Goal: Task Accomplishment & Management: Manage account settings

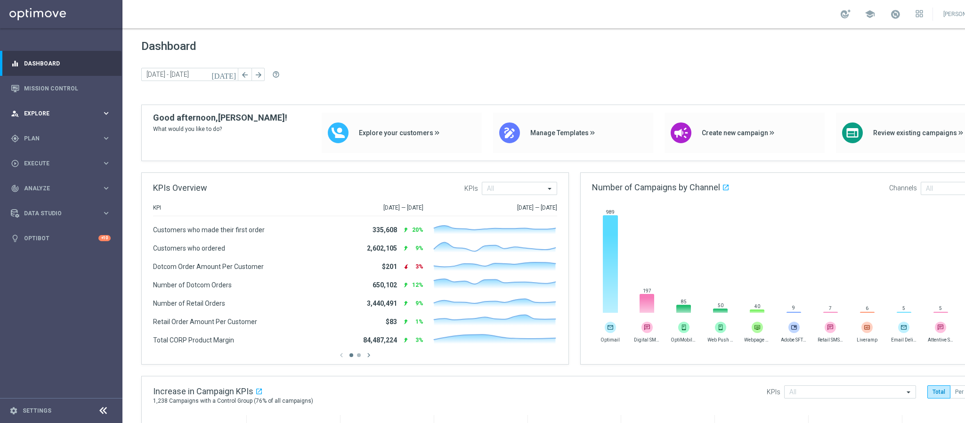
click at [44, 107] on div "person_search Explore keyboard_arrow_right" at bounding box center [60, 113] width 121 height 25
click at [54, 106] on div "person_search Explore keyboard_arrow_right" at bounding box center [60, 113] width 121 height 25
click at [48, 140] on span "Plan" at bounding box center [63, 139] width 78 height 6
click at [49, 156] on link "Target Groups" at bounding box center [60, 158] width 73 height 8
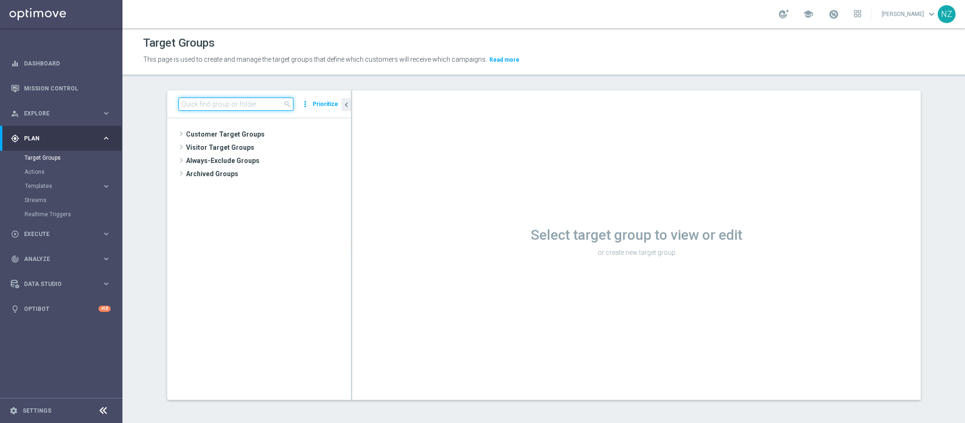
click at [201, 102] on input at bounding box center [235, 103] width 115 height 13
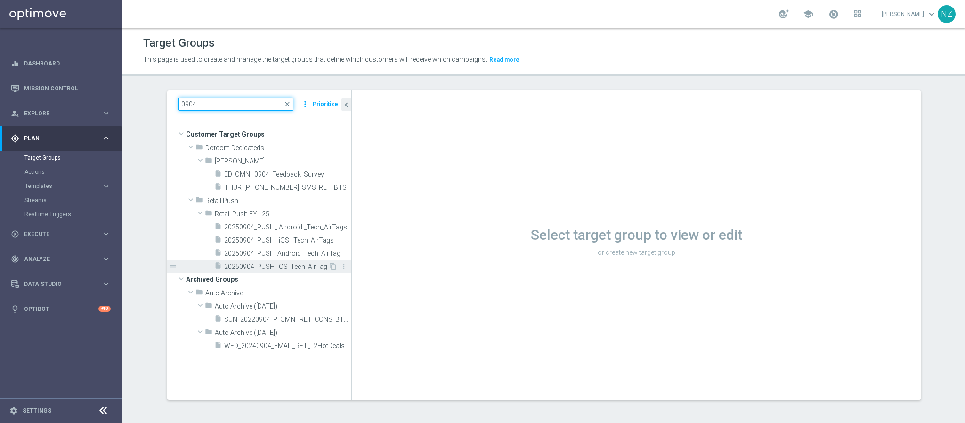
type input "0904"
click at [271, 268] on span "20250904_PUSH_iOS_Tech_AirTag" at bounding box center [276, 267] width 104 height 8
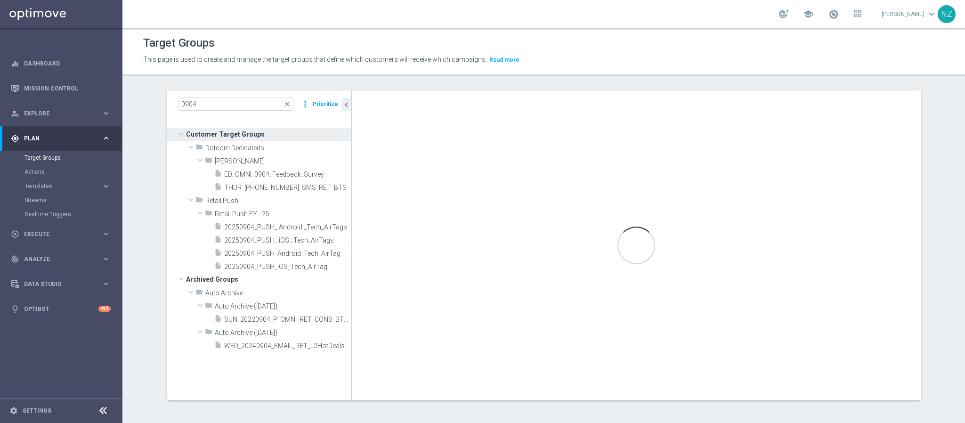
click at [311, 67] on div "This page is used to create and manage the target groups that define which cust…" at bounding box center [441, 59] width 611 height 15
click at [58, 155] on link "Target Groups" at bounding box center [60, 158] width 73 height 8
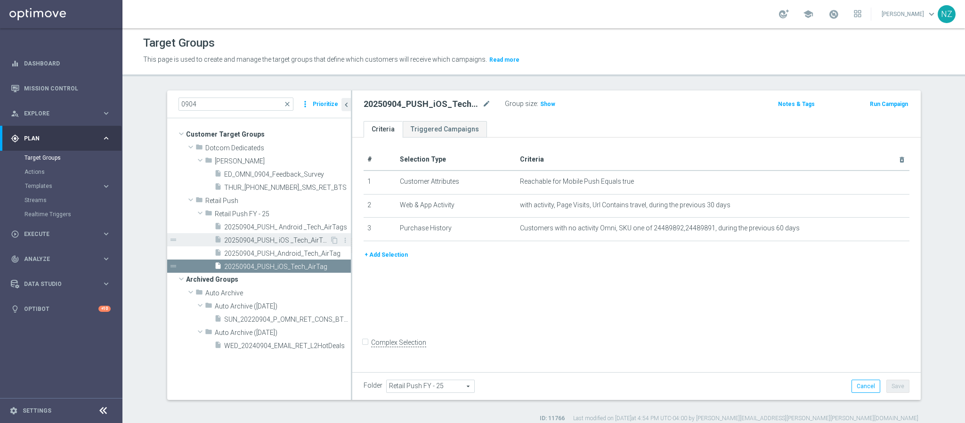
click at [287, 238] on span "20250904_PUSH_ iOS _Tech_AirTags" at bounding box center [276, 240] width 105 height 8
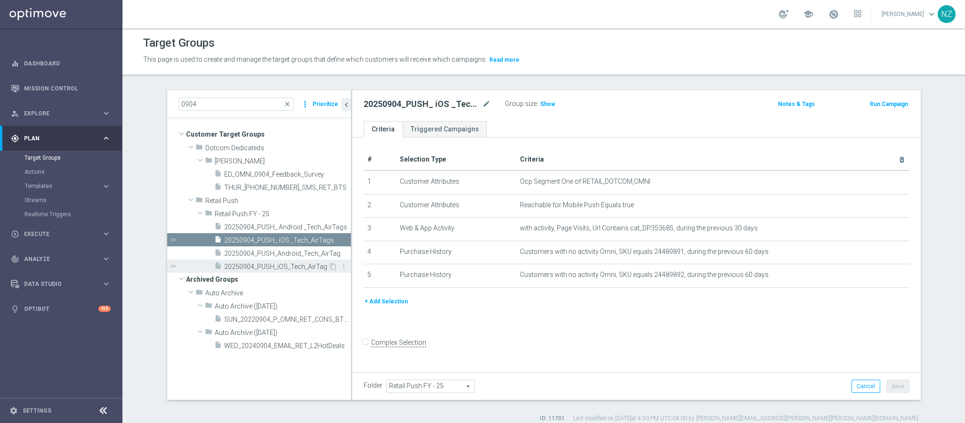
click at [282, 265] on span "20250904_PUSH_iOS_Tech_AirTag" at bounding box center [276, 267] width 104 height 8
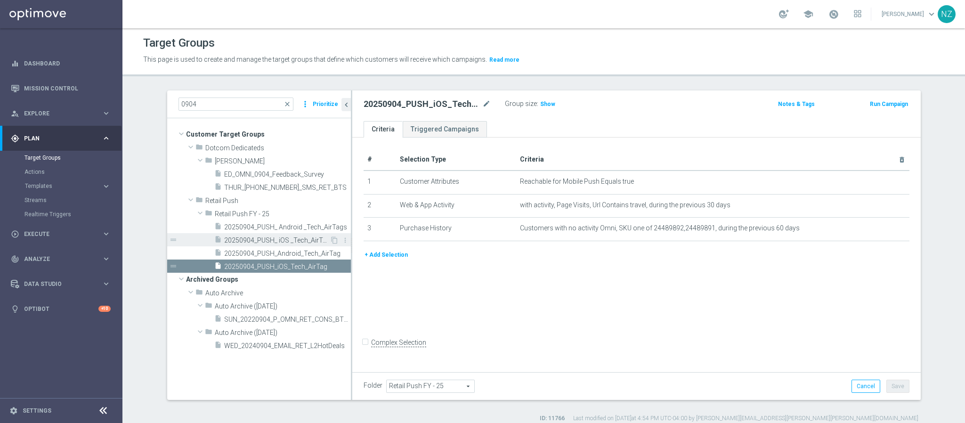
click at [287, 243] on span "20250904_PUSH_ iOS _Tech_AirTags" at bounding box center [276, 240] width 105 height 8
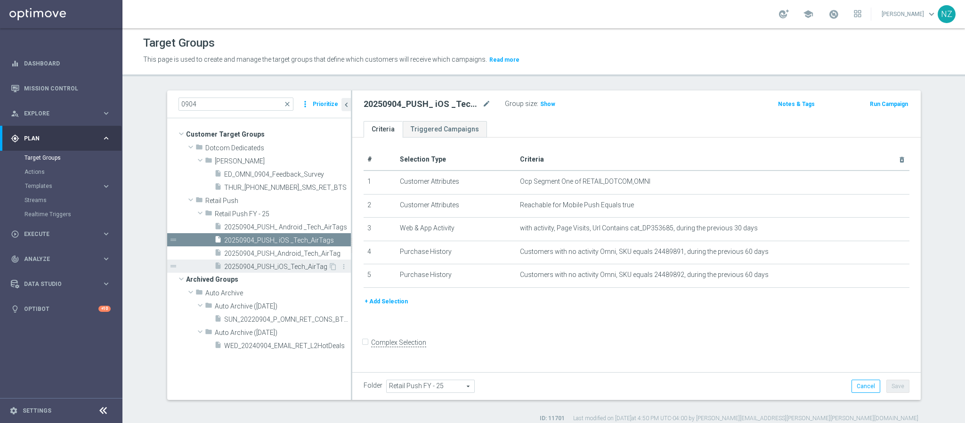
click at [270, 261] on div "insert_drive_file 20250904_PUSH_iOS_Tech_AirTag" at bounding box center [271, 265] width 114 height 13
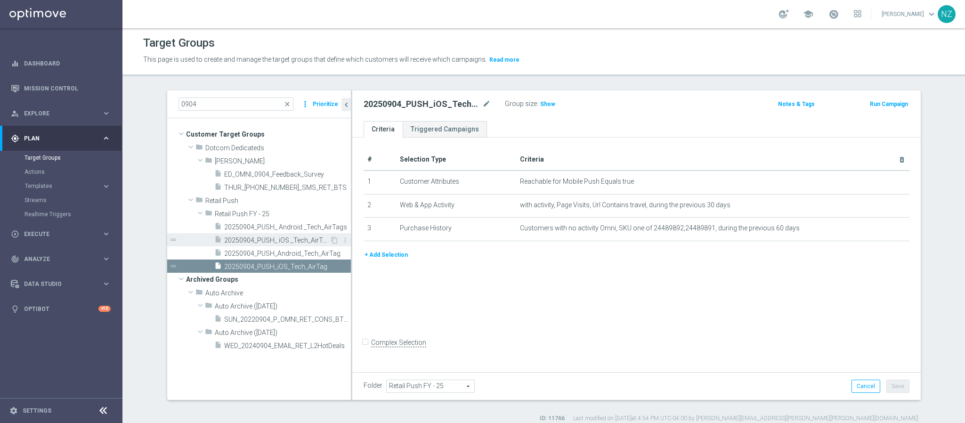
click at [302, 238] on span "20250904_PUSH_ iOS _Tech_AirTags" at bounding box center [276, 240] width 105 height 8
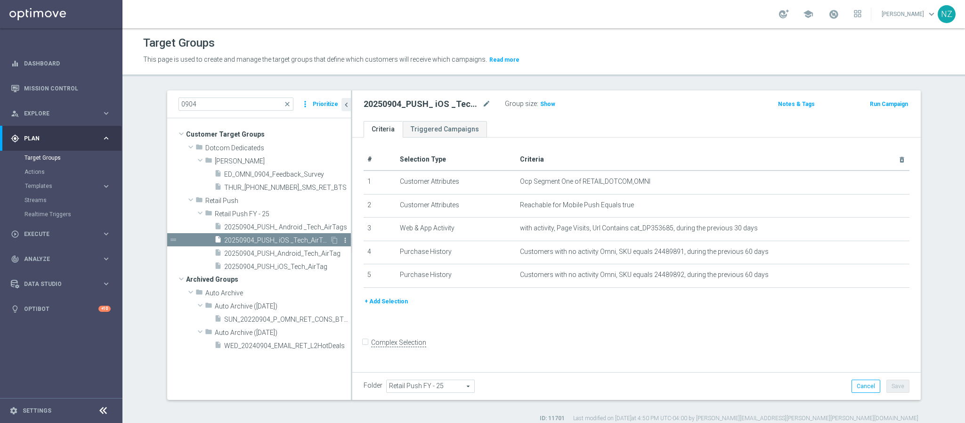
click at [341, 240] on icon "more_vert" at bounding box center [345, 240] width 8 height 8
click at [365, 266] on span "Delete" at bounding box center [365, 267] width 20 height 7
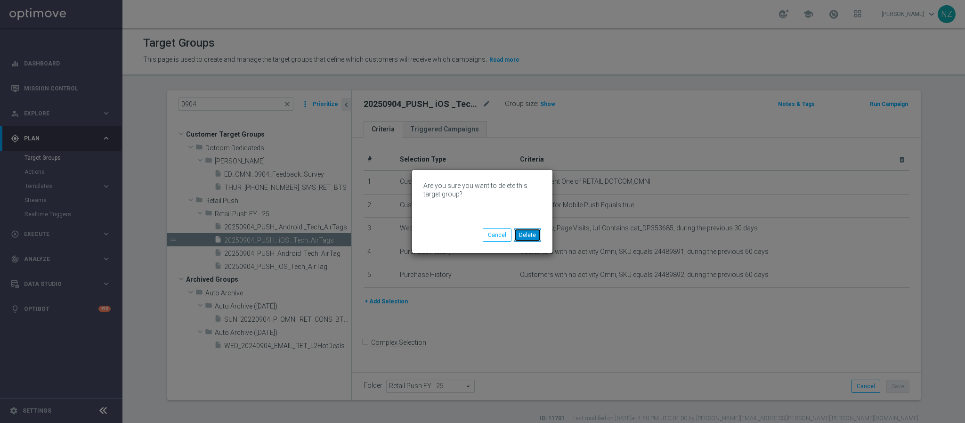
click at [532, 232] on button "Delete" at bounding box center [527, 234] width 27 height 13
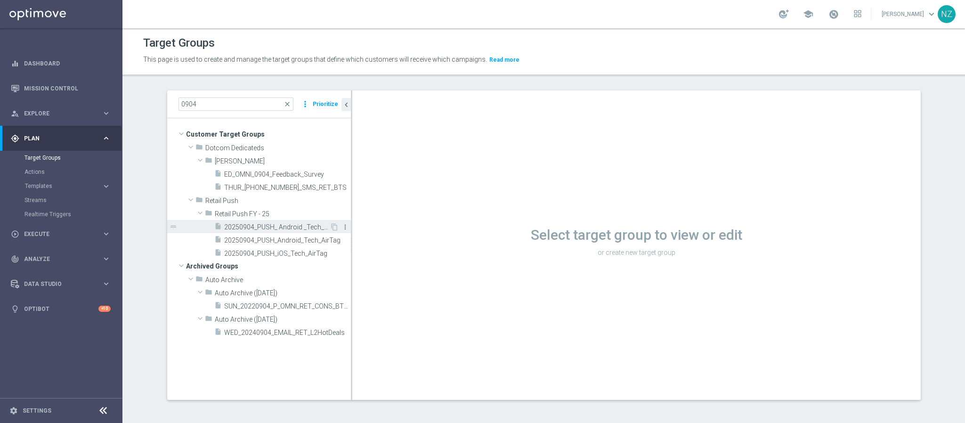
click at [342, 229] on icon "more_vert" at bounding box center [345, 227] width 8 height 8
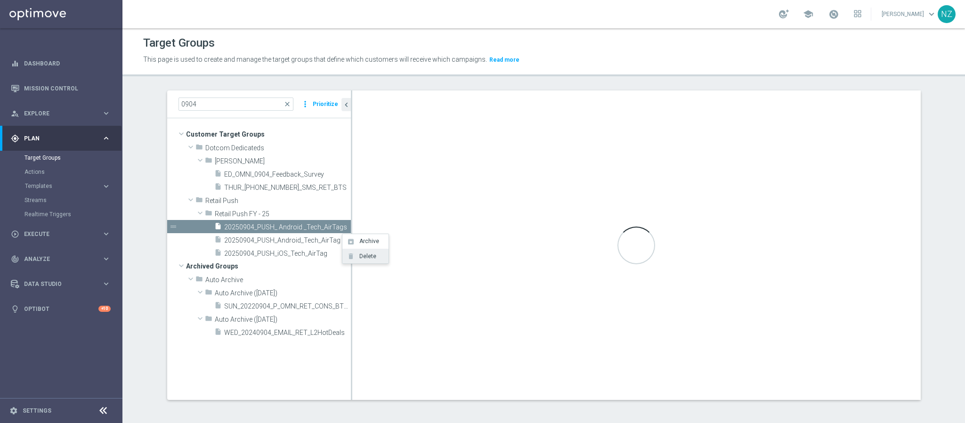
click at [368, 253] on span "Delete" at bounding box center [366, 256] width 20 height 7
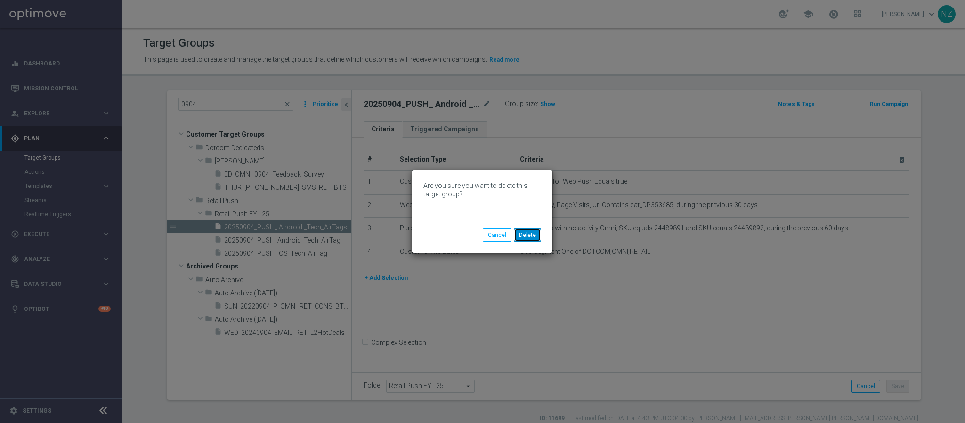
click at [536, 236] on button "Delete" at bounding box center [527, 234] width 27 height 13
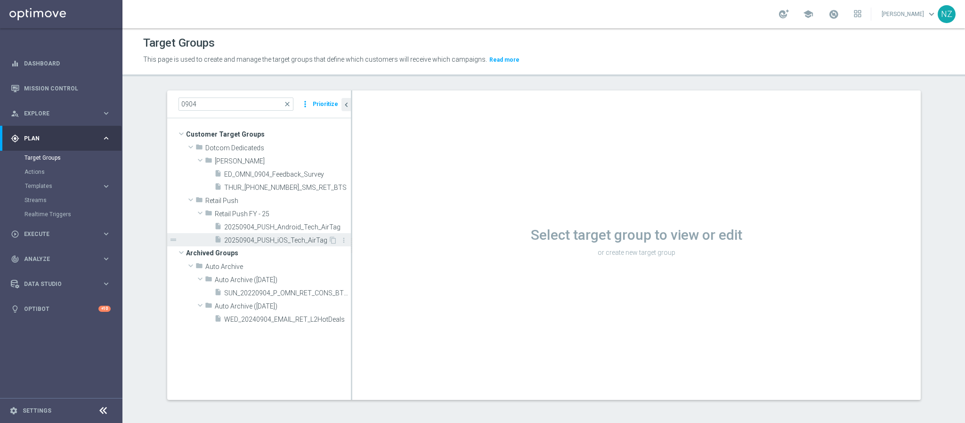
click at [301, 237] on span "20250904_PUSH_iOS_Tech_AirTag" at bounding box center [276, 240] width 104 height 8
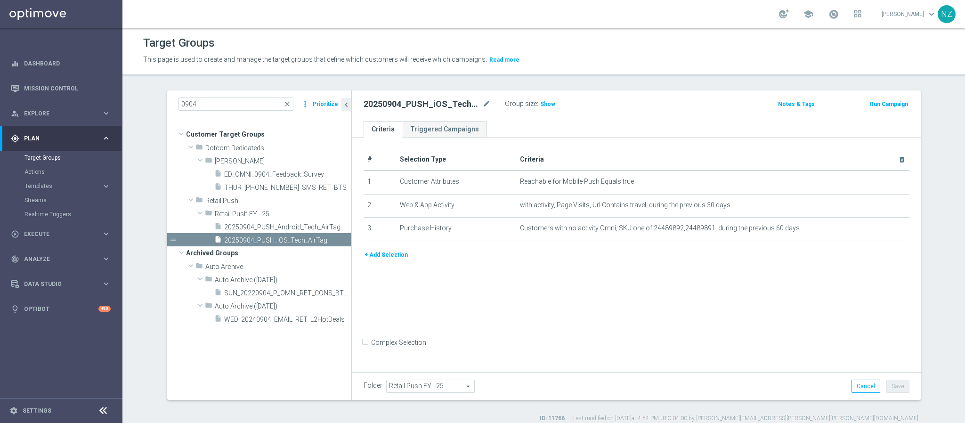
click at [383, 255] on button "+ Add Selection" at bounding box center [385, 255] width 45 height 10
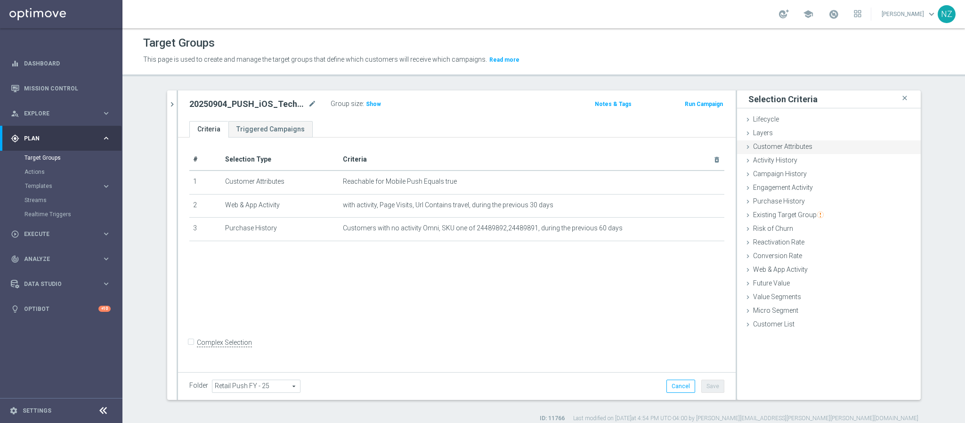
click at [784, 148] on span "Customer Attributes" at bounding box center [782, 147] width 59 height 8
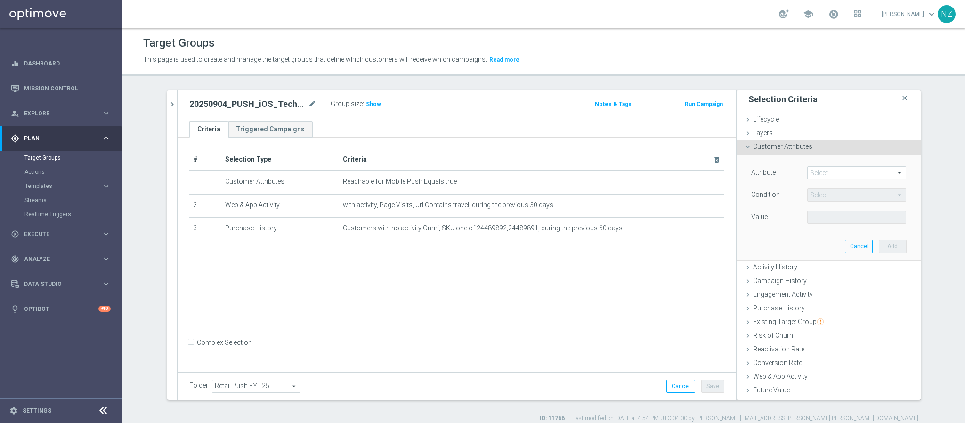
click at [784, 148] on span "Customer Attributes" at bounding box center [782, 147] width 59 height 8
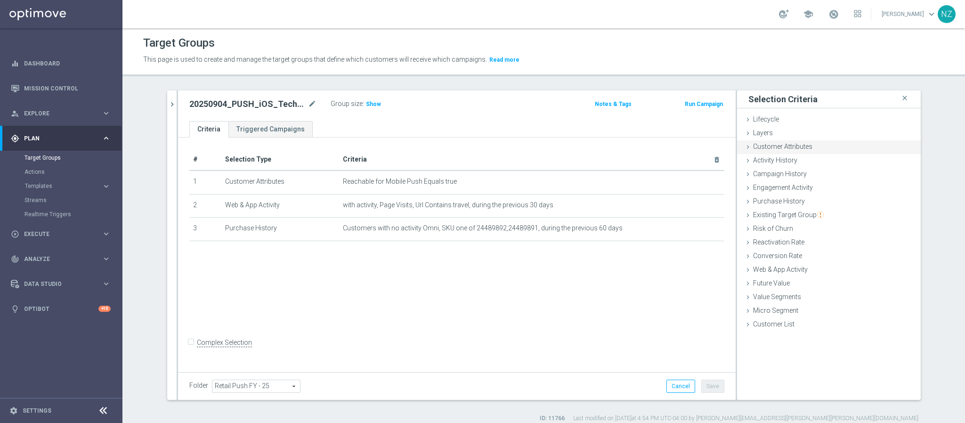
click at [777, 150] on div "Customer Attributes done" at bounding box center [829, 147] width 184 height 14
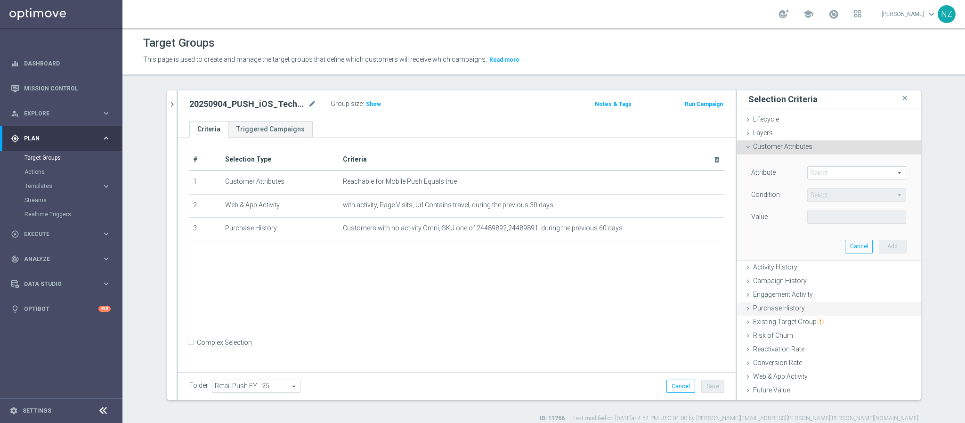
scroll to position [40, 0]
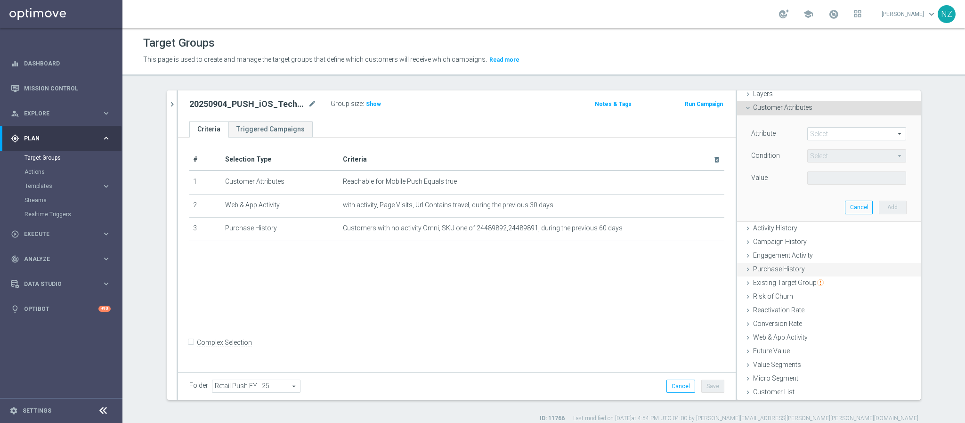
click at [785, 270] on span "Purchase History" at bounding box center [779, 269] width 52 height 8
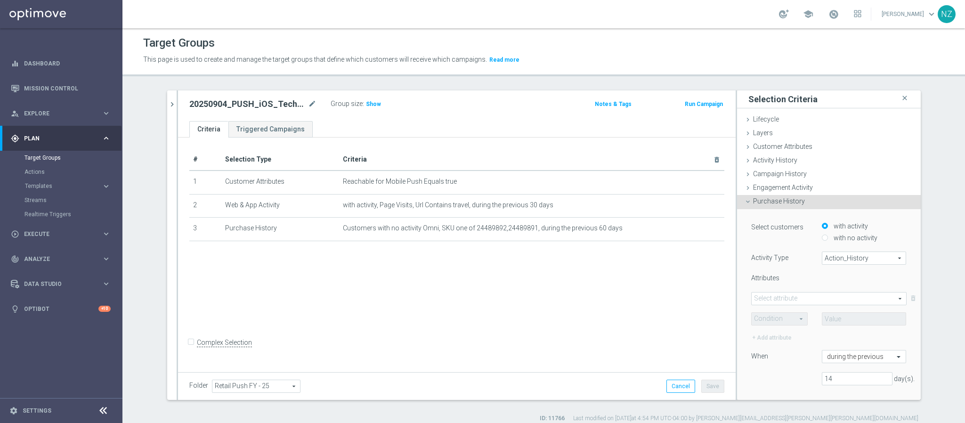
scroll to position [71, 0]
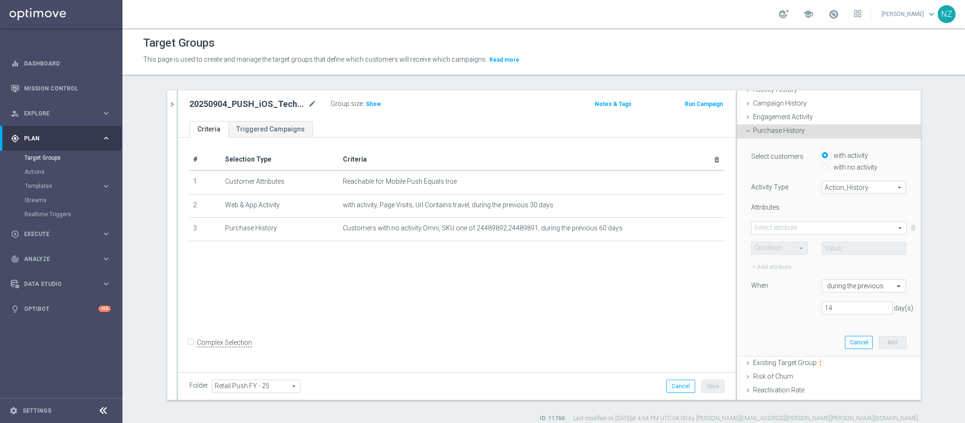
click at [827, 187] on span "Action_History" at bounding box center [864, 187] width 84 height 12
click at [827, 212] on span "Omni" at bounding box center [864, 214] width 74 height 8
type input "Omni"
click at [774, 227] on span at bounding box center [828, 228] width 154 height 12
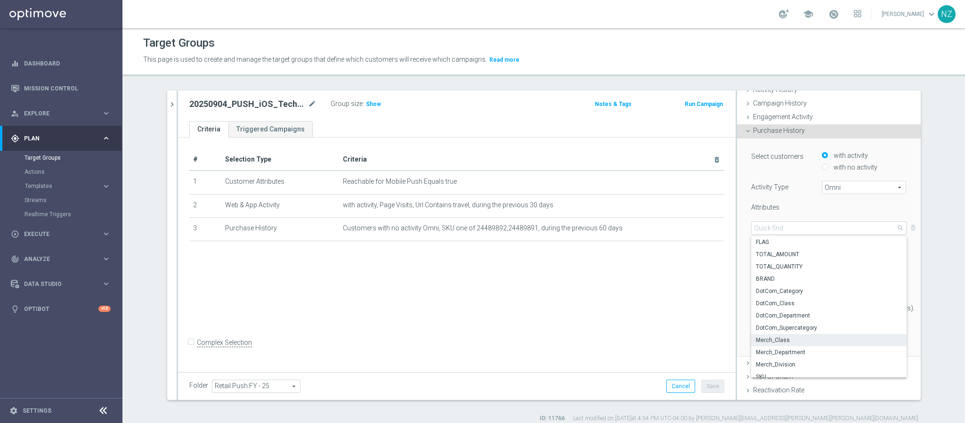
click at [785, 342] on span "Merch_Class" at bounding box center [829, 340] width 146 height 8
type input "Merch_Class"
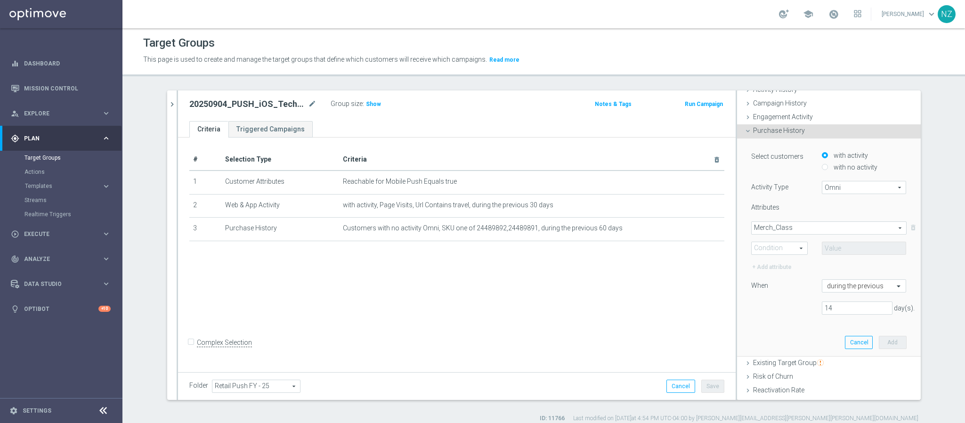
click at [775, 251] on span at bounding box center [779, 248] width 56 height 12
click at [775, 261] on span "Equals" at bounding box center [779, 262] width 46 height 8
type input "Equals"
click at [828, 252] on span at bounding box center [864, 248] width 84 height 12
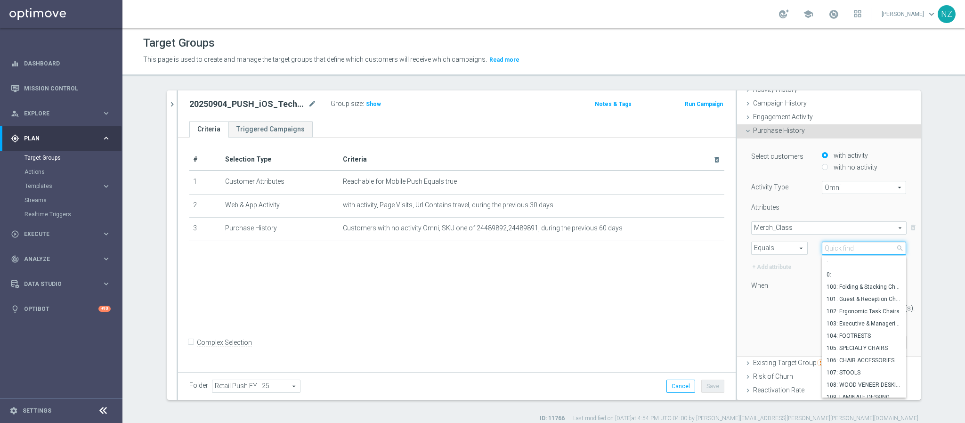
click at [829, 247] on input "search" at bounding box center [864, 248] width 85 height 13
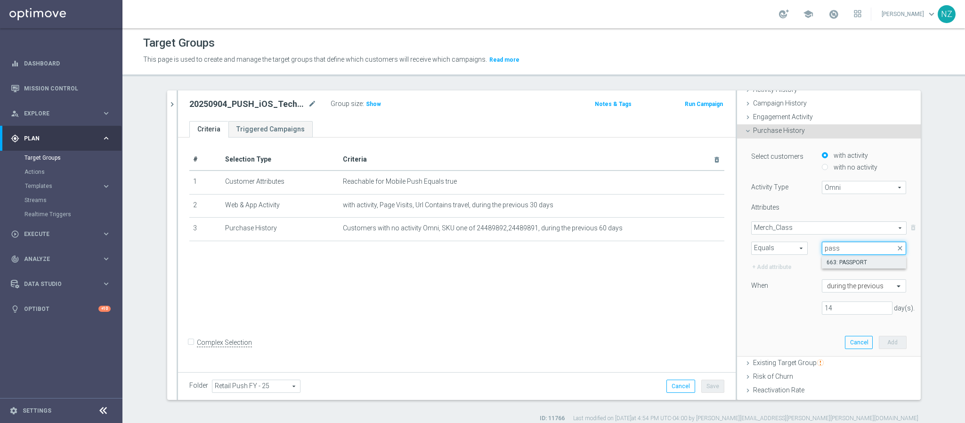
type input "pass"
click at [838, 262] on span "663: PASSPORT" at bounding box center [863, 262] width 75 height 8
type input "663: PASSPORT"
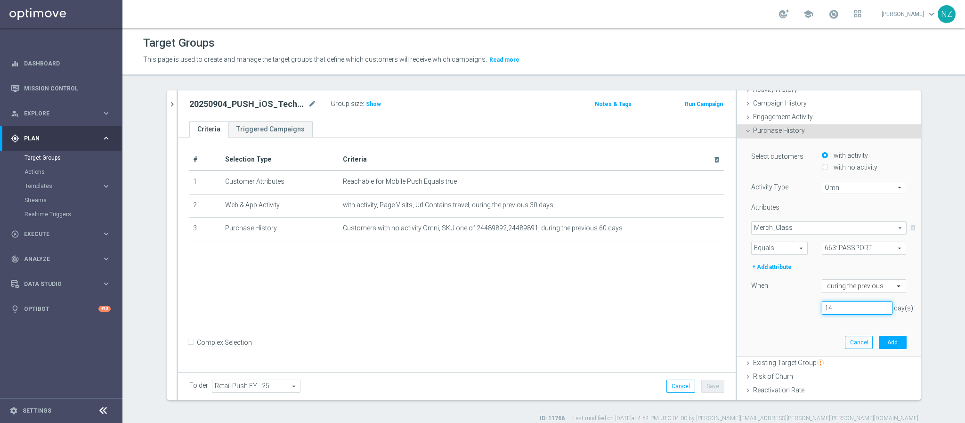
drag, startPoint x: 825, startPoint y: 311, endPoint x: 803, endPoint y: 314, distance: 22.3
click at [803, 314] on div "14 day(s)." at bounding box center [828, 307] width 169 height 13
type input "90"
click at [886, 343] on button "Add" at bounding box center [893, 342] width 28 height 13
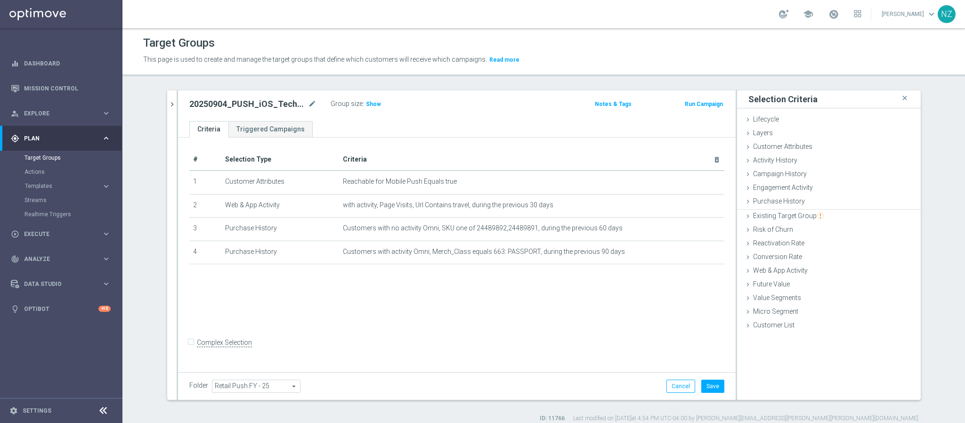
scroll to position [0, 0]
click at [189, 347] on input "Complex Selection" at bounding box center [192, 343] width 6 height 13
checkbox input "true"
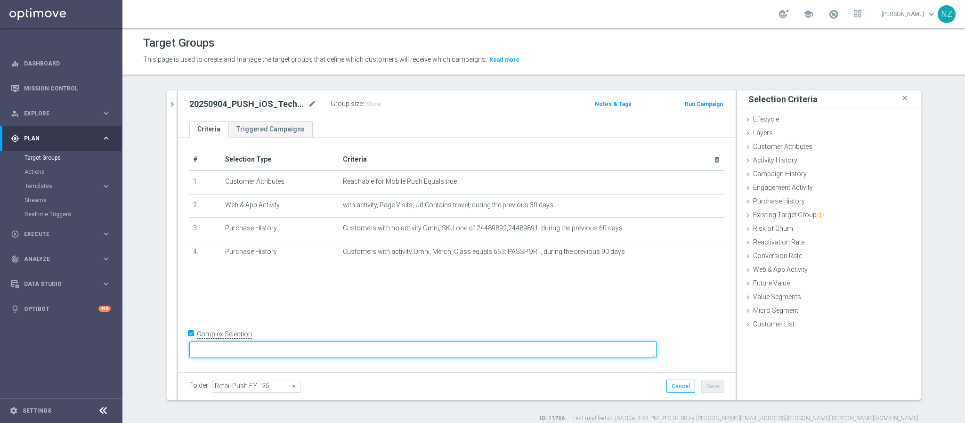
click at [299, 349] on textarea at bounding box center [422, 349] width 467 height 16
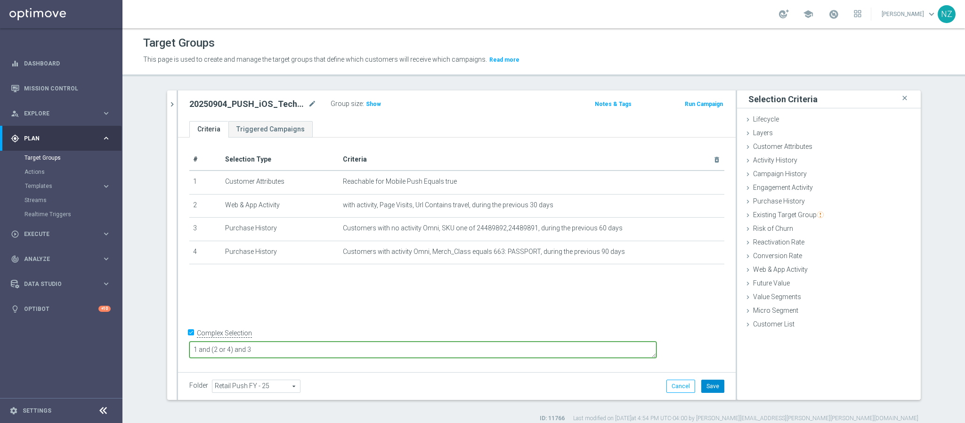
type textarea "1 and (2 or 4) and 3"
click at [704, 390] on button "Save" at bounding box center [712, 385] width 23 height 13
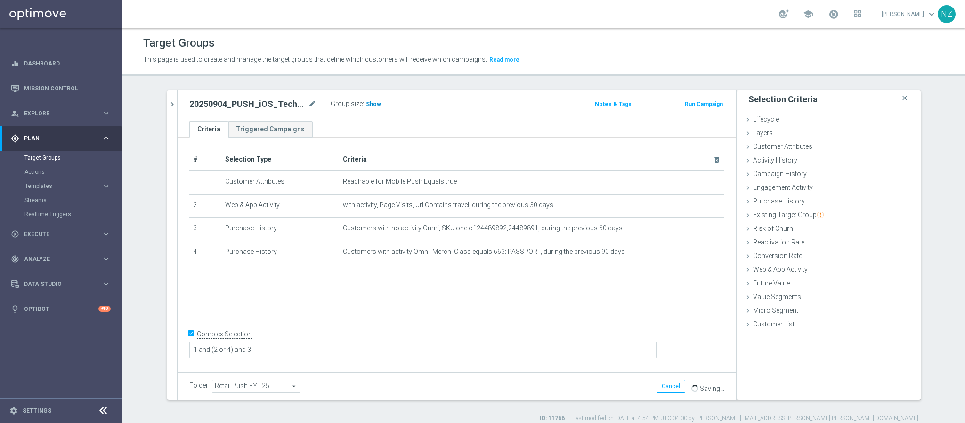
click at [366, 104] on span "Show" at bounding box center [373, 104] width 15 height 7
click at [169, 100] on icon "chevron_right" at bounding box center [172, 104] width 9 height 9
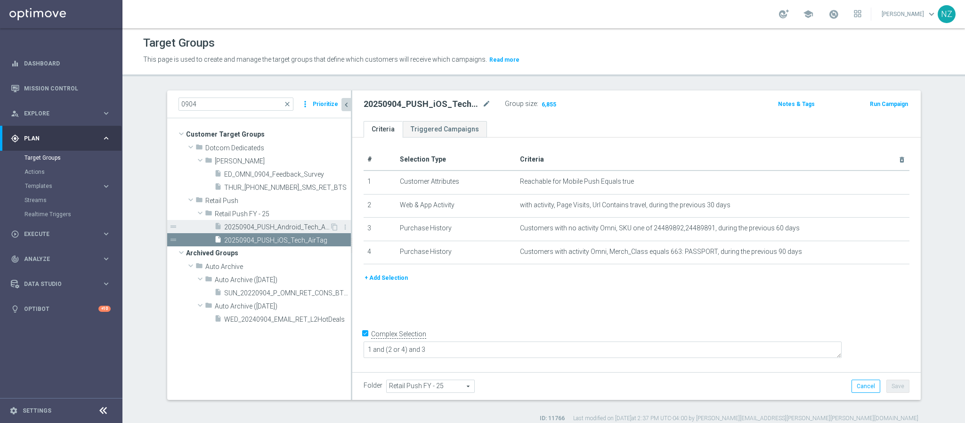
click at [253, 223] on span "20250904_PUSH_Android_Tech_AirTag" at bounding box center [276, 227] width 105 height 8
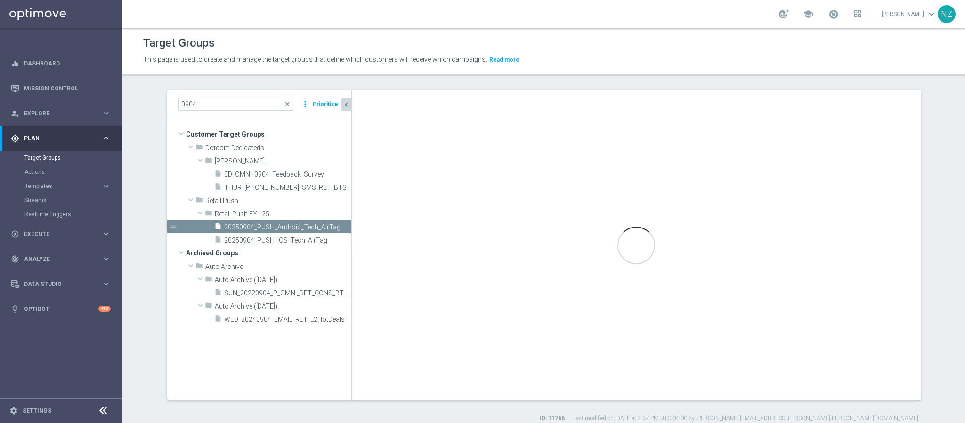
checkbox input "false"
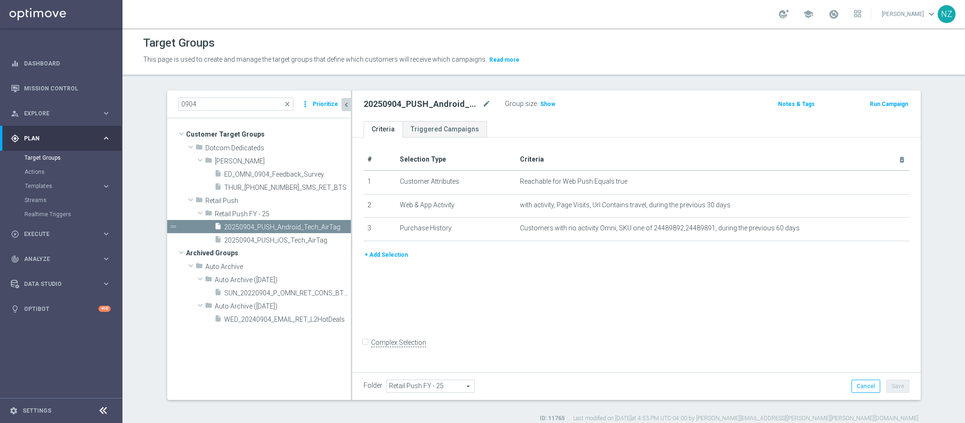
click at [372, 258] on button "+ Add Selection" at bounding box center [385, 255] width 45 height 10
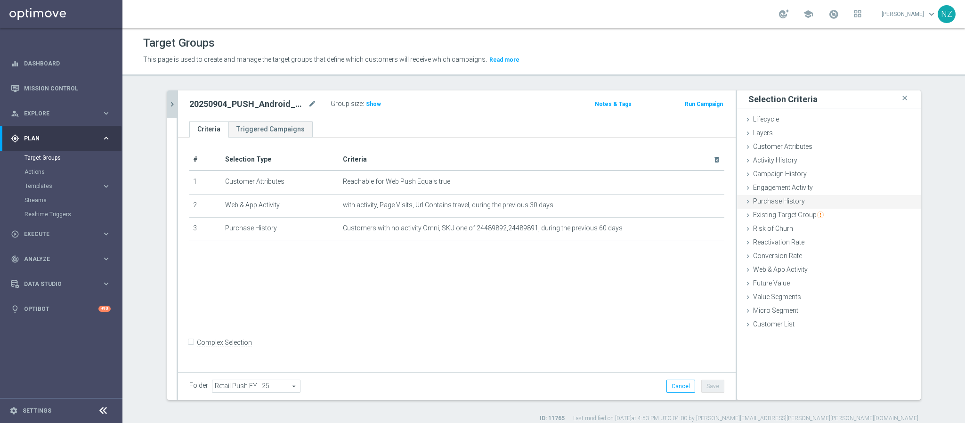
click at [777, 201] on span "Purchase History" at bounding box center [779, 201] width 52 height 8
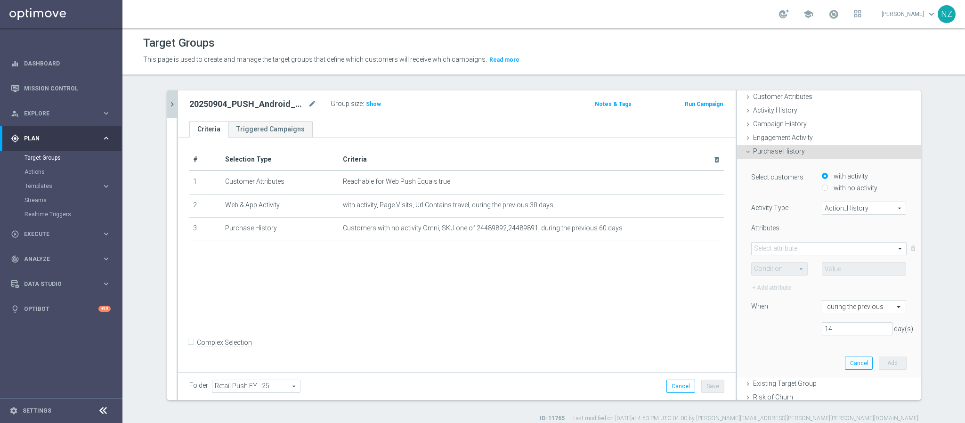
scroll to position [71, 0]
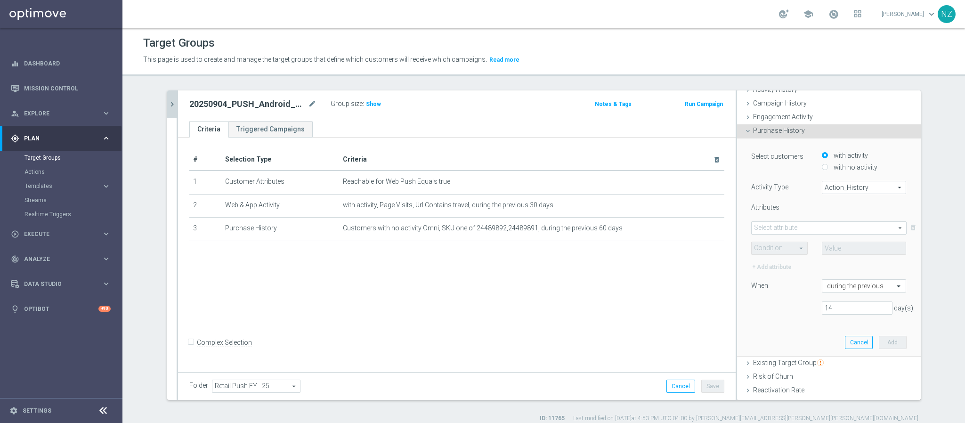
click at [834, 188] on span "Action_History" at bounding box center [864, 187] width 84 height 12
click at [829, 212] on span "Omni" at bounding box center [864, 214] width 74 height 8
type input "Omni"
click at [791, 226] on span at bounding box center [828, 228] width 154 height 12
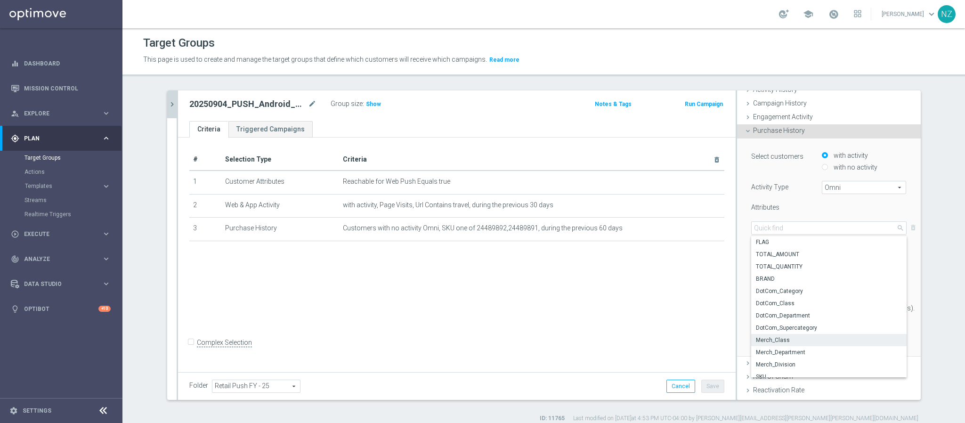
click at [785, 338] on span "Merch_Class" at bounding box center [829, 340] width 146 height 8
type input "Merch_Class"
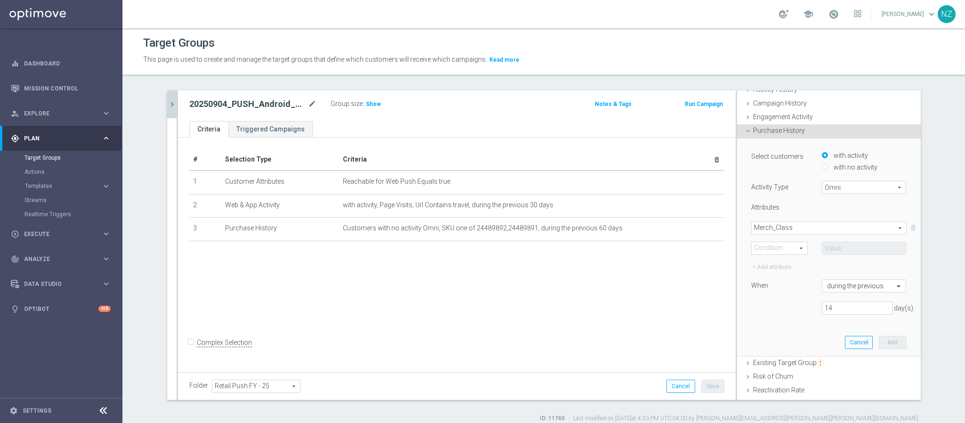
click at [776, 243] on span at bounding box center [779, 248] width 56 height 12
click at [769, 264] on span "Equals" at bounding box center [779, 262] width 46 height 8
type input "Equals"
click at [832, 245] on span at bounding box center [864, 248] width 84 height 12
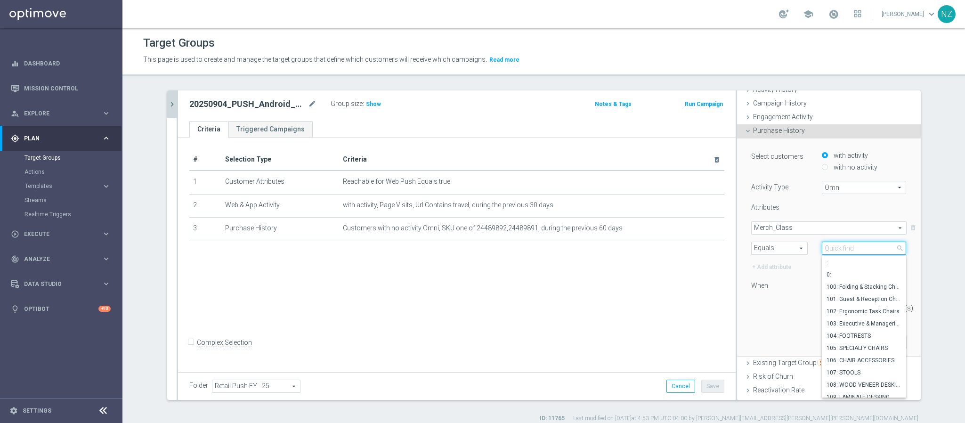
click at [822, 249] on input "search" at bounding box center [864, 248] width 85 height 13
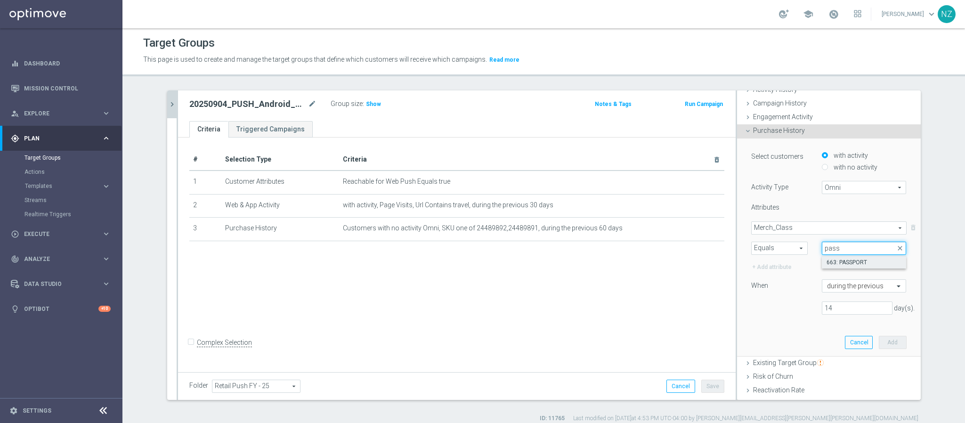
type input "pass"
click at [833, 258] on label "663: PASSPORT" at bounding box center [864, 262] width 85 height 12
type input "663: PASSPORT"
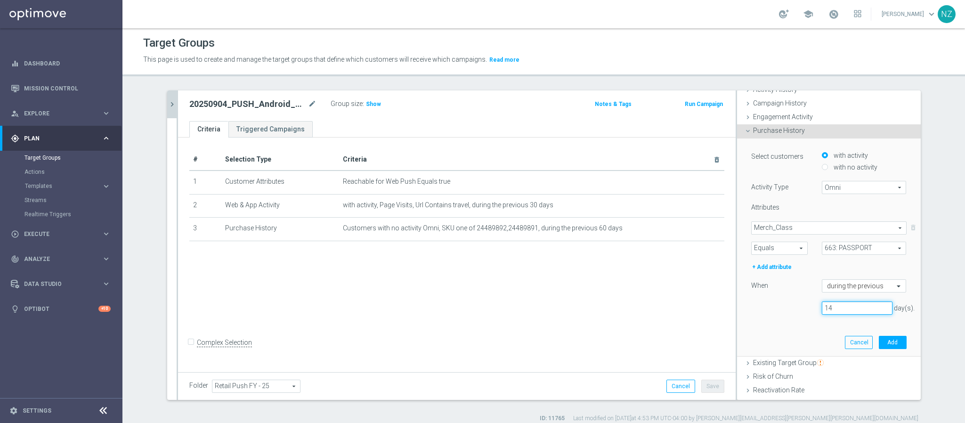
drag, startPoint x: 827, startPoint y: 309, endPoint x: 800, endPoint y: 307, distance: 26.9
click at [800, 307] on div "14 day(s)." at bounding box center [828, 307] width 169 height 13
type input "90"
click at [879, 338] on button "Add" at bounding box center [893, 342] width 28 height 13
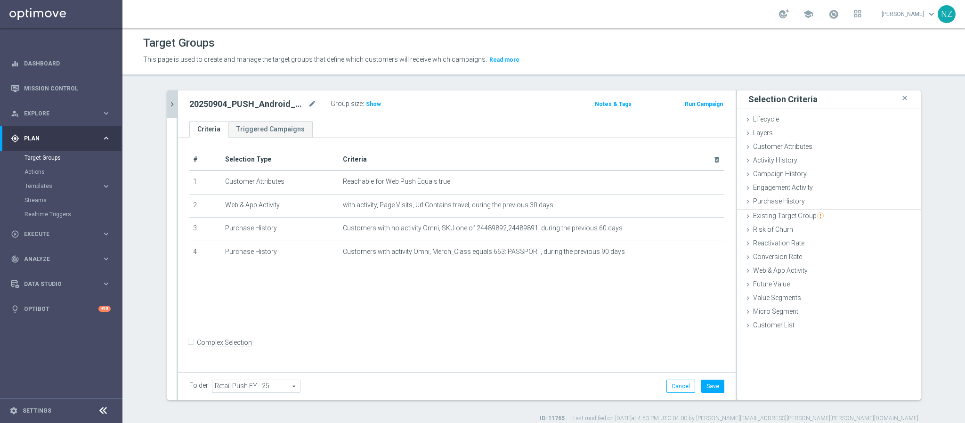
scroll to position [0, 0]
click at [189, 350] on input "Complex Selection" at bounding box center [192, 343] width 6 height 13
checkbox input "true"
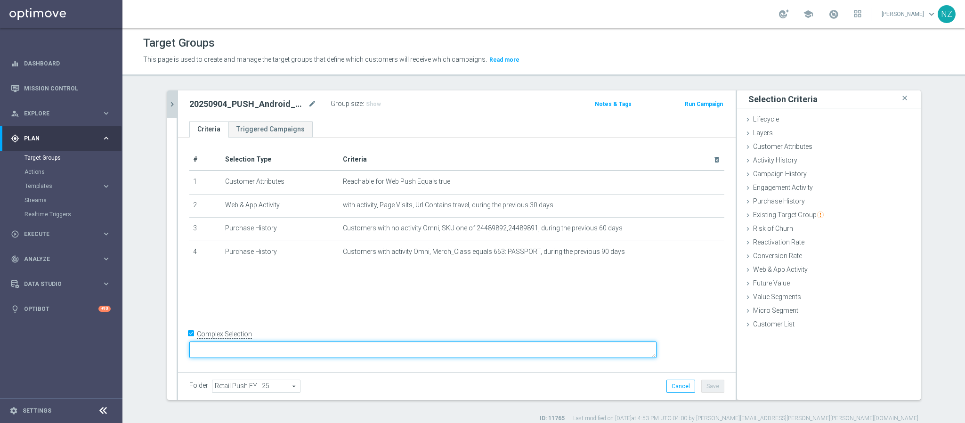
click at [271, 353] on textarea at bounding box center [422, 349] width 467 height 16
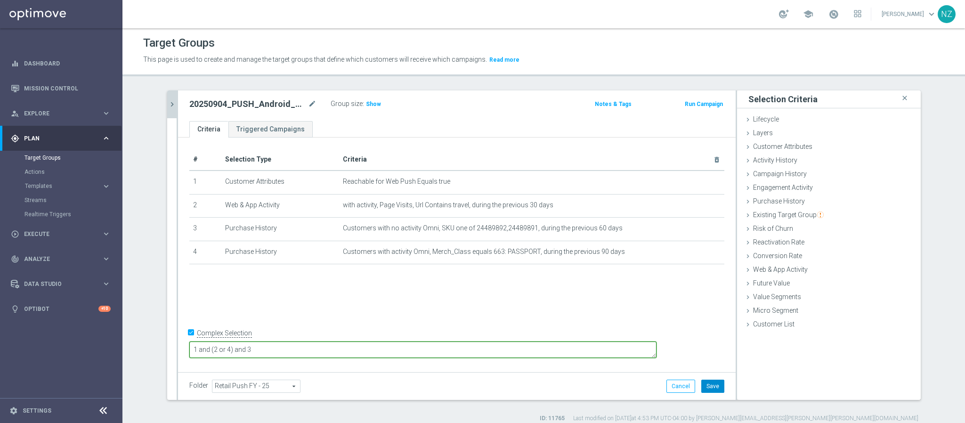
type textarea "1 and (2 or 4) and 3"
click at [716, 387] on button "Save" at bounding box center [712, 385] width 23 height 13
click at [366, 101] on span "Show" at bounding box center [373, 104] width 15 height 7
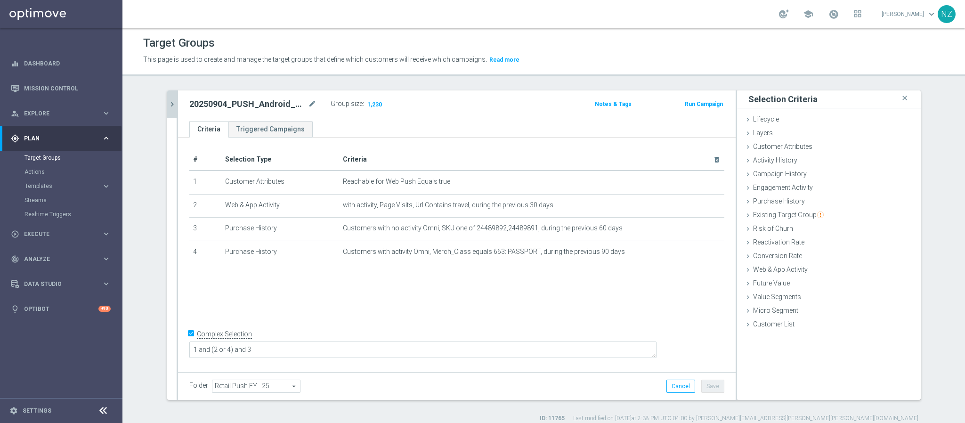
click at [168, 101] on icon "chevron_right" at bounding box center [172, 104] width 9 height 9
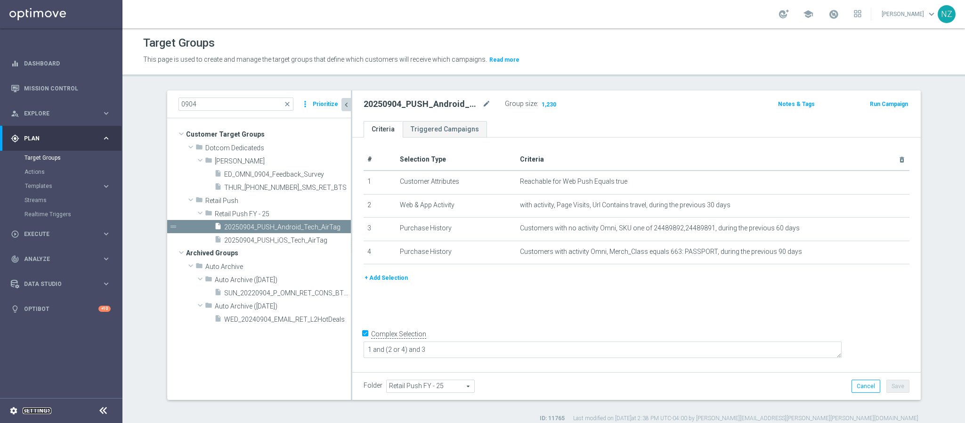
click at [34, 411] on link "Settings" at bounding box center [37, 411] width 29 height 6
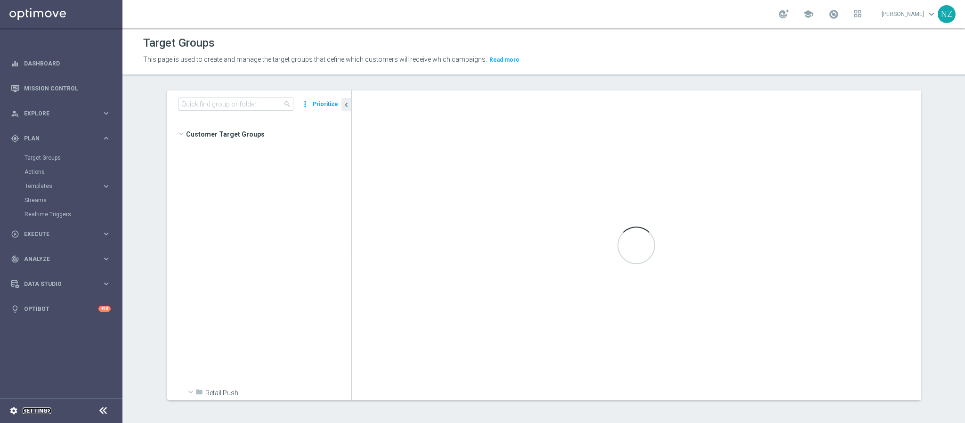
scroll to position [1811, 0]
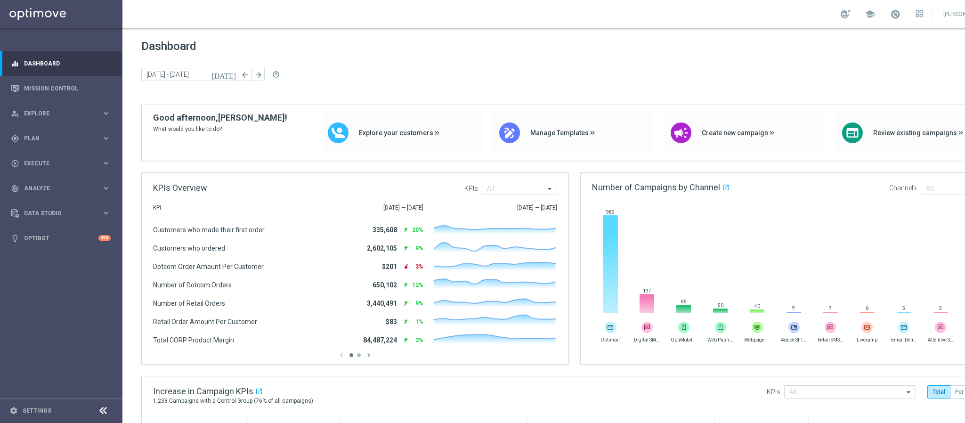
click at [33, 405] on footer "settings Settings" at bounding box center [61, 410] width 122 height 25
click at [30, 410] on link "Settings" at bounding box center [37, 411] width 29 height 6
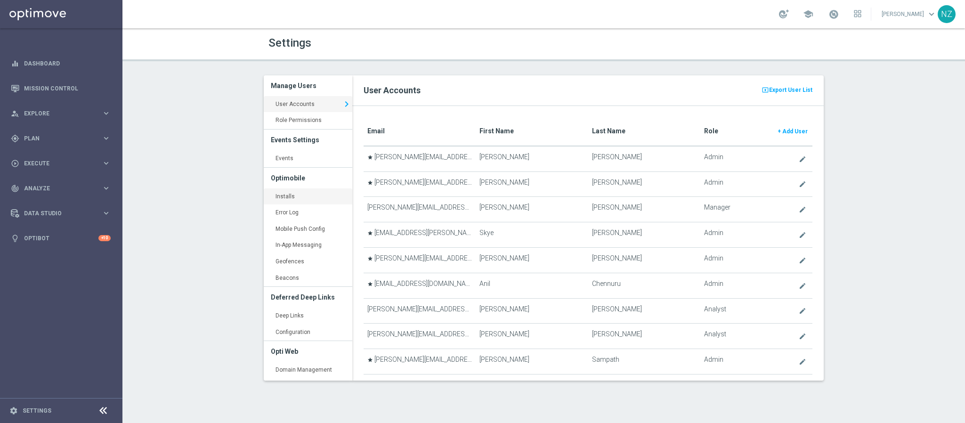
click at [282, 195] on link "Installs keyboard_arrow_right" at bounding box center [308, 196] width 89 height 17
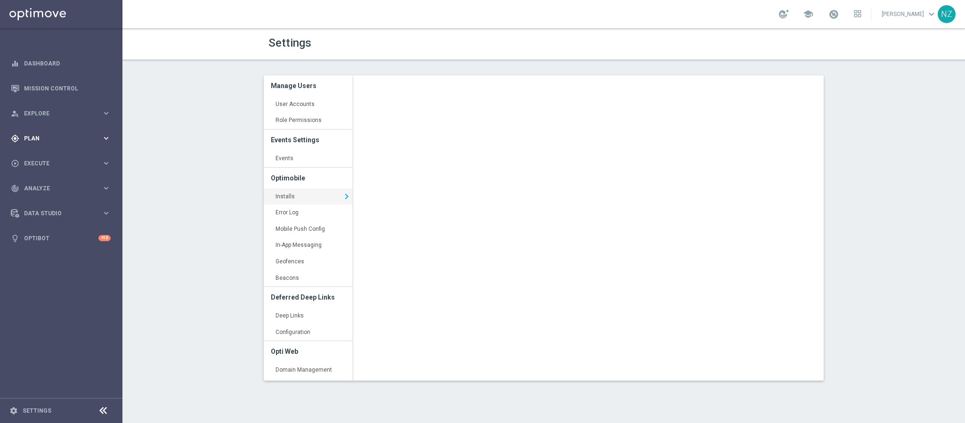
click at [45, 131] on div "gps_fixed Plan keyboard_arrow_right" at bounding box center [60, 138] width 121 height 25
click at [49, 184] on span "Templates" at bounding box center [58, 186] width 67 height 6
click at [62, 228] on link "OptiMobile Push" at bounding box center [63, 229] width 69 height 8
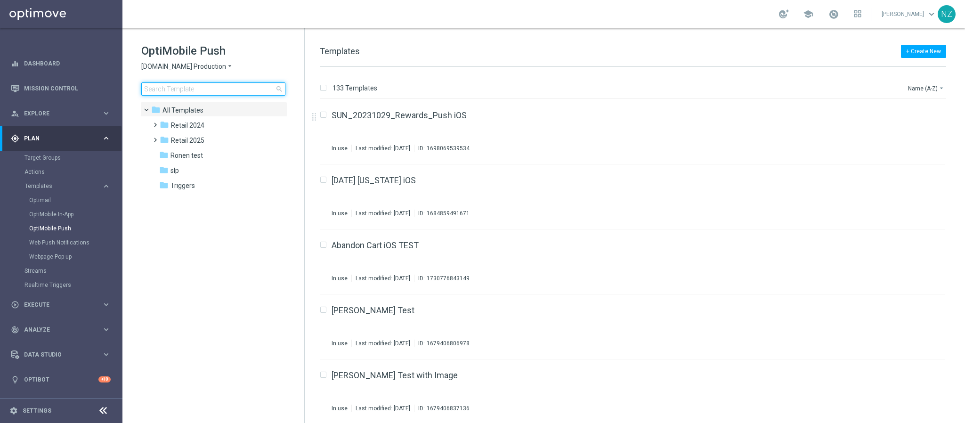
click at [187, 88] on input at bounding box center [213, 88] width 144 height 13
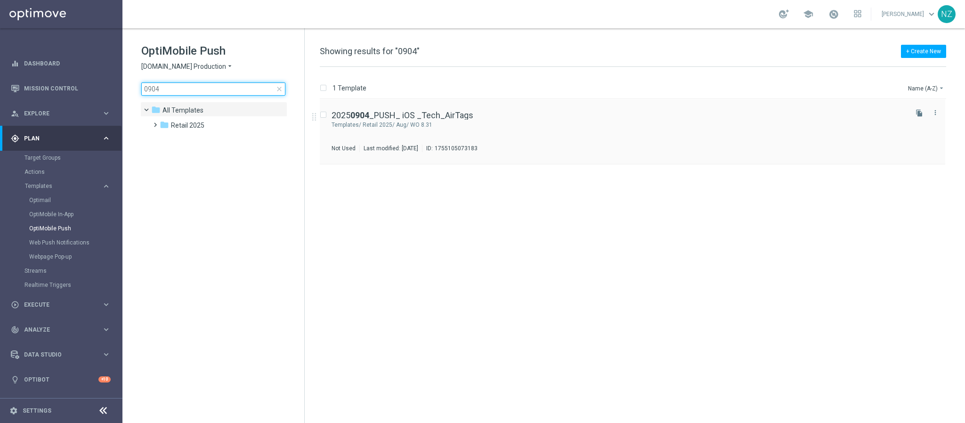
type input "0904"
click at [520, 123] on div "Retail 2025/ Aug/ WO 8.31" at bounding box center [634, 125] width 543 height 8
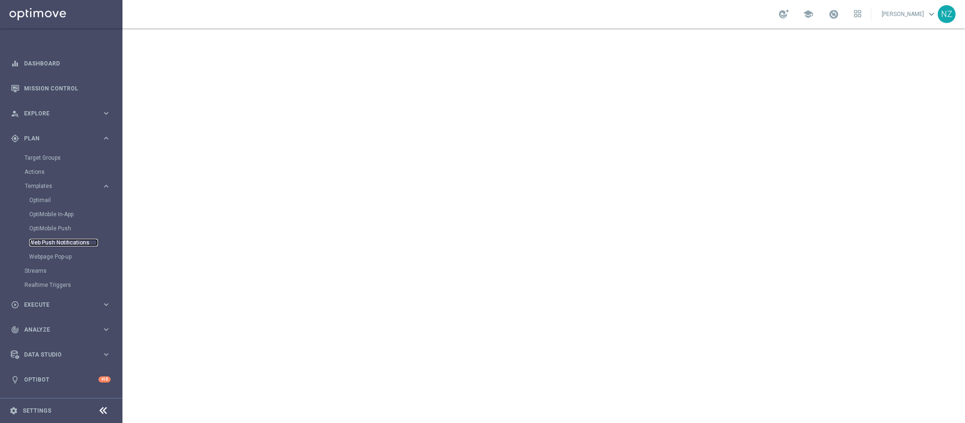
click at [58, 239] on link "Web Push Notifications" at bounding box center [63, 243] width 69 height 8
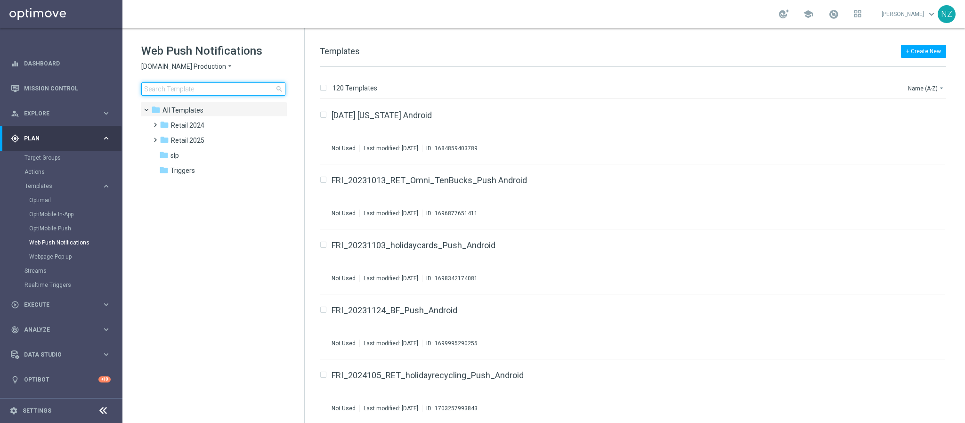
click at [191, 89] on input at bounding box center [213, 88] width 144 height 13
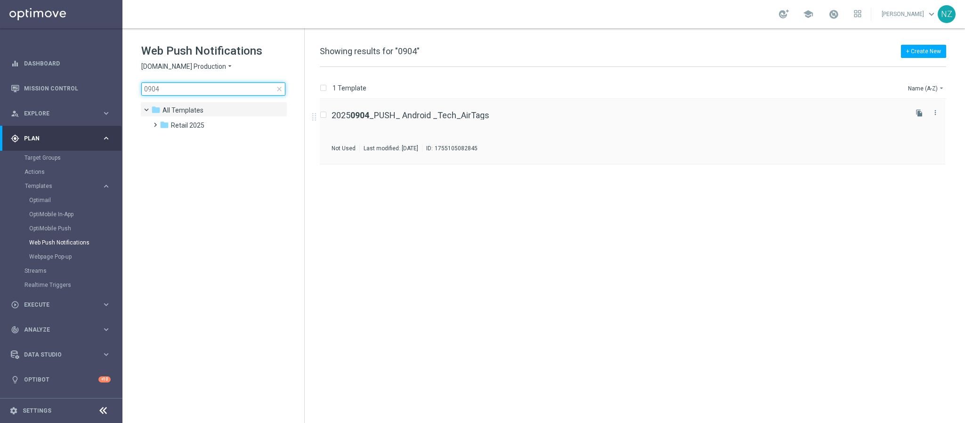
type input "0904"
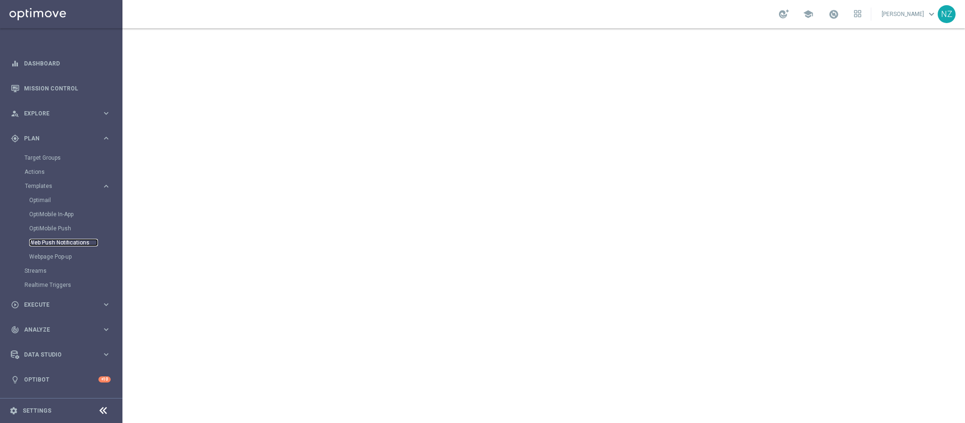
click at [59, 242] on link "Web Push Notifications" at bounding box center [63, 243] width 69 height 8
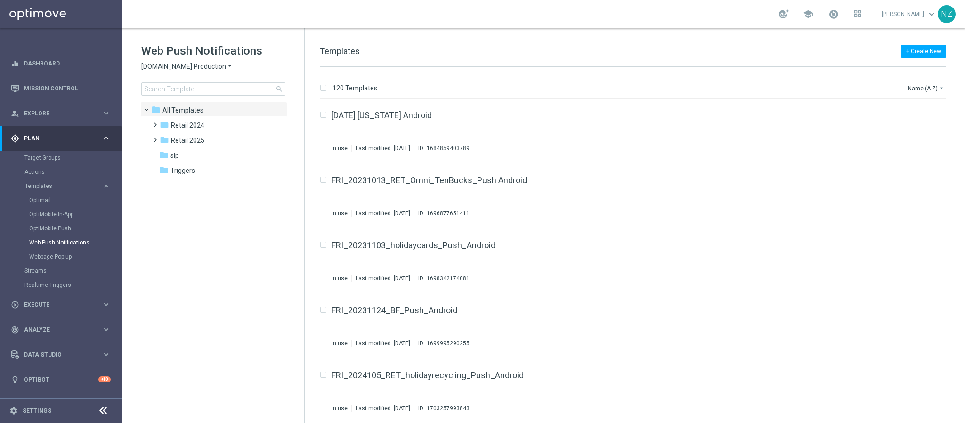
click at [170, 75] on div "Web Push Notifications [DOMAIN_NAME] Production arrow_drop_down × [DOMAIN_NAME]…" at bounding box center [222, 69] width 163 height 52
click at [157, 88] on input at bounding box center [213, 88] width 144 height 13
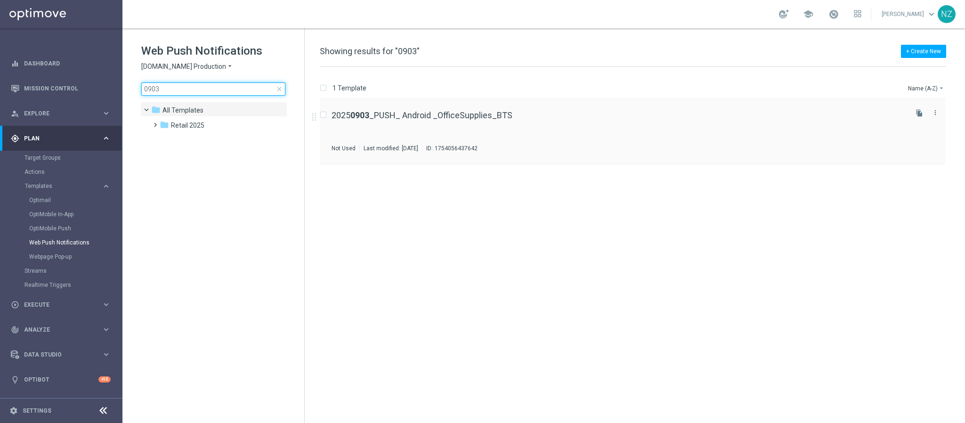
type input "0903"
click at [595, 135] on div "2025 0903 _PUSH_ Android _OfficeSupplies_BTS Not Used Last modified: Friday, Au…" at bounding box center [618, 131] width 574 height 41
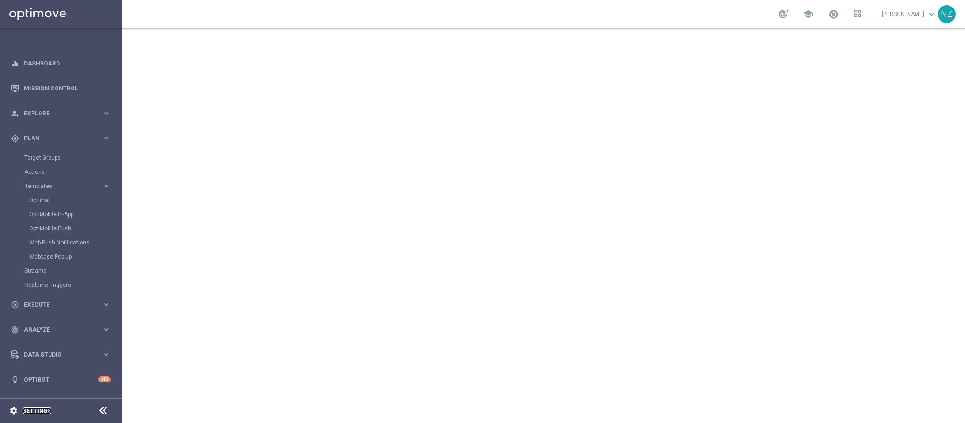
click at [32, 412] on link "Settings" at bounding box center [37, 411] width 29 height 6
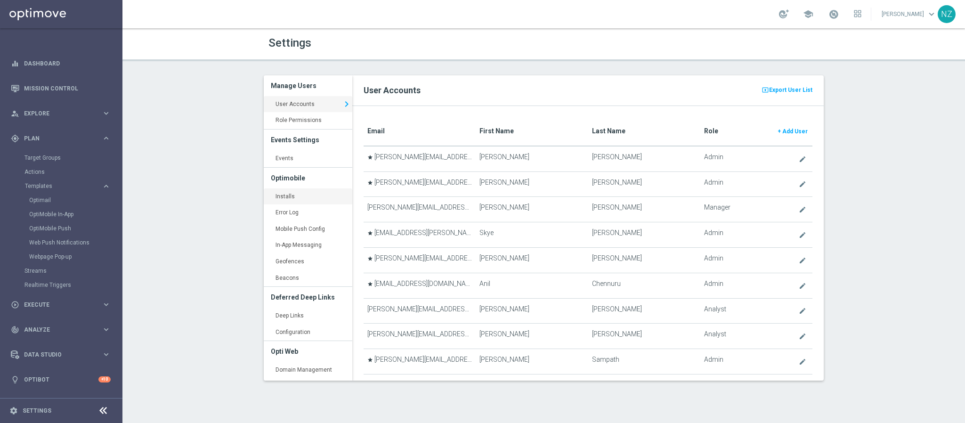
click at [290, 196] on link "Installs keyboard_arrow_right" at bounding box center [308, 196] width 89 height 17
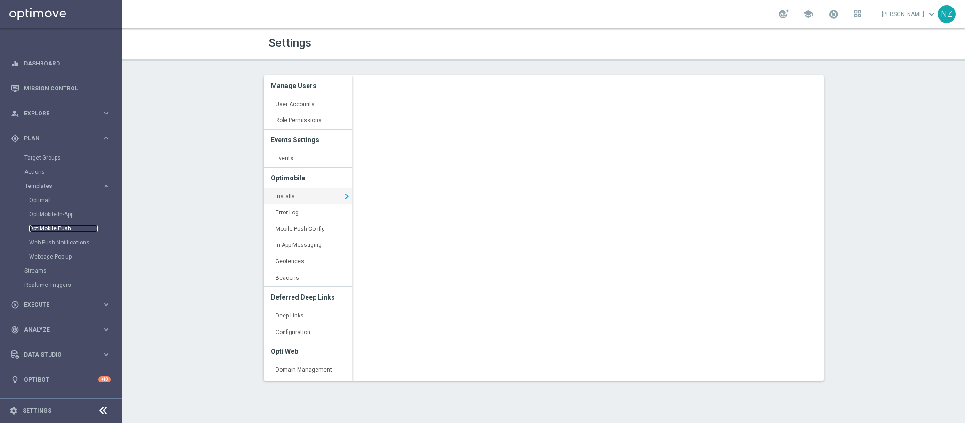
click at [50, 225] on link "OptiMobile Push" at bounding box center [63, 229] width 69 height 8
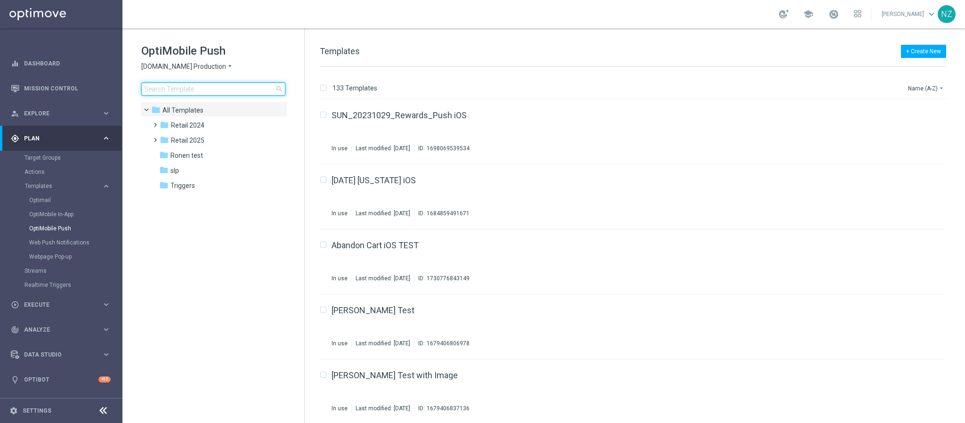
click at [209, 88] on input at bounding box center [213, 88] width 144 height 13
click at [51, 158] on link "Target Groups" at bounding box center [60, 158] width 73 height 8
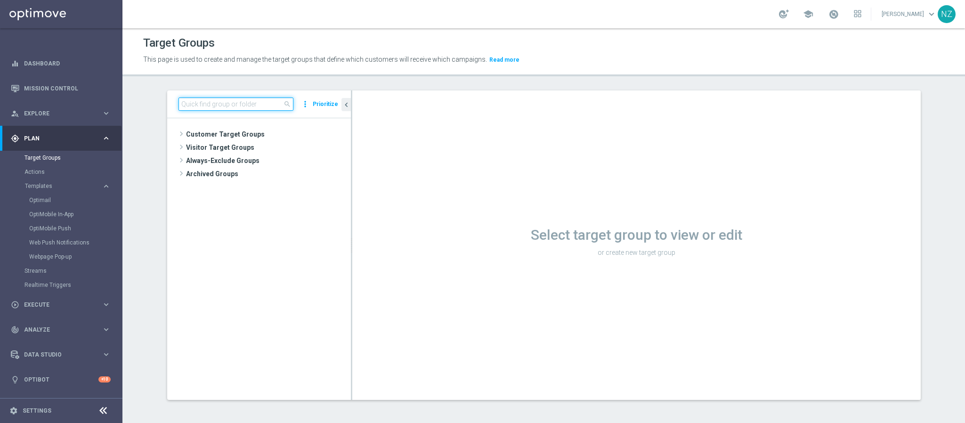
click at [227, 107] on input at bounding box center [235, 103] width 115 height 13
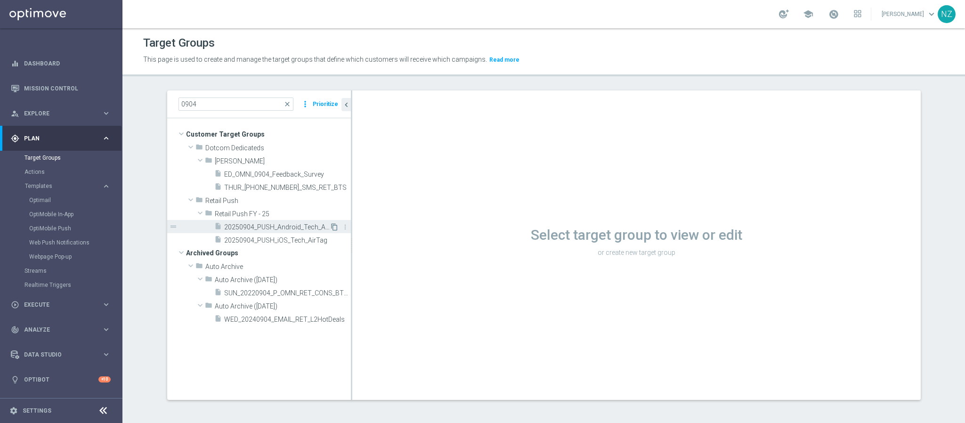
click at [331, 225] on icon "content_copy" at bounding box center [335, 227] width 8 height 8
click at [216, 103] on input "0904" at bounding box center [235, 103] width 115 height 13
type input "0904"
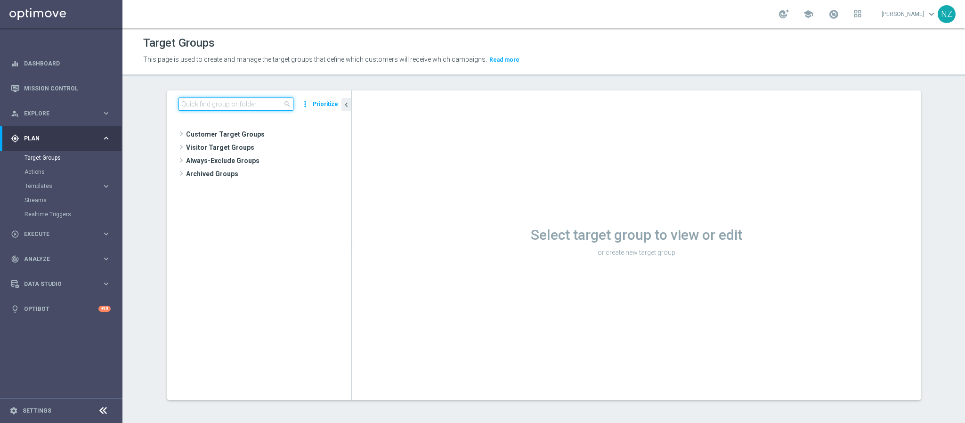
click at [230, 103] on input at bounding box center [235, 103] width 115 height 13
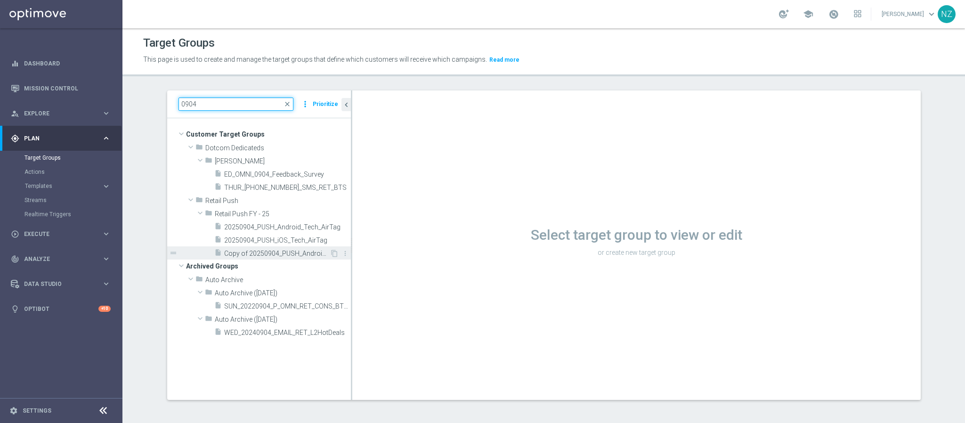
type input "0904"
click at [262, 251] on span "Copy of 20250904_PUSH_Android_Tech_AirTag" at bounding box center [276, 254] width 105 height 8
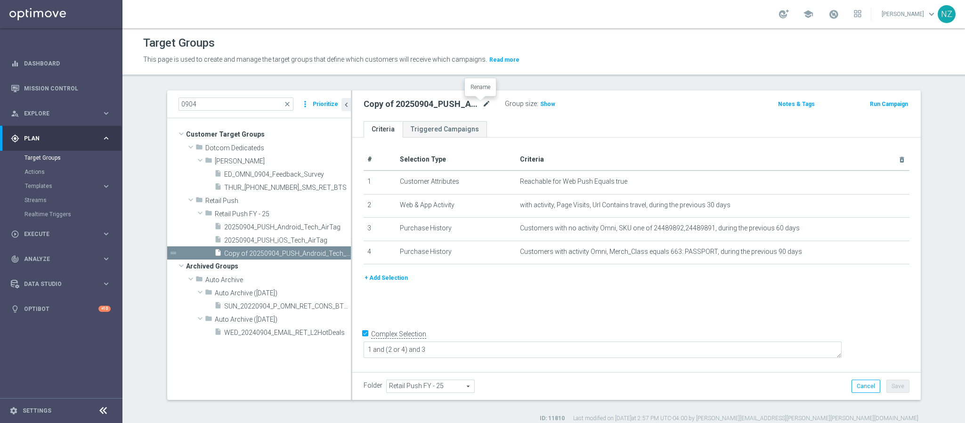
click at [482, 101] on icon "mode_edit" at bounding box center [486, 103] width 8 height 11
click at [397, 106] on input "Copy of 20250904_PUSH_Android_Tech_AirTag" at bounding box center [426, 104] width 127 height 13
type input "20250909_PUSH_Android_Tech_AirTag"
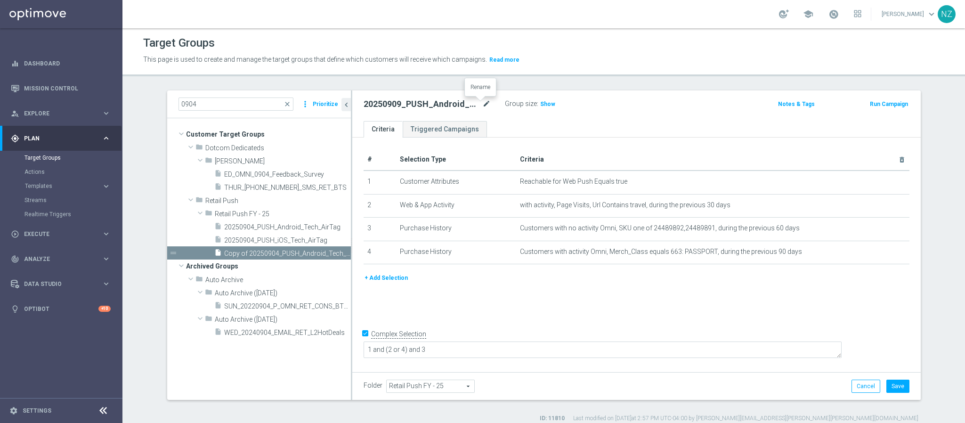
click at [482, 102] on icon "mode_edit" at bounding box center [486, 103] width 8 height 11
click at [434, 100] on input "20250909_PUSH_Android_Tech_AirTag" at bounding box center [426, 104] width 127 height 13
click at [437, 104] on input "20250909_PUSH_Android_Tech_AirTag" at bounding box center [426, 104] width 127 height 13
drag, startPoint x: 438, startPoint y: 104, endPoint x: 482, endPoint y: 102, distance: 43.8
click at [482, 102] on input "20250909_PUSH_Android_Tech_AirTag" at bounding box center [426, 104] width 127 height 13
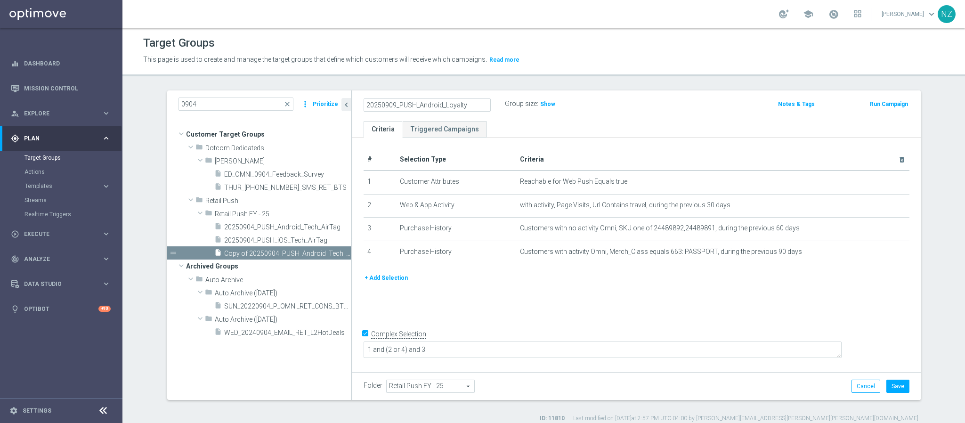
type input "20250909_PUSH_Android_Loyalty"
click at [483, 105] on icon "mode_edit" at bounding box center [486, 103] width 8 height 11
click at [472, 106] on input "20250909_PUSH_Android_Loyalty" at bounding box center [426, 104] width 127 height 13
type input "20250909_PUSH_Android_LoyaltyOffer"
click at [363, 341] on input "Complex Selection" at bounding box center [366, 334] width 6 height 13
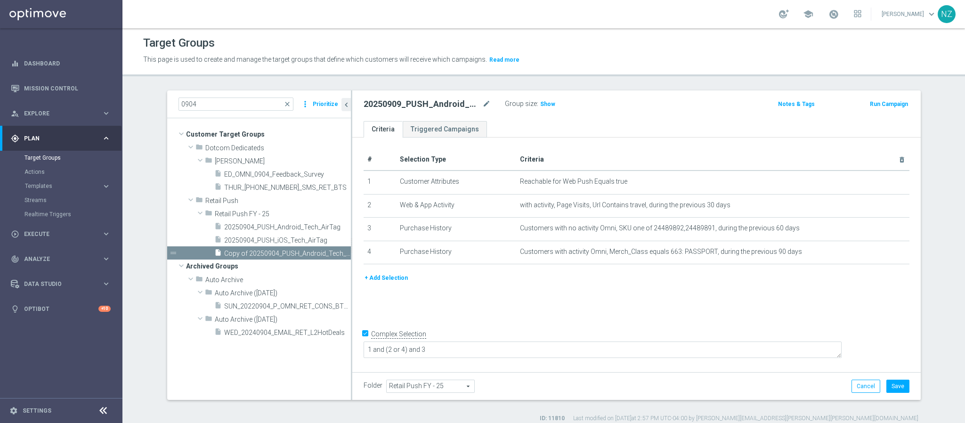
checkbox input "false"
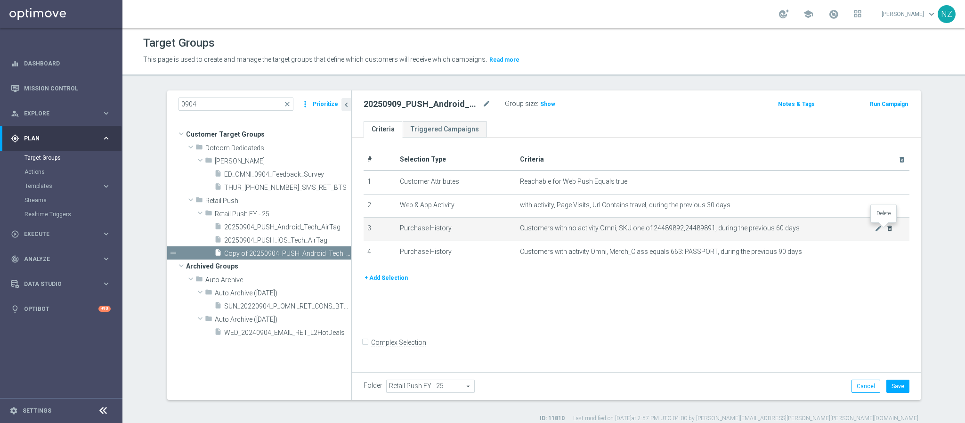
click at [886, 229] on icon "delete_forever" at bounding box center [890, 229] width 8 height 8
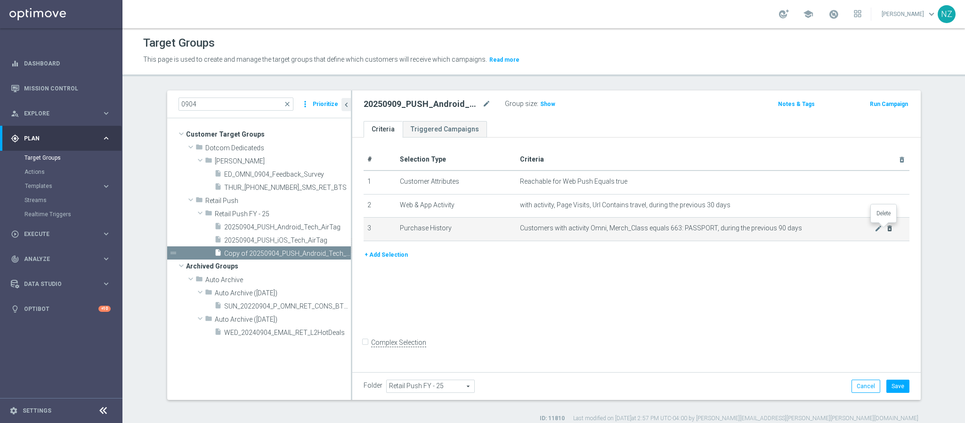
click at [886, 229] on icon "delete_forever" at bounding box center [890, 229] width 8 height 8
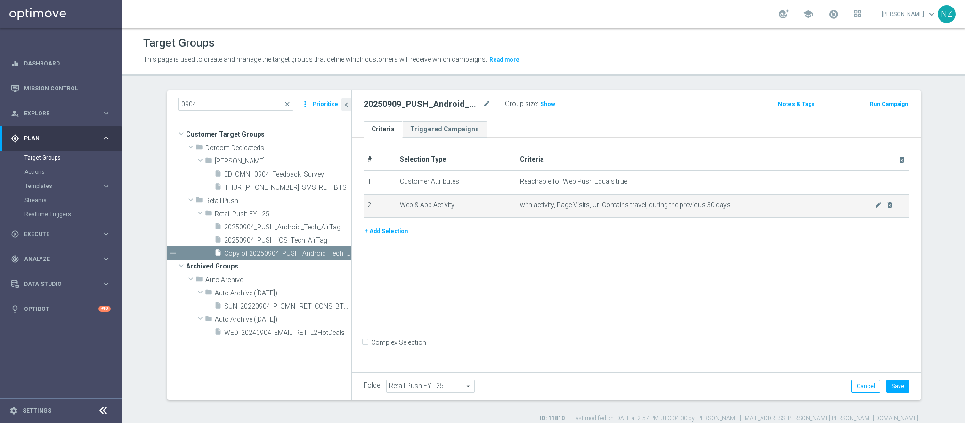
click at [839, 201] on span "with activity, Page Visits, Url Contains travel, during the previous 30 days" at bounding box center [697, 205] width 355 height 8
click at [874, 206] on icon "mode_edit" at bounding box center [878, 205] width 8 height 8
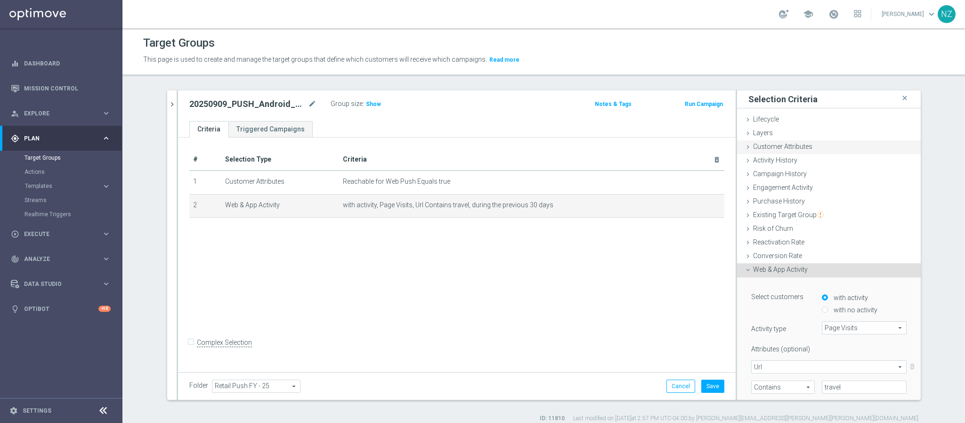
click at [793, 146] on span "Customer Attributes" at bounding box center [782, 147] width 59 height 8
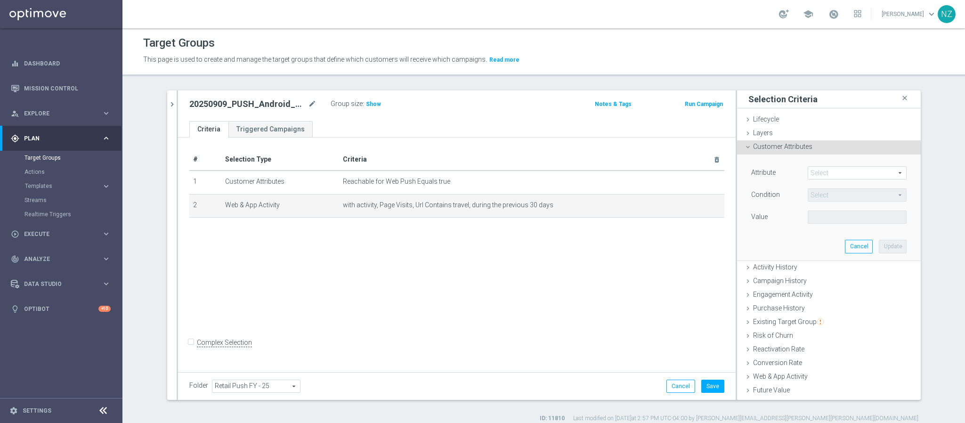
click at [814, 173] on span at bounding box center [857, 173] width 98 height 12
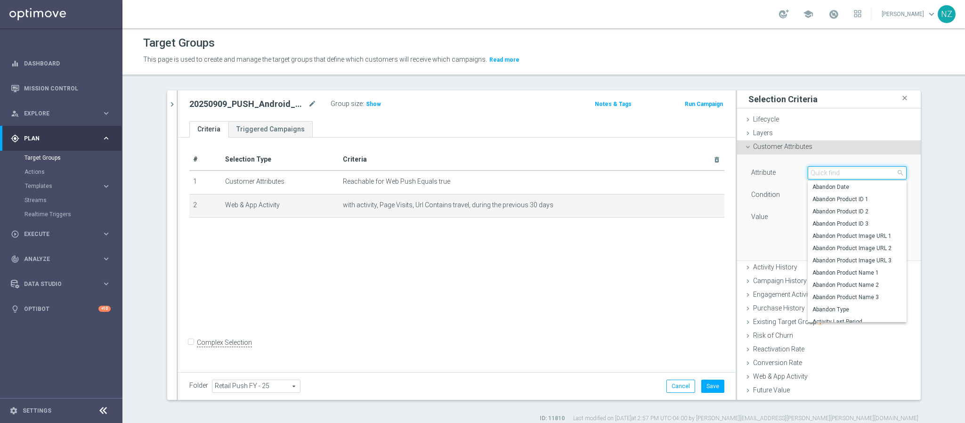
click at [821, 174] on input "search" at bounding box center [856, 172] width 99 height 13
type input "slp"
click at [847, 261] on span "SLP Easy Rewards Number" at bounding box center [856, 265] width 89 height 8
type input "SLP Easy Rewards Number"
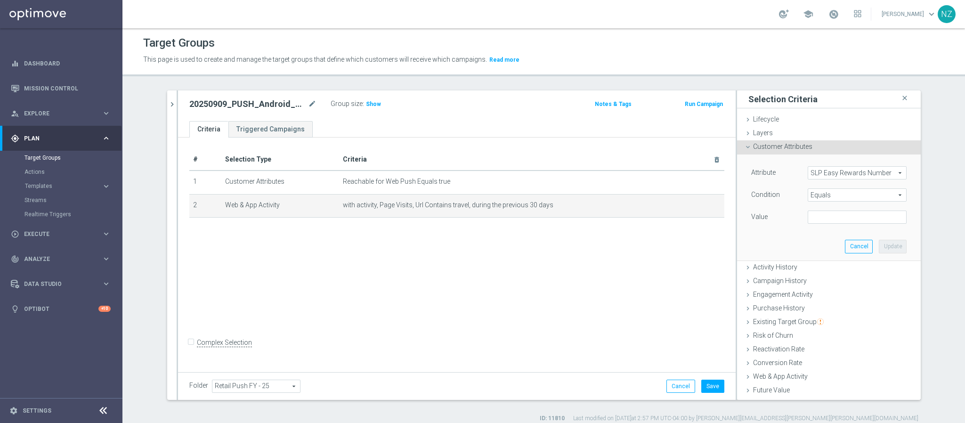
click at [814, 195] on span "Equals" at bounding box center [857, 195] width 98 height 12
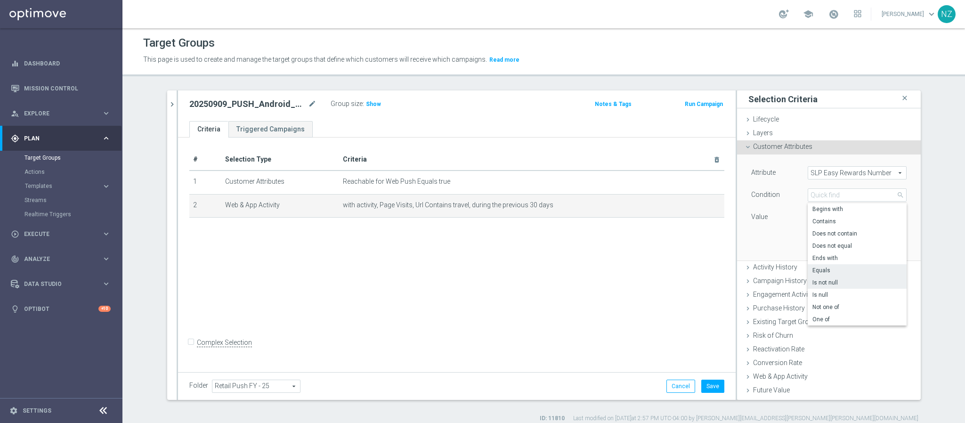
click at [825, 280] on span "Is not null" at bounding box center [856, 283] width 89 height 8
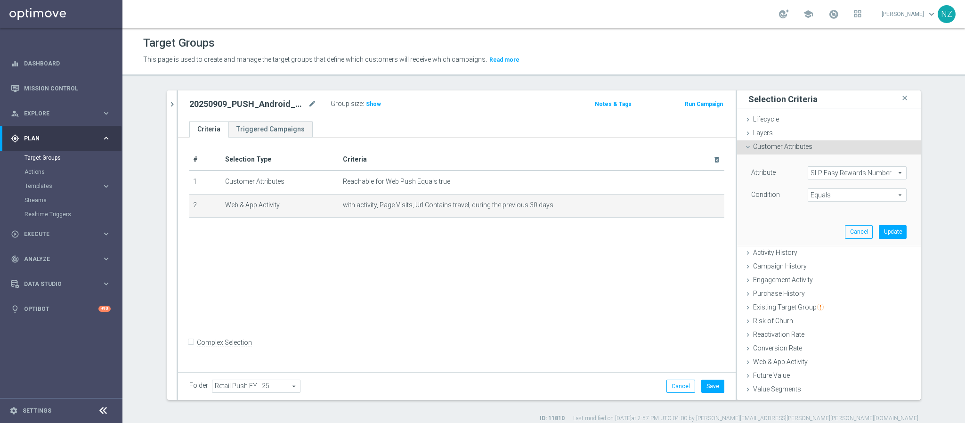
type input "Is not null"
click at [879, 233] on button "Update" at bounding box center [893, 231] width 28 height 13
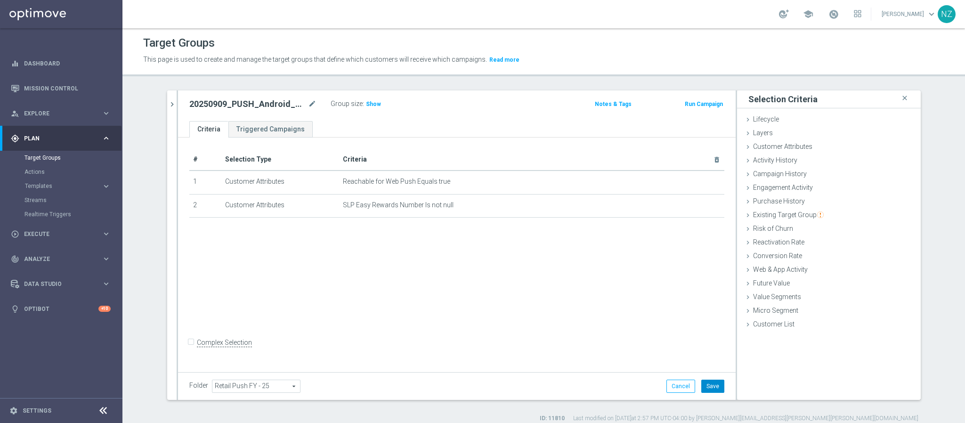
click at [710, 387] on button "Save" at bounding box center [712, 385] width 23 height 13
click at [168, 105] on icon "chevron_right" at bounding box center [172, 104] width 9 height 9
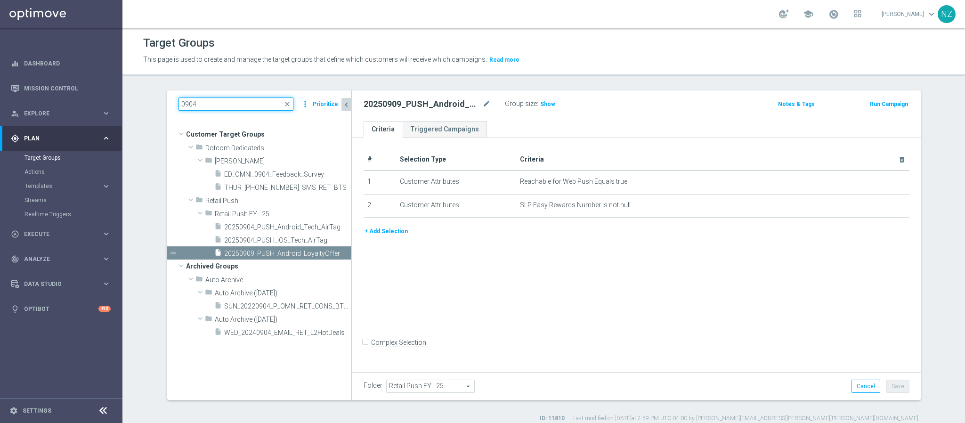
click at [194, 98] on input "0904" at bounding box center [235, 103] width 115 height 13
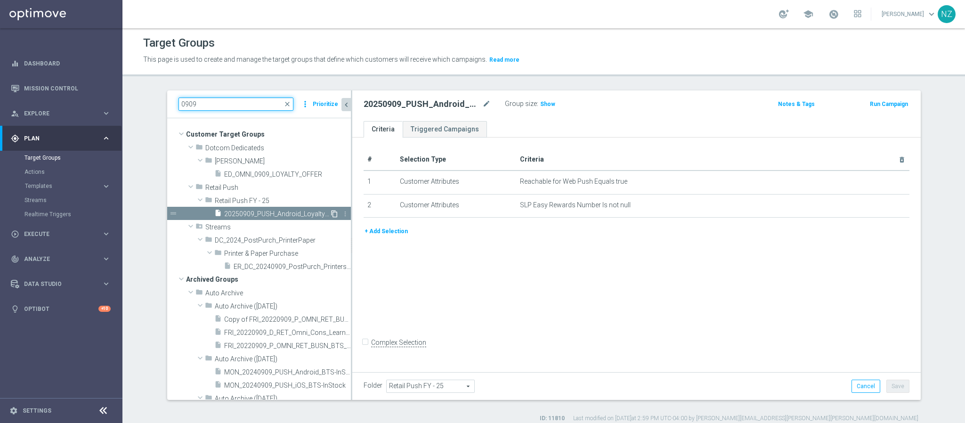
type input "0909"
click at [331, 214] on icon "content_copy" at bounding box center [335, 214] width 8 height 8
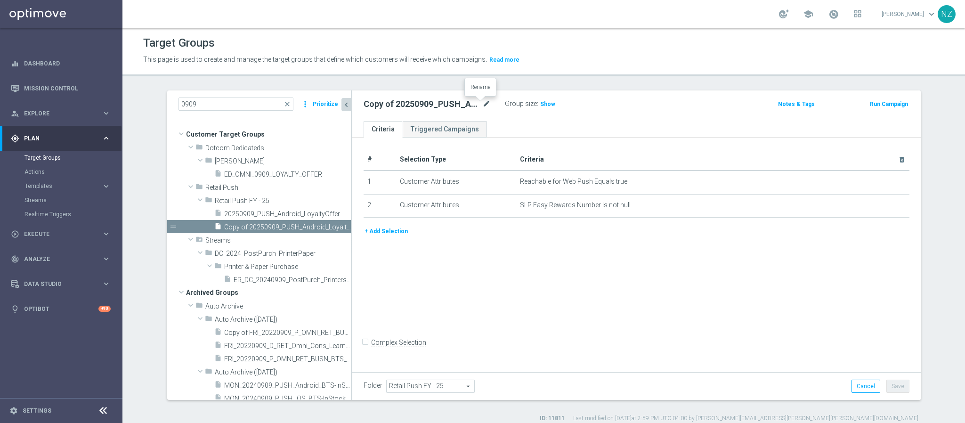
click at [482, 100] on icon "mode_edit" at bounding box center [486, 103] width 8 height 11
click at [389, 106] on input "Copy of 20250909_PUSH_Android_LoyaltyOffer" at bounding box center [426, 104] width 127 height 13
drag, startPoint x: 371, startPoint y: 105, endPoint x: 282, endPoint y: 97, distance: 90.2
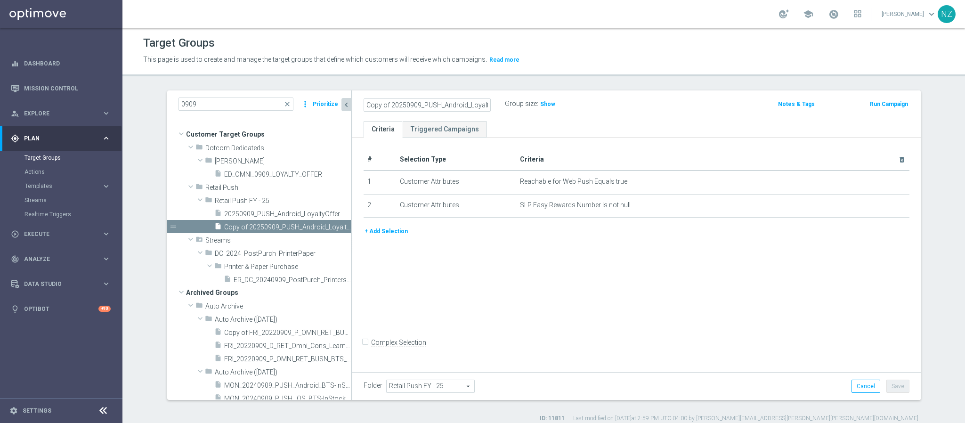
click at [282, 97] on as-split "0909 close more_vert Prioritize Customer Target Groups library_add create_new_f…" at bounding box center [543, 244] width 753 height 309
click at [414, 105] on input "20250909_PUSH_Android_LoyaltyOffer" at bounding box center [426, 104] width 127 height 13
click at [434, 104] on input "20250909_PUSH_Android_LoyaltyOffer" at bounding box center [426, 104] width 127 height 13
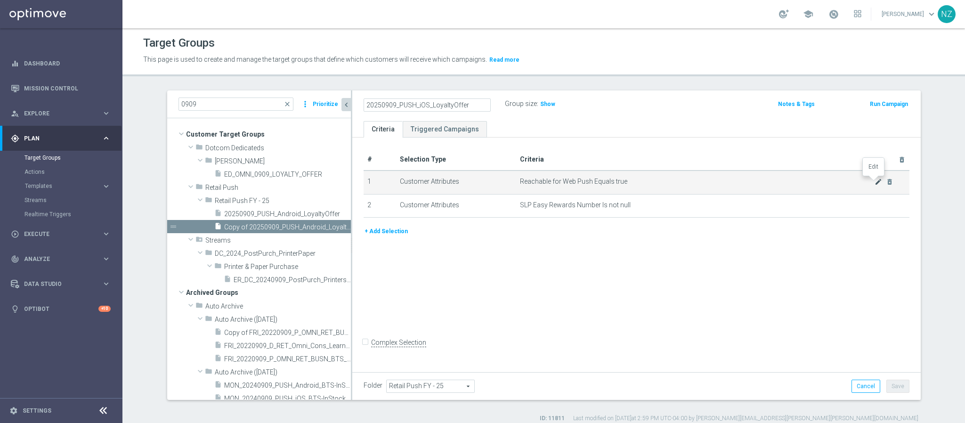
type input "20250909_PUSH_iOS_LoyaltyOffer"
click at [874, 181] on icon "mode_edit" at bounding box center [878, 182] width 8 height 8
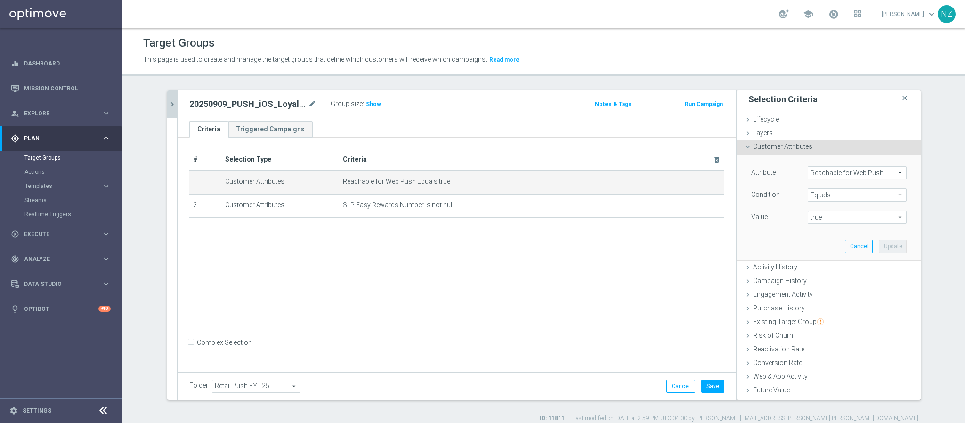
click at [835, 169] on span "Reachable for Web Push" at bounding box center [857, 173] width 98 height 12
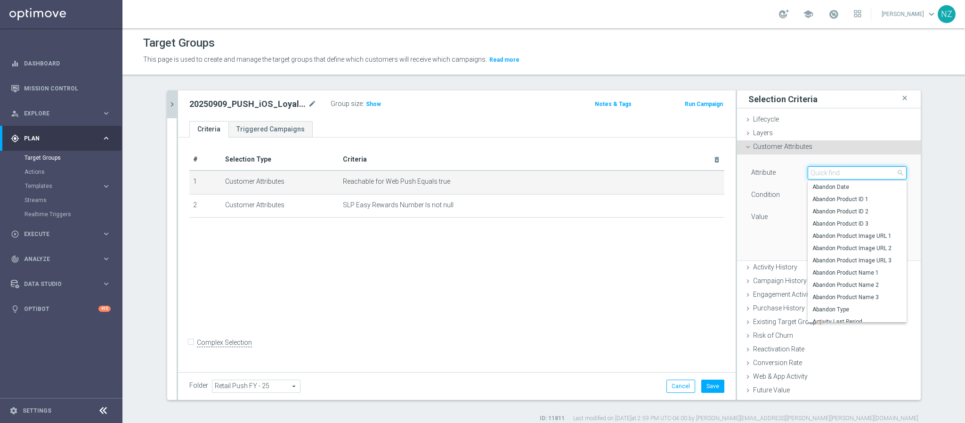
click at [832, 174] on input "search" at bounding box center [856, 172] width 99 height 13
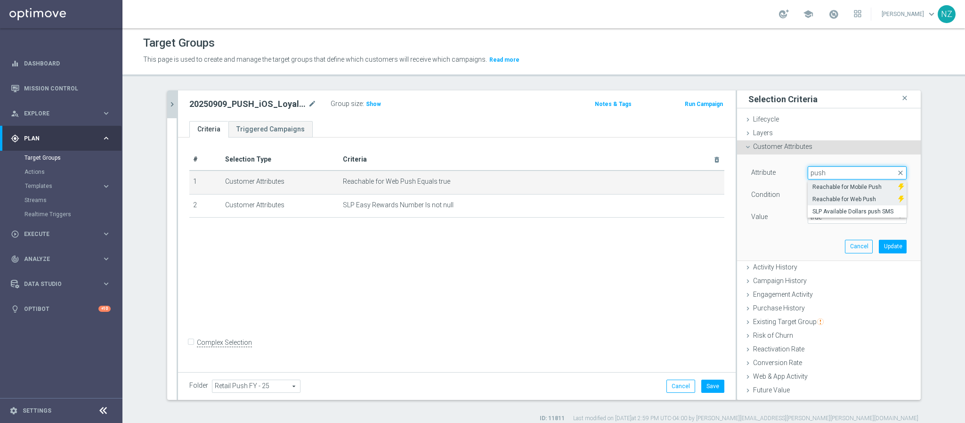
type input "push"
click at [828, 182] on label "Reachable for Mobile Push" at bounding box center [852, 187] width 91 height 12
type input "Reachable for Mobile Push"
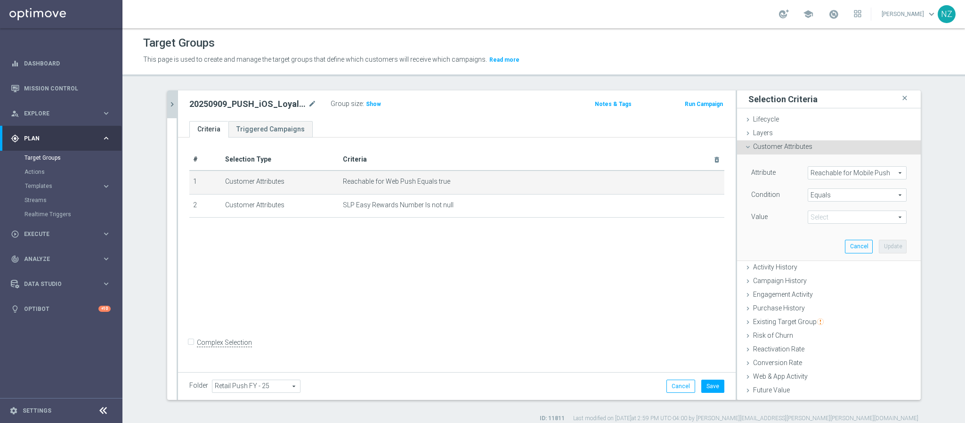
click at [828, 218] on span "true" at bounding box center [857, 217] width 98 height 12
click at [826, 242] on span "true" at bounding box center [856, 244] width 89 height 8
type input "true"
click at [886, 247] on button "Update" at bounding box center [893, 246] width 28 height 13
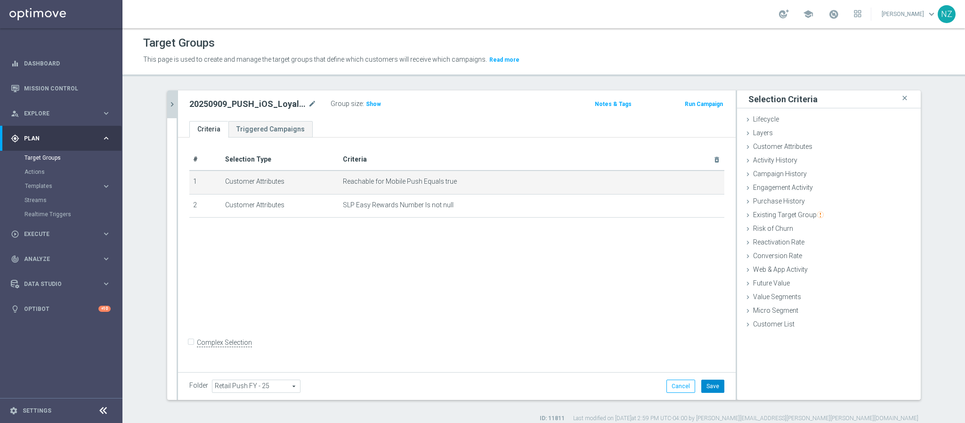
click at [709, 388] on button "Save" at bounding box center [712, 385] width 23 height 13
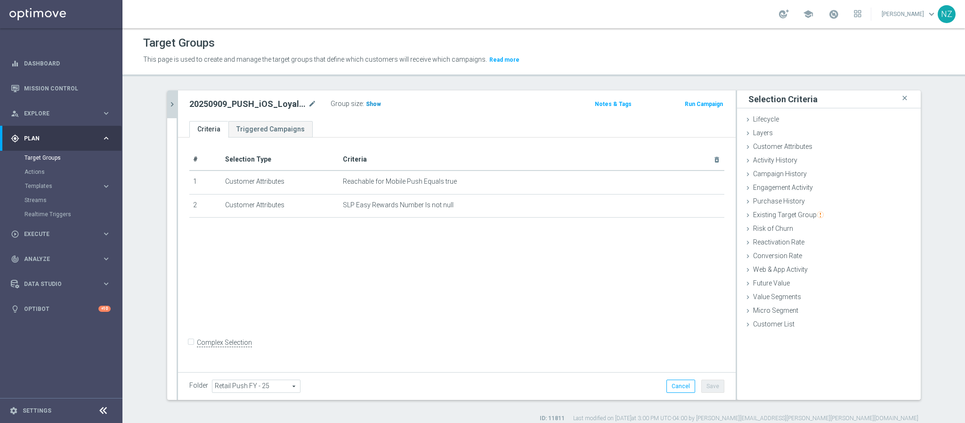
click at [370, 103] on span "Show" at bounding box center [373, 104] width 15 height 7
click at [168, 102] on icon "chevron_right" at bounding box center [172, 104] width 9 height 9
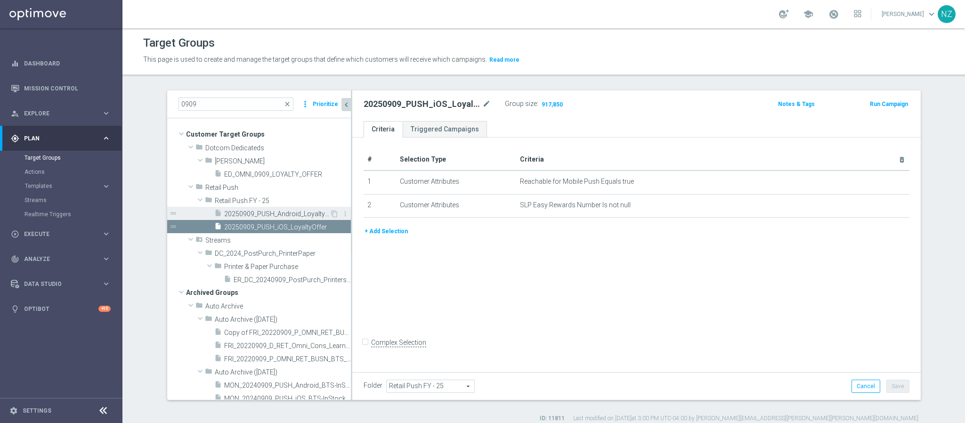
click at [239, 212] on span "20250909_PUSH_Android_LoyaltyOffer" at bounding box center [276, 214] width 105 height 8
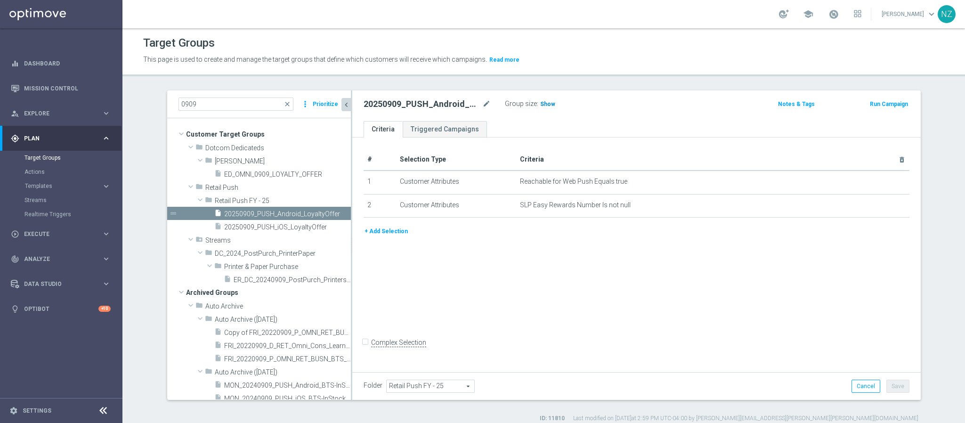
click at [540, 105] on span "Show" at bounding box center [547, 104] width 15 height 7
click at [45, 182] on button "Templates keyboard_arrow_right" at bounding box center [67, 186] width 87 height 8
click at [62, 226] on link "OptiMobile Push" at bounding box center [63, 229] width 69 height 8
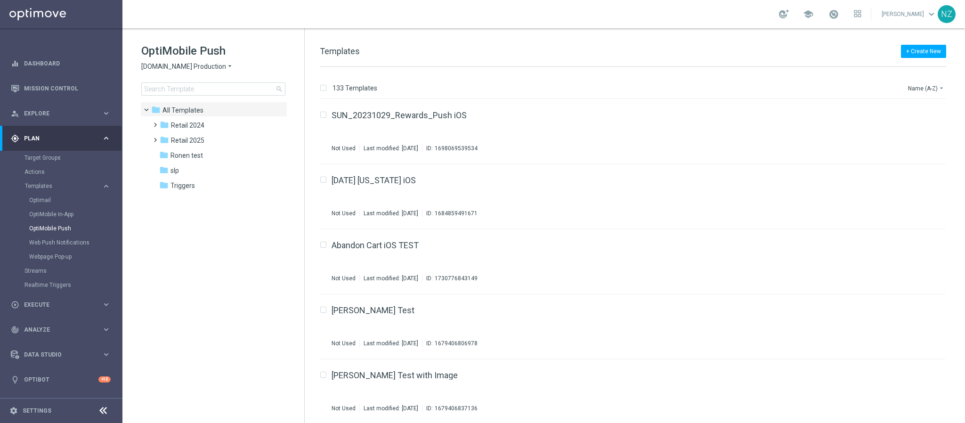
click at [173, 81] on div "OptiMobile Push [DOMAIN_NAME] Production arrow_drop_down × [DOMAIN_NAME] Produc…" at bounding box center [222, 69] width 163 height 52
click at [174, 81] on div "OptiMobile Push [DOMAIN_NAME] Production arrow_drop_down × [DOMAIN_NAME] Produc…" at bounding box center [222, 69] width 163 height 52
click at [175, 88] on input at bounding box center [213, 88] width 144 height 13
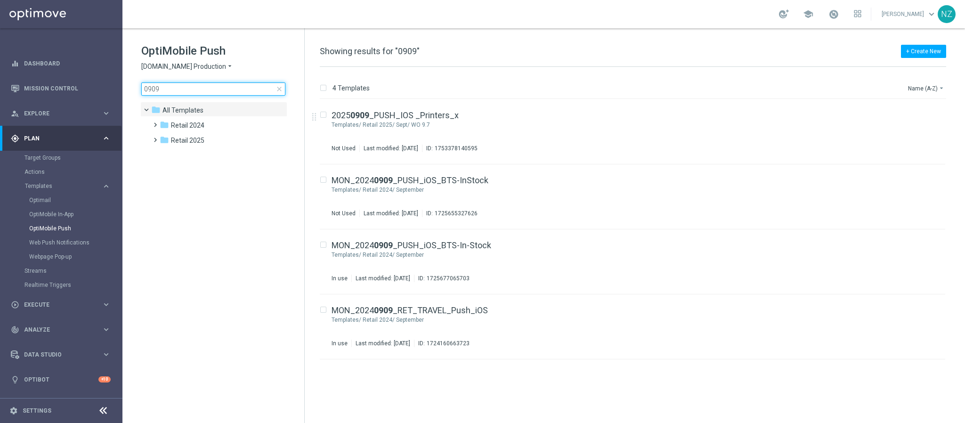
click at [177, 85] on input "0909" at bounding box center [213, 88] width 144 height 13
type input "0"
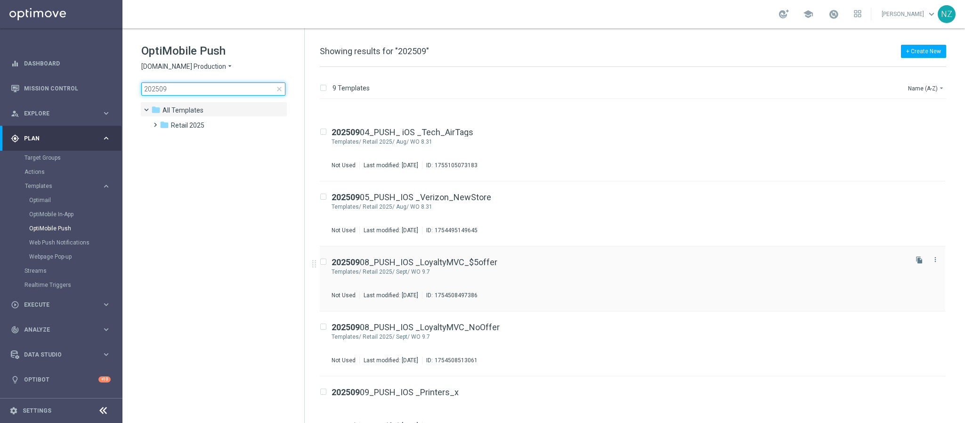
scroll to position [71, 0]
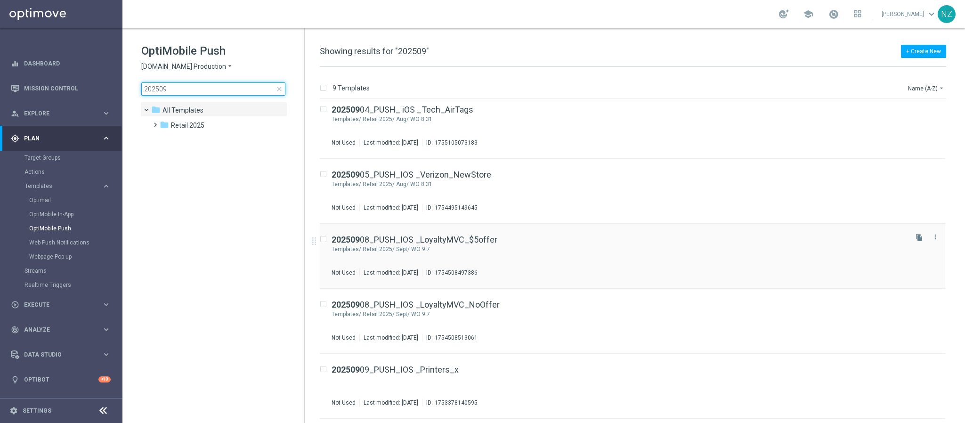
type input "202509"
click at [529, 249] on div "Retail 2025/ Sept/ WO 9.7" at bounding box center [634, 249] width 543 height 8
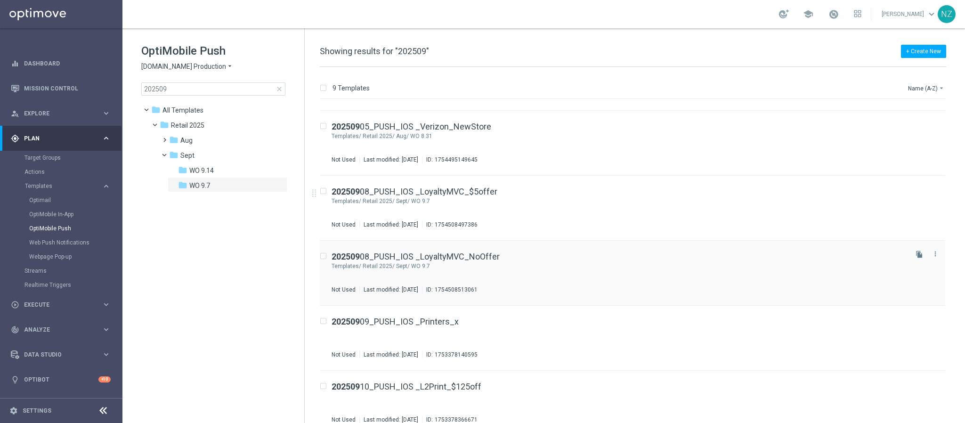
scroll to position [141, 0]
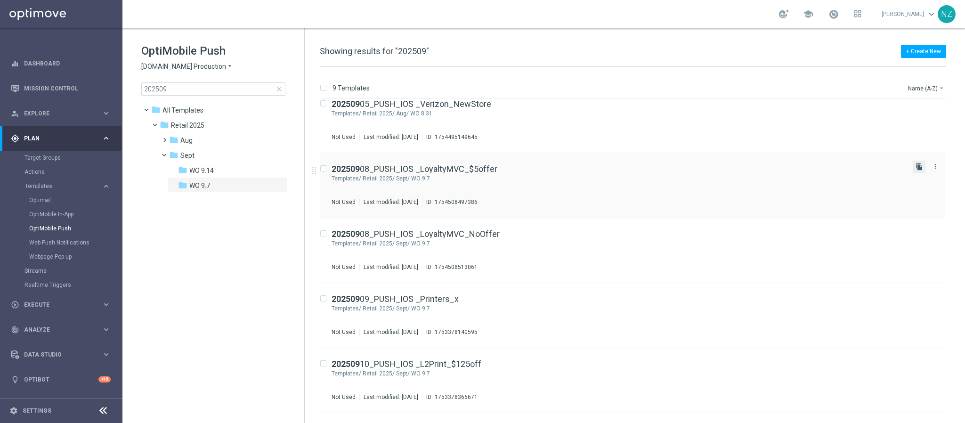
click at [915, 167] on icon "file_copy" at bounding box center [919, 167] width 8 height 8
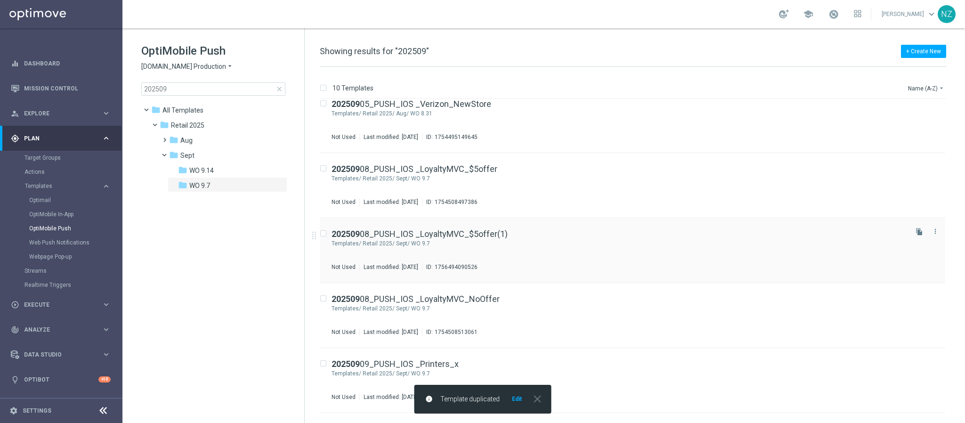
click at [759, 239] on div "202509 08_PUSH_IOS _LoyaltyMVC_$5offer(1) Templates/ Retail 2025/ Sept/ WO 9.7 …" at bounding box center [618, 250] width 574 height 41
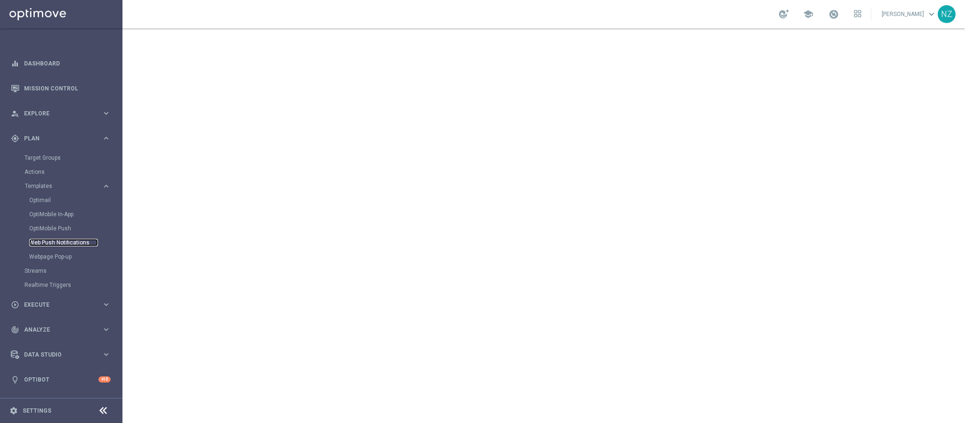
click at [53, 245] on link "Web Push Notifications" at bounding box center [63, 243] width 69 height 8
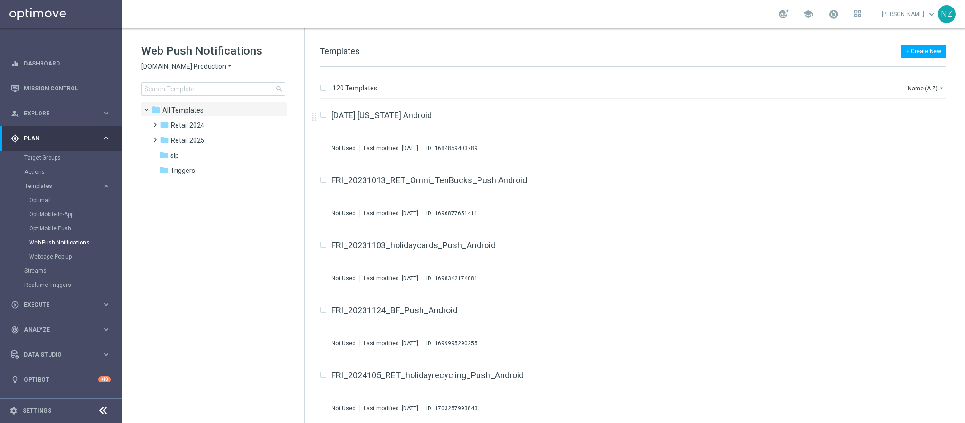
click at [179, 74] on div "Web Push Notifications [DOMAIN_NAME] Production arrow_drop_down × [DOMAIN_NAME]…" at bounding box center [222, 69] width 163 height 52
click at [166, 88] on input at bounding box center [213, 88] width 144 height 13
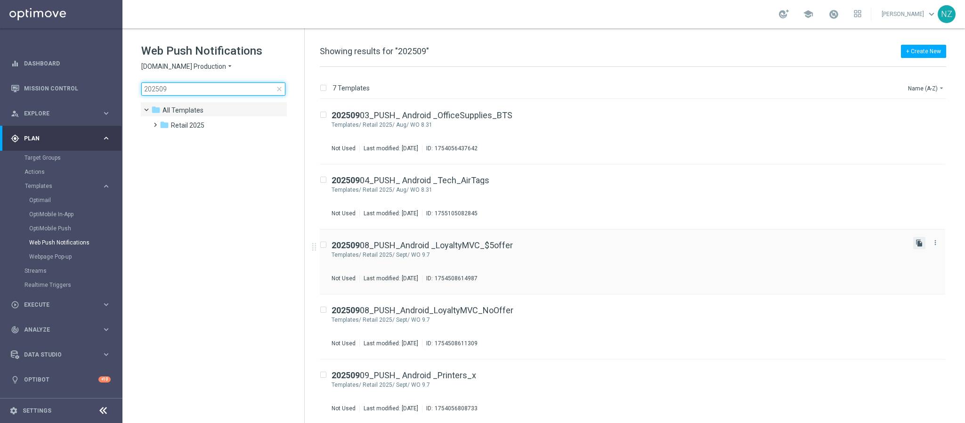
type input "202509"
click at [918, 240] on icon "file_copy" at bounding box center [919, 243] width 8 height 8
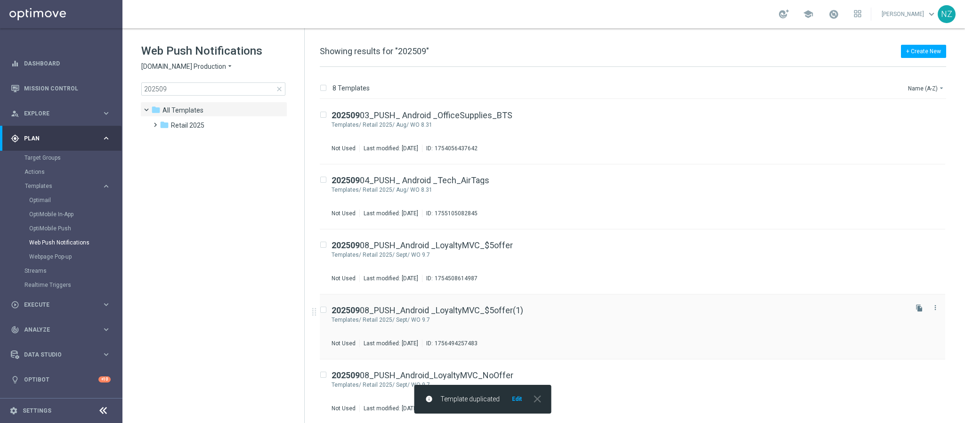
click at [548, 322] on div "Retail 2025/ Sept/ WO 9.7" at bounding box center [634, 320] width 543 height 8
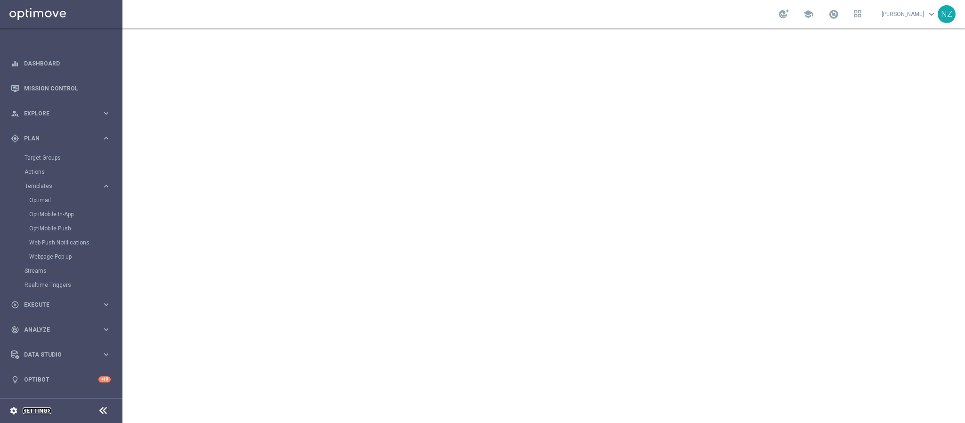
click at [34, 410] on link "Settings" at bounding box center [37, 411] width 29 height 6
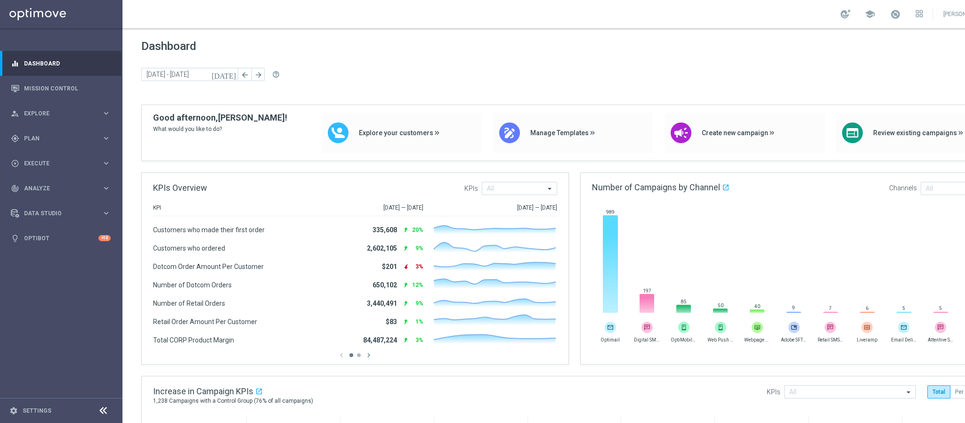
click at [33, 416] on footer "settings Settings" at bounding box center [61, 410] width 122 height 25
click at [32, 413] on link "Settings" at bounding box center [37, 411] width 29 height 6
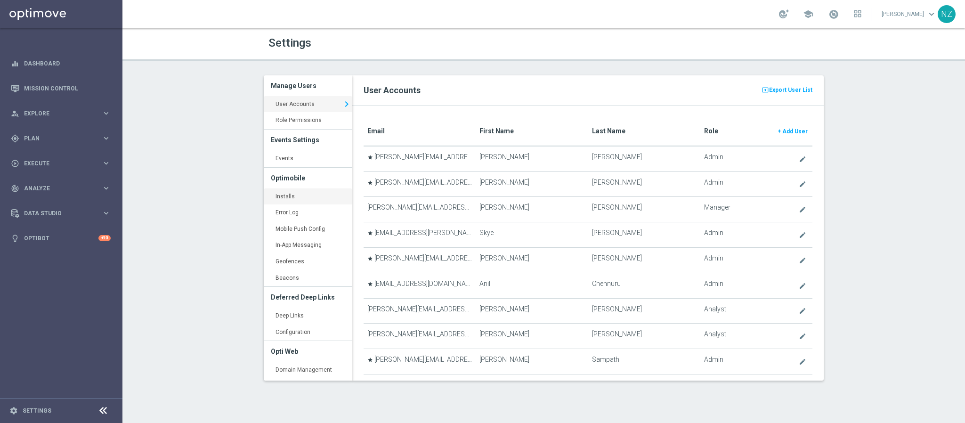
click at [282, 197] on link "Installs keyboard_arrow_right" at bounding box center [308, 196] width 89 height 17
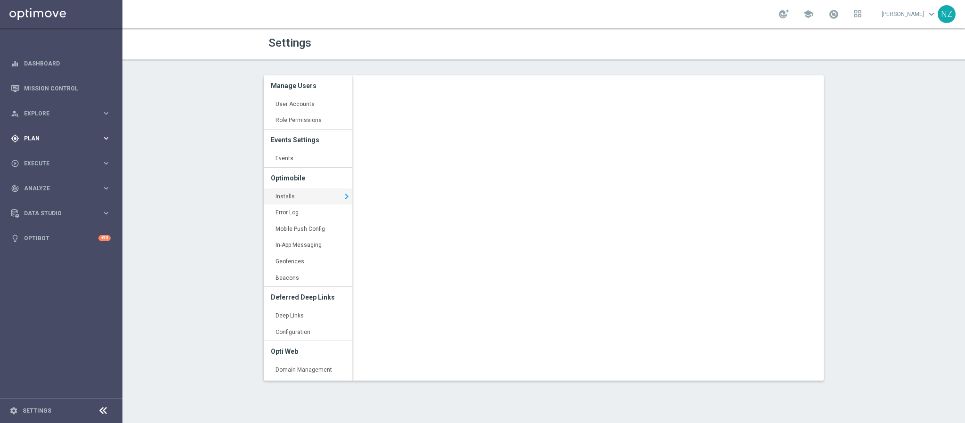
click at [57, 134] on div "gps_fixed Plan" at bounding box center [56, 138] width 91 height 8
click at [56, 154] on link "Target Groups" at bounding box center [60, 158] width 73 height 8
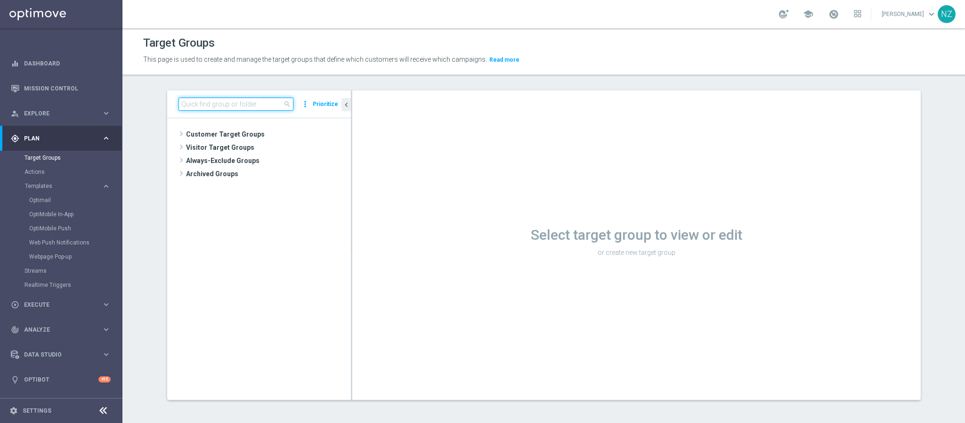
click at [229, 101] on input at bounding box center [235, 103] width 115 height 13
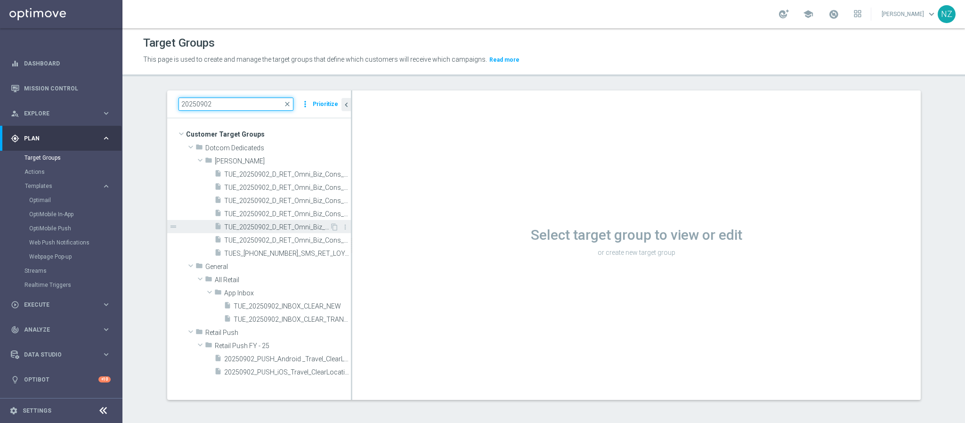
scroll to position [0, 0]
click at [227, 105] on input "20250902" at bounding box center [235, 103] width 115 height 13
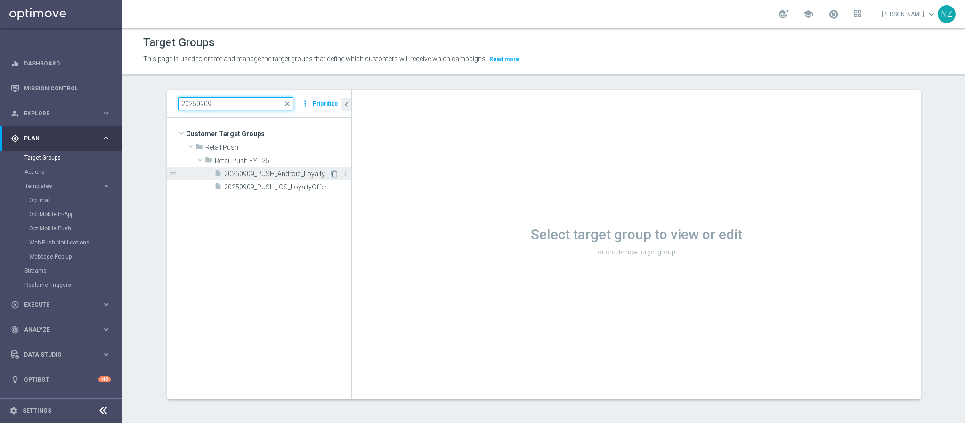
type input "20250909"
click at [331, 174] on icon "content_copy" at bounding box center [335, 174] width 8 height 8
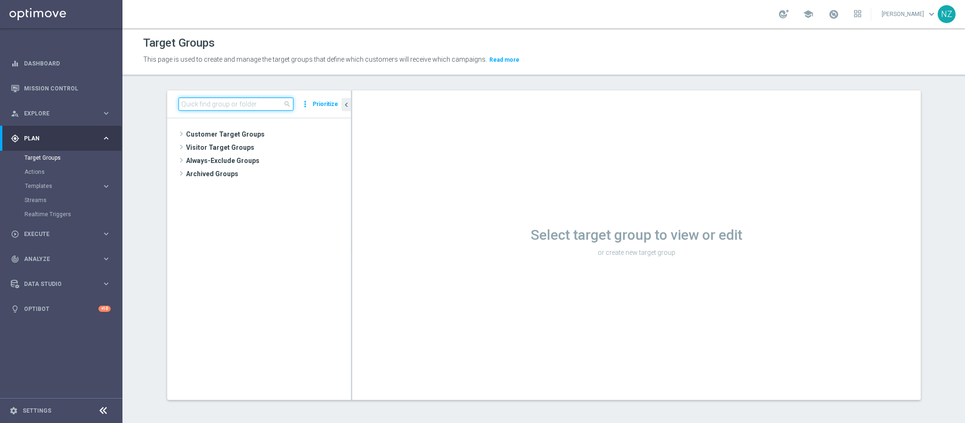
click at [224, 101] on input at bounding box center [235, 103] width 115 height 13
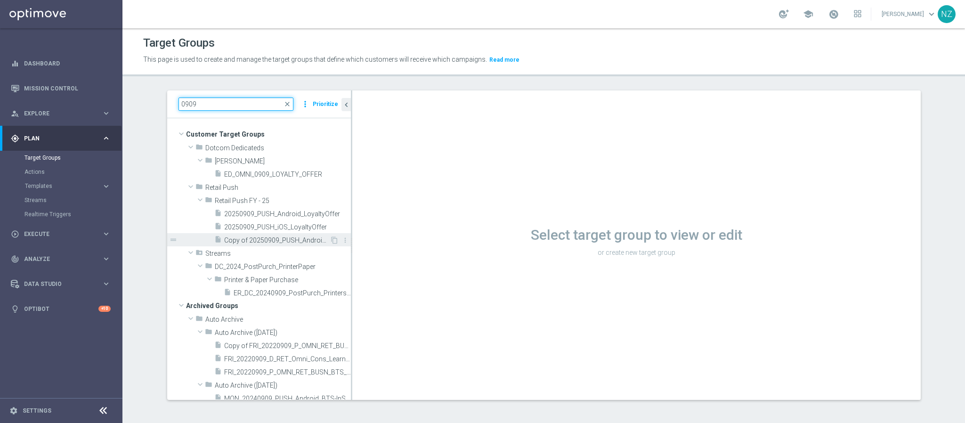
type input "0909"
click at [273, 242] on span "Copy of 20250909_PUSH_Android_LoyaltyOffer" at bounding box center [276, 240] width 105 height 8
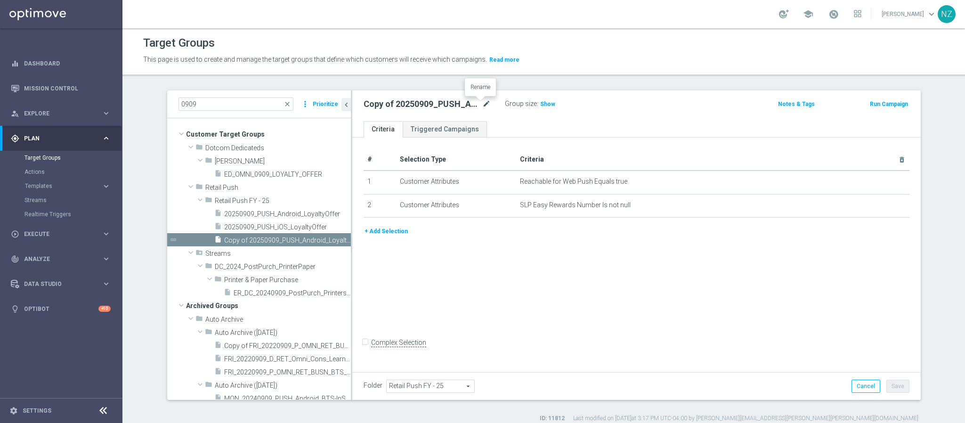
click at [482, 102] on icon "mode_edit" at bounding box center [486, 103] width 8 height 11
click at [374, 105] on input "Copy of 20250909_PUSH_Android_LoyaltyOffer" at bounding box center [426, 104] width 127 height 13
drag, startPoint x: 371, startPoint y: 104, endPoint x: 277, endPoint y: 99, distance: 93.8
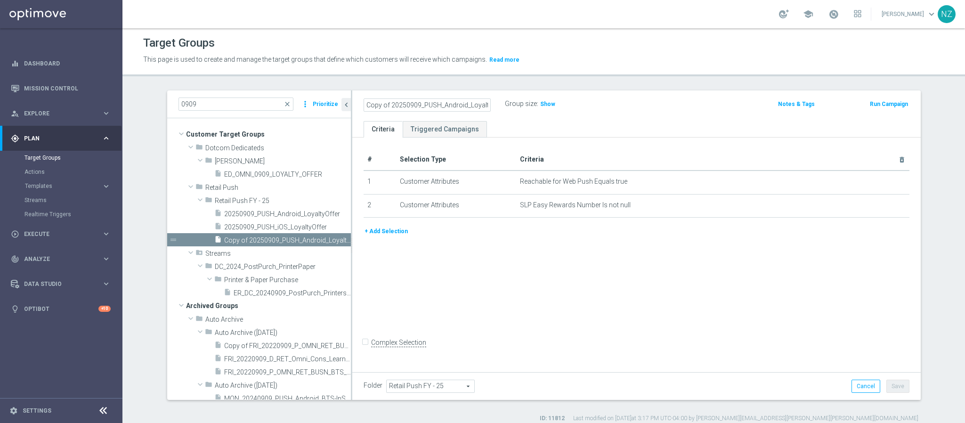
click at [277, 99] on as-split "0909 close more_vert Prioritize Customer Target Groups library_add create_new_f…" at bounding box center [543, 244] width 753 height 309
click at [388, 105] on input "20250909_PUSH_Android_LoyaltyOffer" at bounding box center [426, 104] width 127 height 13
type input "20250902_PUSH_Android_LoyaltyOffer"
click at [382, 229] on button "+ Add Selection" at bounding box center [385, 231] width 45 height 10
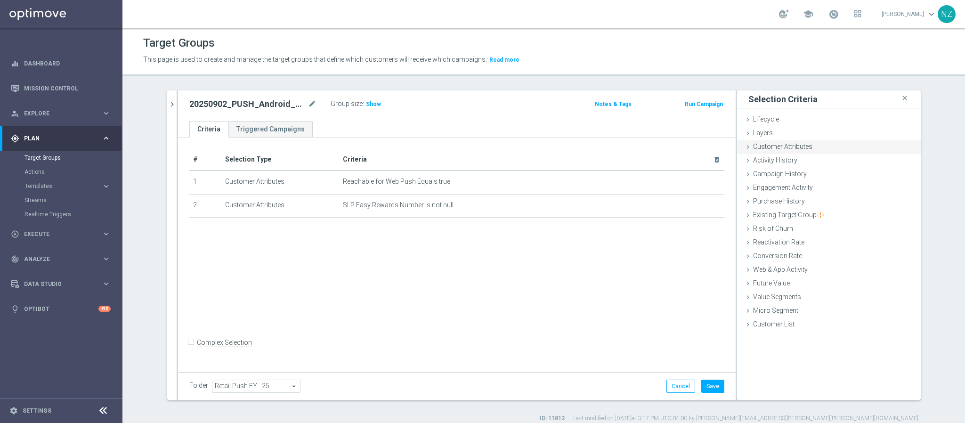
click at [794, 145] on span "Customer Attributes" at bounding box center [782, 147] width 59 height 8
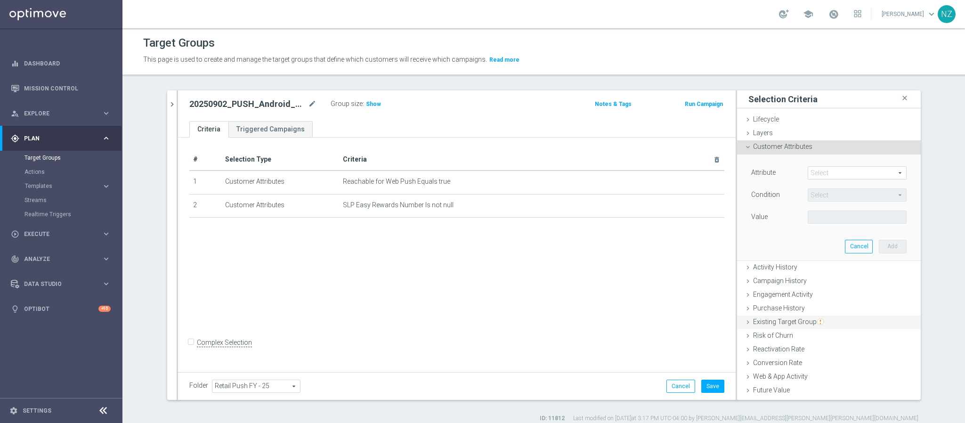
click at [773, 323] on span "Existing Target Group" at bounding box center [788, 322] width 71 height 8
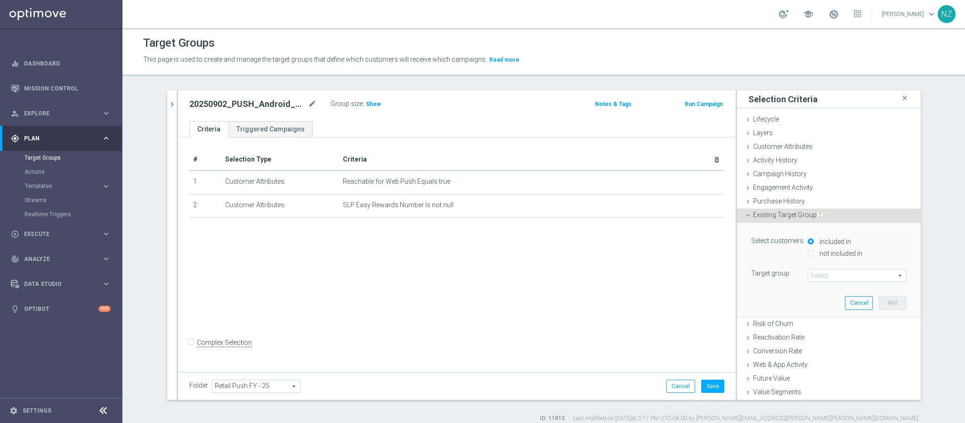
click at [817, 252] on label "not included in" at bounding box center [839, 253] width 45 height 8
click at [814, 252] on input "not included in" at bounding box center [810, 253] width 6 height 6
radio input "true"
click at [815, 273] on span at bounding box center [857, 275] width 98 height 12
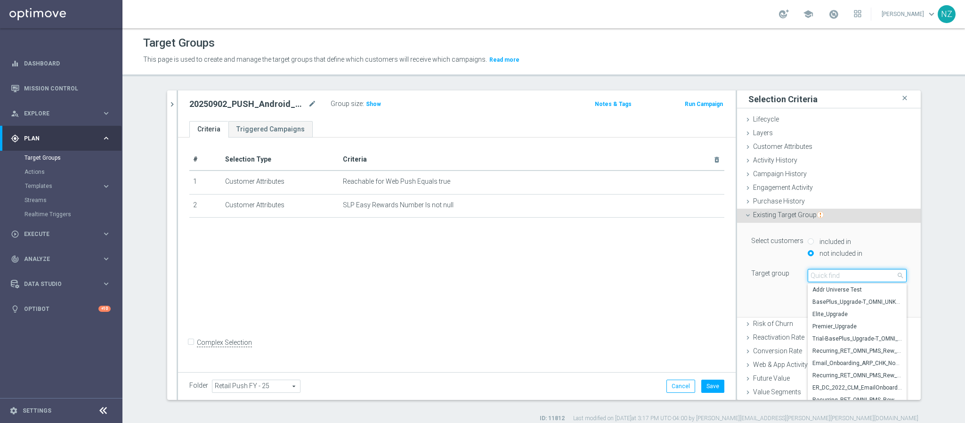
click at [813, 279] on input "search" at bounding box center [856, 275] width 99 height 13
click at [807, 278] on input "0902" at bounding box center [856, 275] width 99 height 13
type input "20250902"
click at [832, 315] on span "20250902_PUSH_Android _Travel_ClearLocation" at bounding box center [856, 314] width 89 height 8
type input "20250902_PUSH_Android _Travel_ClearLocation"
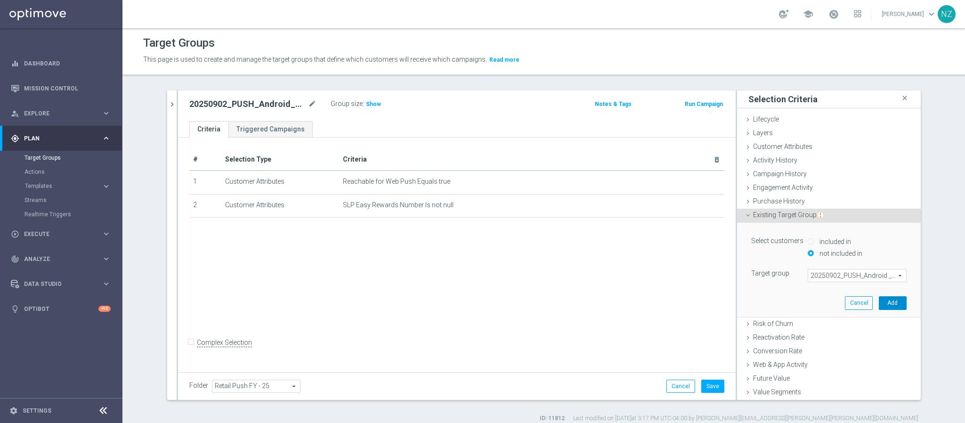
click at [885, 299] on button "Add" at bounding box center [893, 302] width 28 height 13
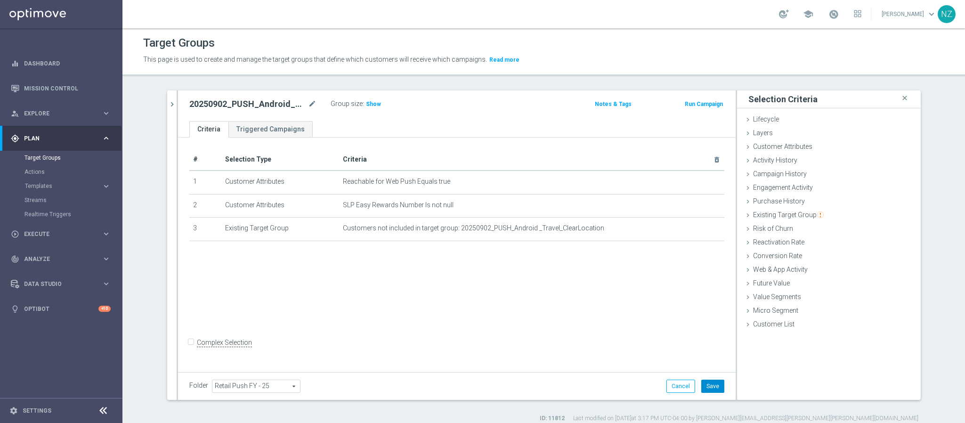
click at [701, 393] on button "Save" at bounding box center [712, 385] width 23 height 13
click at [369, 101] on span "Show" at bounding box center [373, 104] width 15 height 7
click at [168, 100] on icon "chevron_right" at bounding box center [172, 104] width 9 height 9
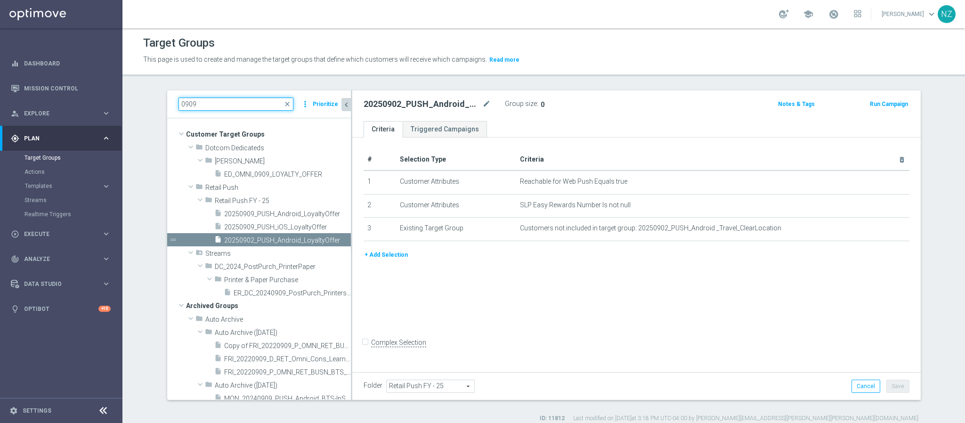
click at [201, 105] on input "0909" at bounding box center [235, 103] width 115 height 13
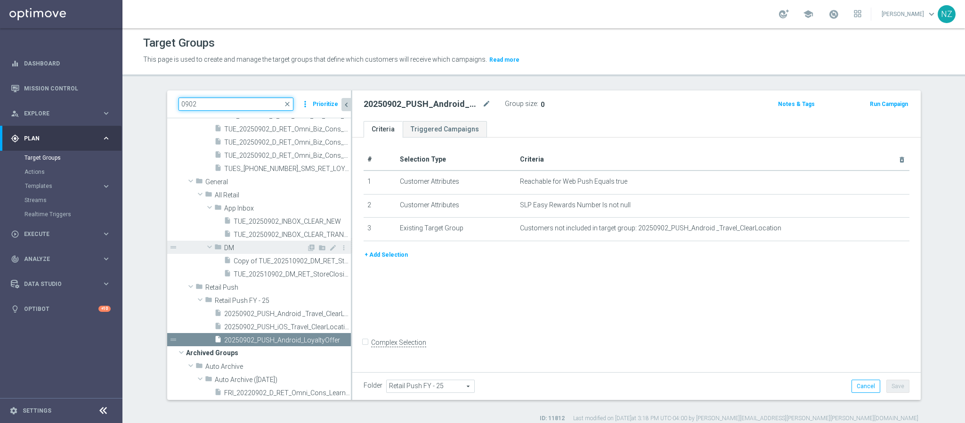
scroll to position [112, 0]
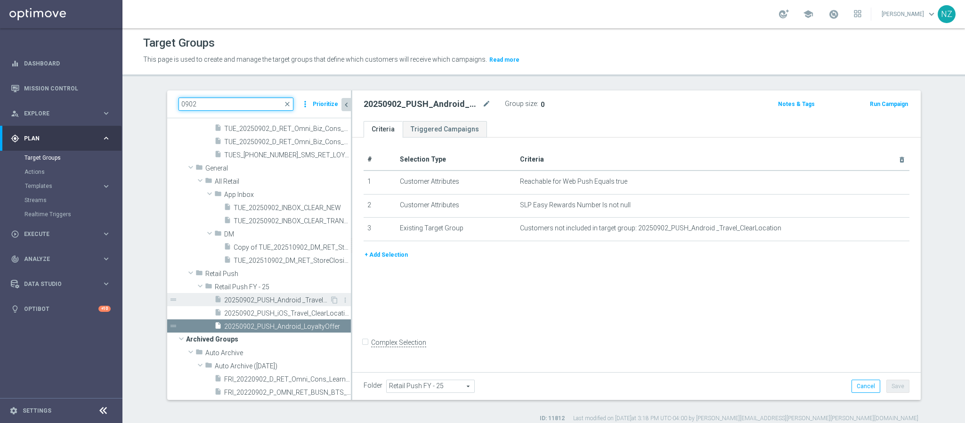
type input "0902"
click at [262, 299] on span "20250902_PUSH_Android _Travel_ClearLocation" at bounding box center [276, 300] width 105 height 8
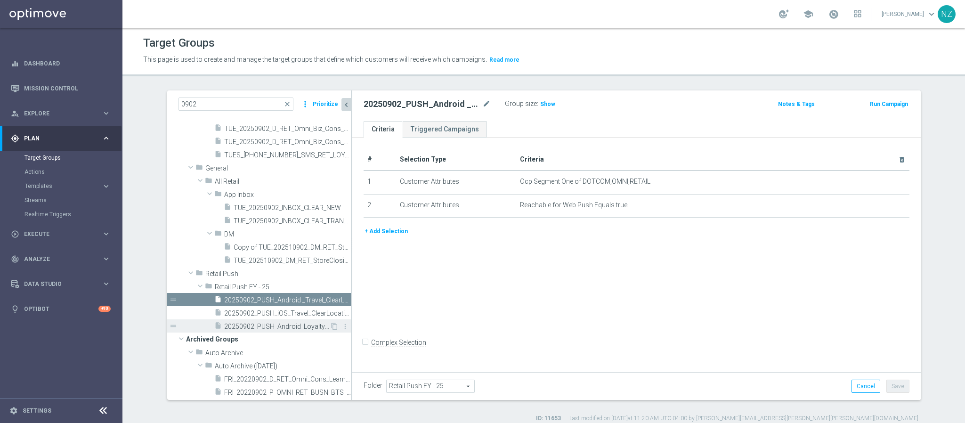
click at [277, 326] on span "20250902_PUSH_Android_LoyaltyOffer" at bounding box center [276, 327] width 105 height 8
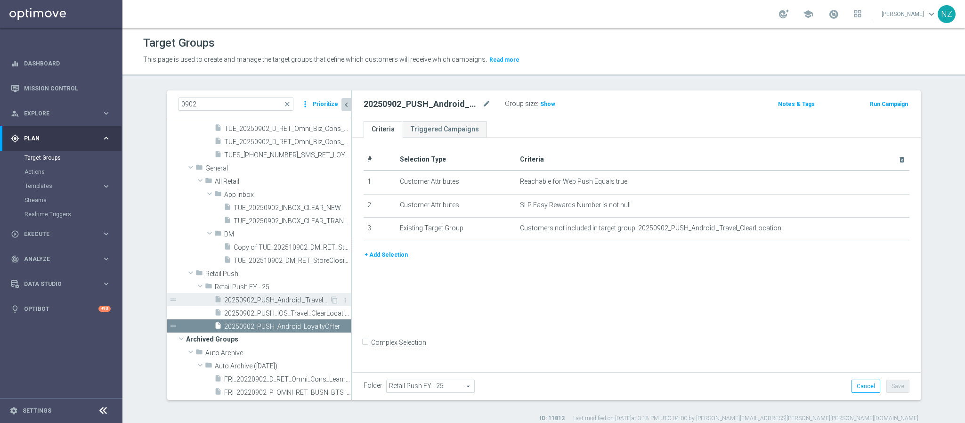
click at [281, 300] on span "20250902_PUSH_Android _Travel_ClearLocation" at bounding box center [276, 300] width 105 height 8
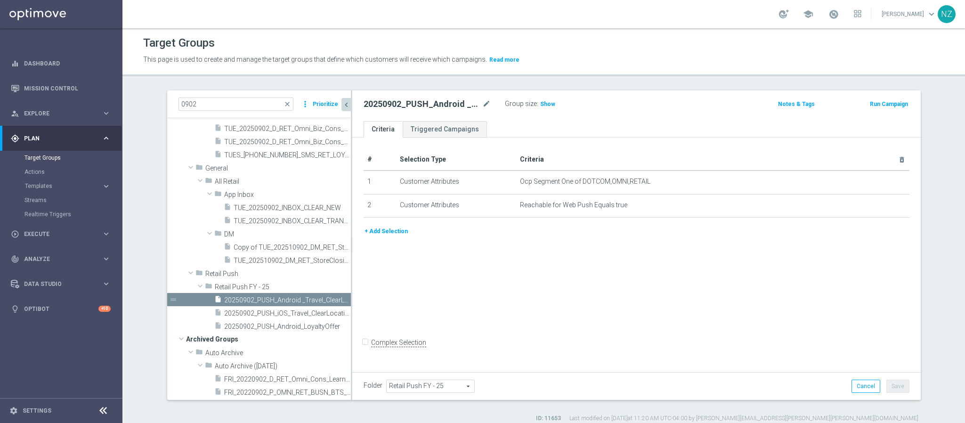
click at [383, 229] on button "+ Add Selection" at bounding box center [385, 231] width 45 height 10
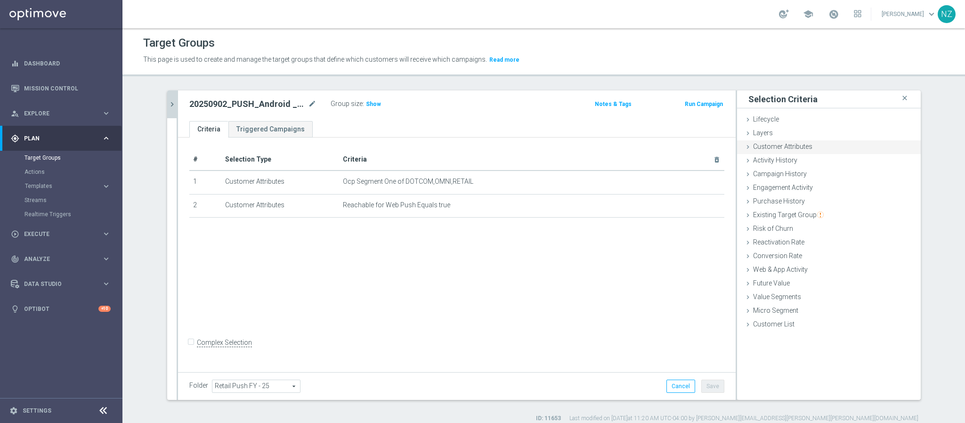
click at [788, 148] on span "Customer Attributes" at bounding box center [782, 147] width 59 height 8
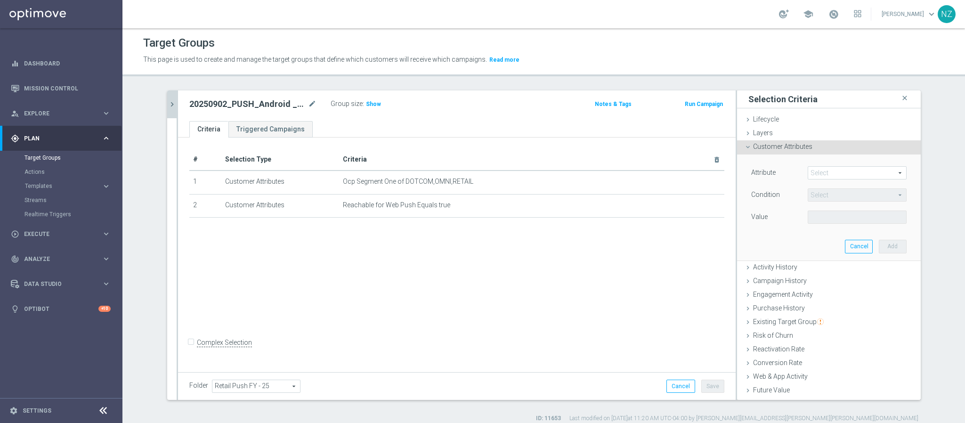
click at [823, 174] on span at bounding box center [857, 173] width 98 height 12
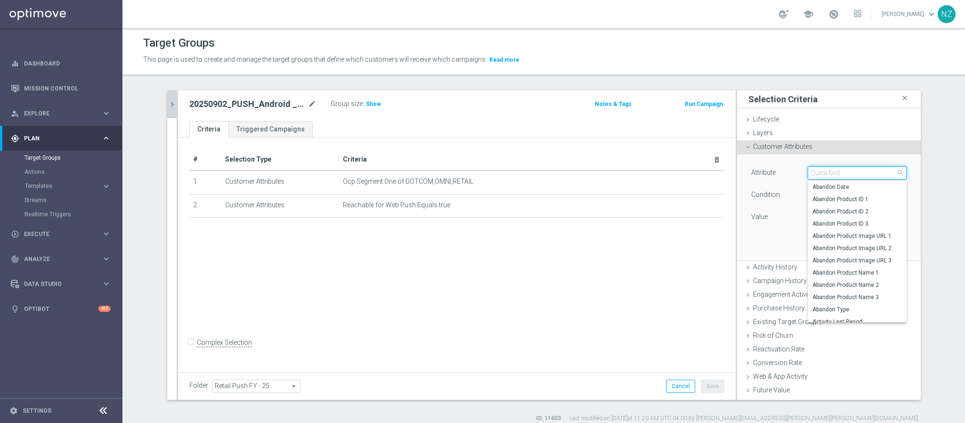
click at [823, 174] on input "search" at bounding box center [856, 172] width 99 height 13
type input "store"
click at [816, 186] on span "Best Store" at bounding box center [856, 187] width 89 height 8
type input "Best Store"
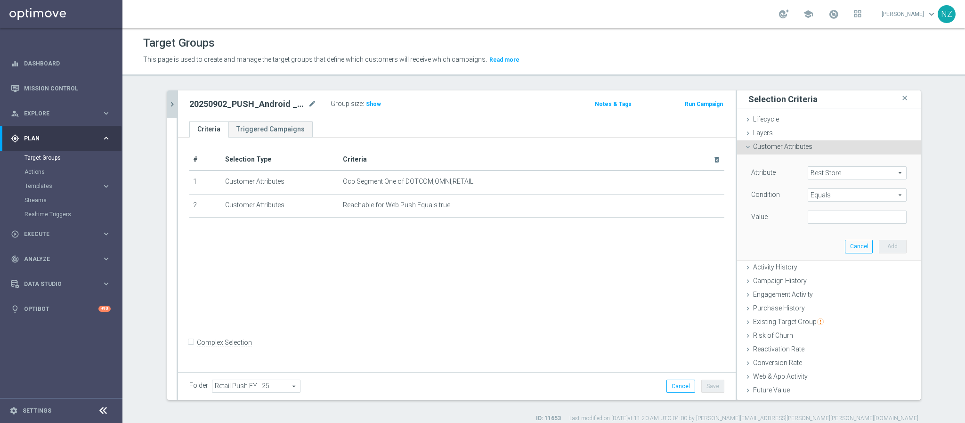
click at [819, 194] on span "Equals" at bounding box center [857, 195] width 98 height 12
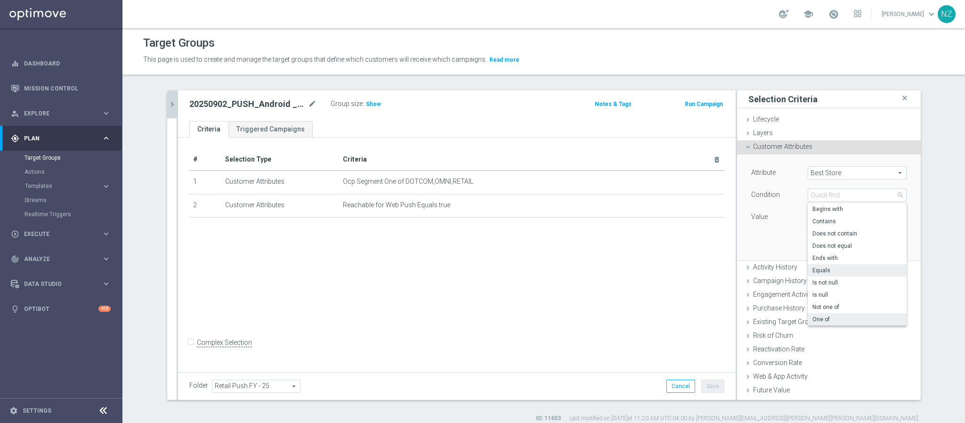
click at [820, 318] on span "One of" at bounding box center [856, 319] width 89 height 8
type input "One of"
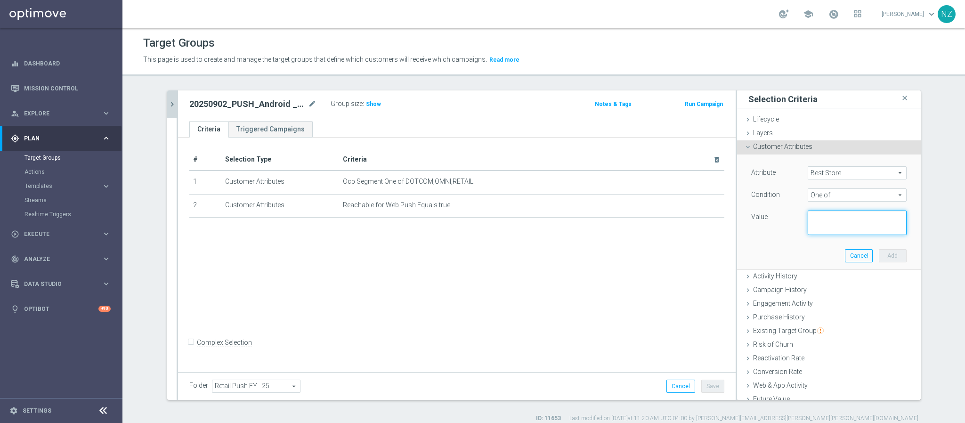
click at [828, 229] on textarea at bounding box center [856, 222] width 99 height 24
paste textarea "1590, 268, 240, 1367, 1107, 486, 896, 942, 174, 328, 1090, 1417, 422, 844,"
type textarea "1590, 268, 240, 1367, 1107, 486, 896, 942, 174, 328, 1090, 1417, 422, 844"
click at [879, 257] on button "Add" at bounding box center [893, 255] width 28 height 13
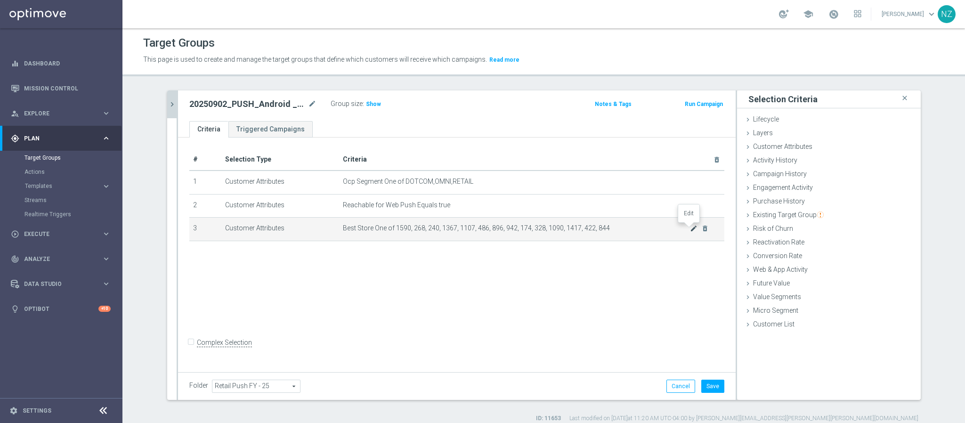
click at [690, 226] on icon "mode_edit" at bounding box center [694, 229] width 8 height 8
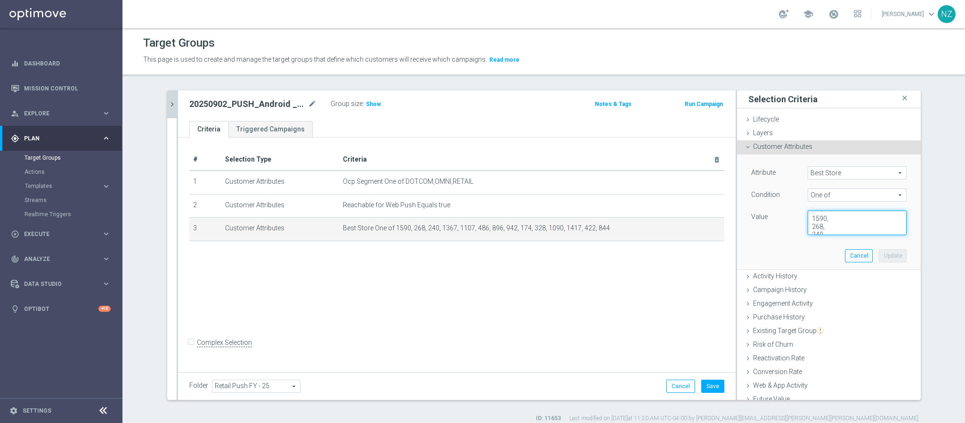
click at [834, 222] on textarea "1590, 268, 240, 1367, 1107, 486, 896, 942, 174, 328, 1090, 1417, 422, 844" at bounding box center [856, 222] width 99 height 24
type textarea "1590,268,240,1367,1107,486,896,942,174,328,1090,1417,422,844"
click at [879, 257] on button "Update" at bounding box center [893, 255] width 28 height 13
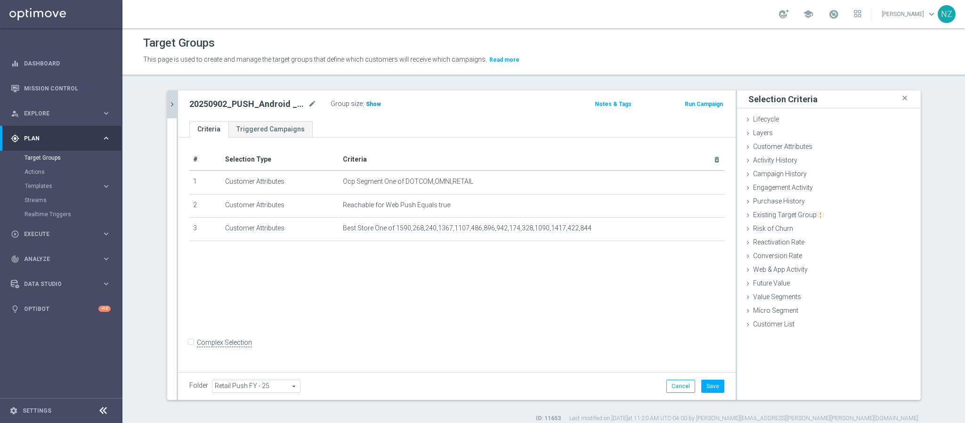
click at [368, 106] on span "Show" at bounding box center [373, 104] width 15 height 7
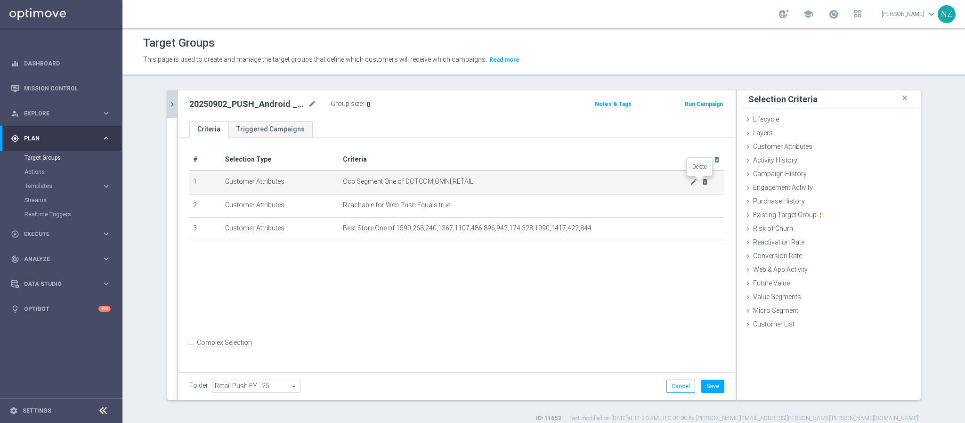
click at [702, 183] on icon "delete_forever" at bounding box center [705, 182] width 8 height 8
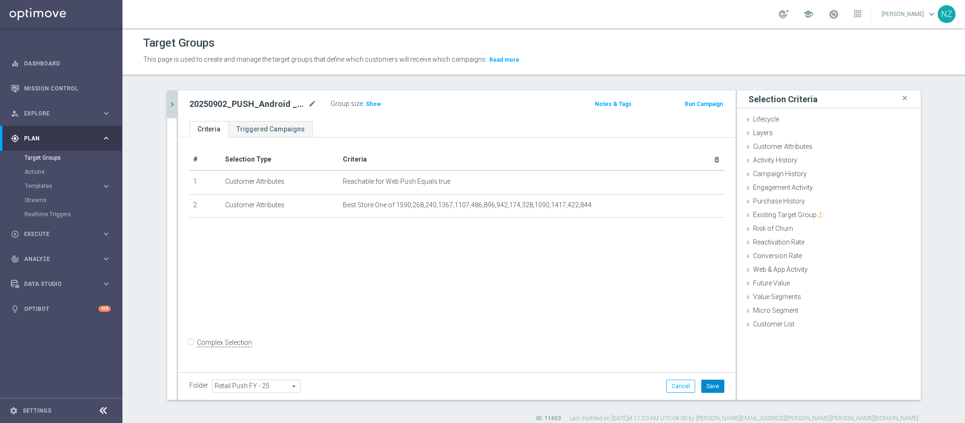
click at [711, 386] on button "Save" at bounding box center [712, 385] width 23 height 13
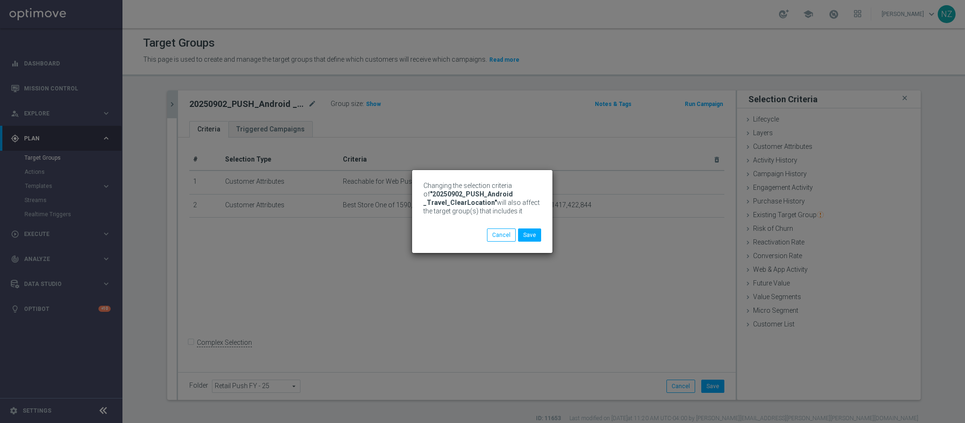
click at [366, 104] on div "Changing the selection criteria of "20250902_PUSH_Android _Travel_ClearLocation…" at bounding box center [482, 211] width 965 height 423
click at [533, 231] on button "Save" at bounding box center [529, 234] width 23 height 13
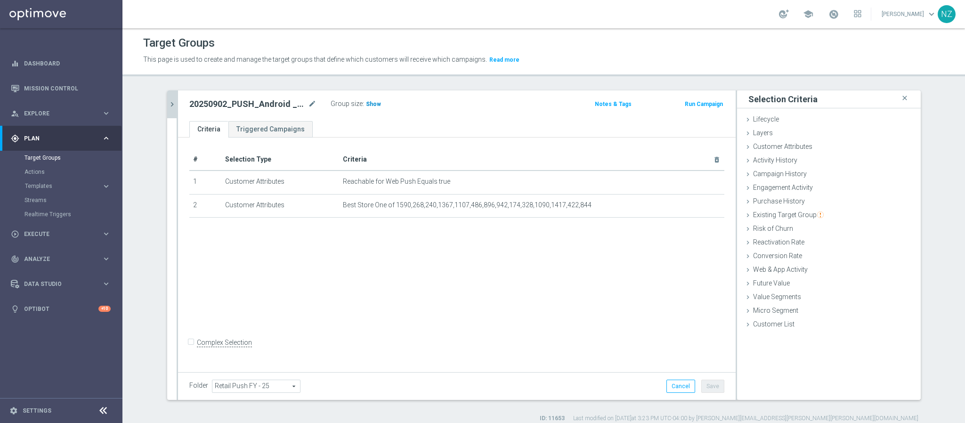
click at [370, 101] on span "Show" at bounding box center [373, 104] width 15 height 7
click at [169, 100] on icon "chevron_right" at bounding box center [172, 104] width 9 height 9
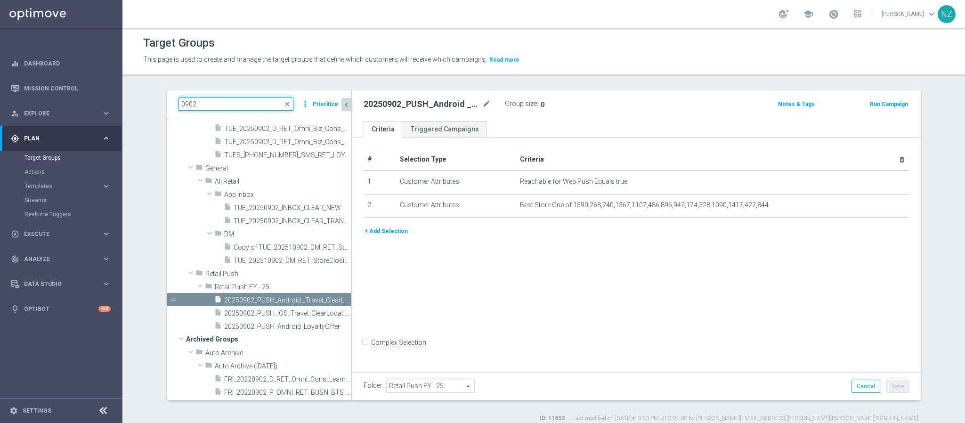
drag, startPoint x: 206, startPoint y: 102, endPoint x: 127, endPoint y: 103, distance: 79.1
click at [127, 103] on section "0902 close more_vert Prioritize Customer Target Groups library_add create_new_f…" at bounding box center [543, 256] width 842 height 332
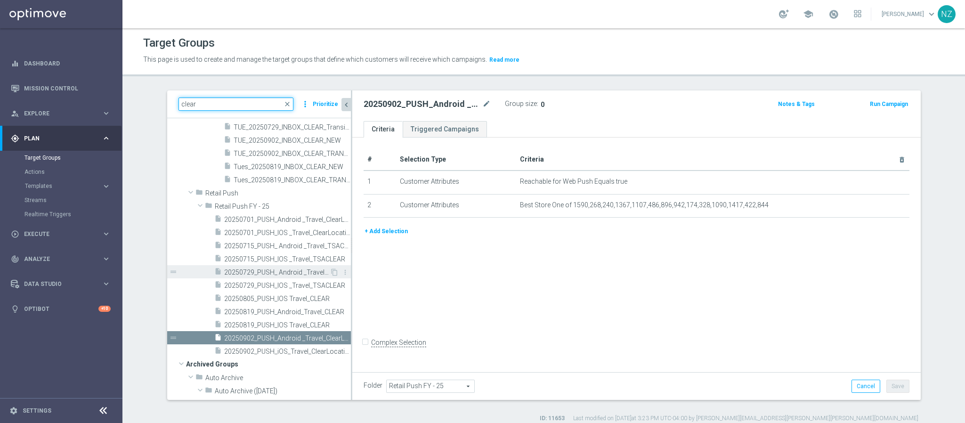
scroll to position [253, 0]
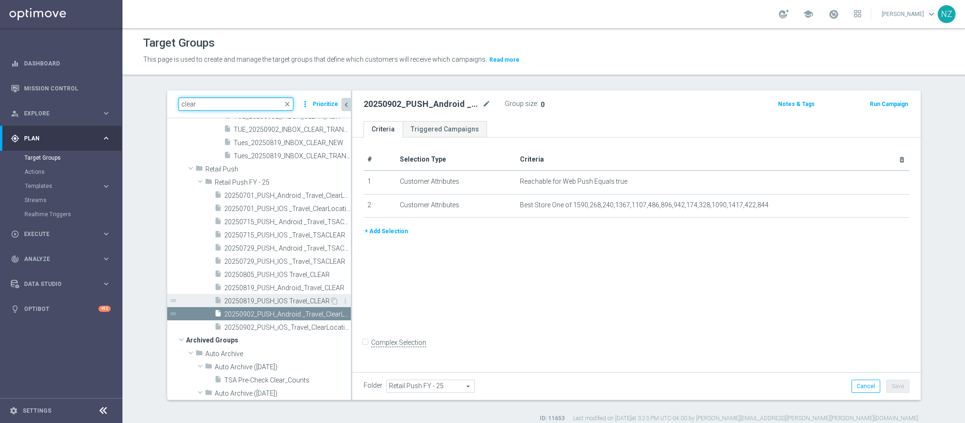
type input "clear"
click at [256, 300] on span "20250819_PUSH_IOS Travel_CLEAR" at bounding box center [276, 301] width 105 height 8
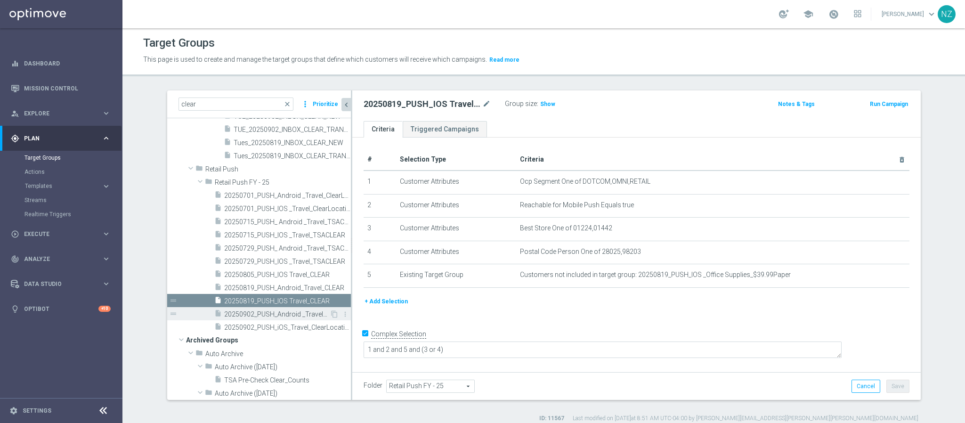
click at [258, 309] on div "insert_drive_file 20250902_PUSH_Android _Travel_ClearLocation" at bounding box center [271, 313] width 115 height 13
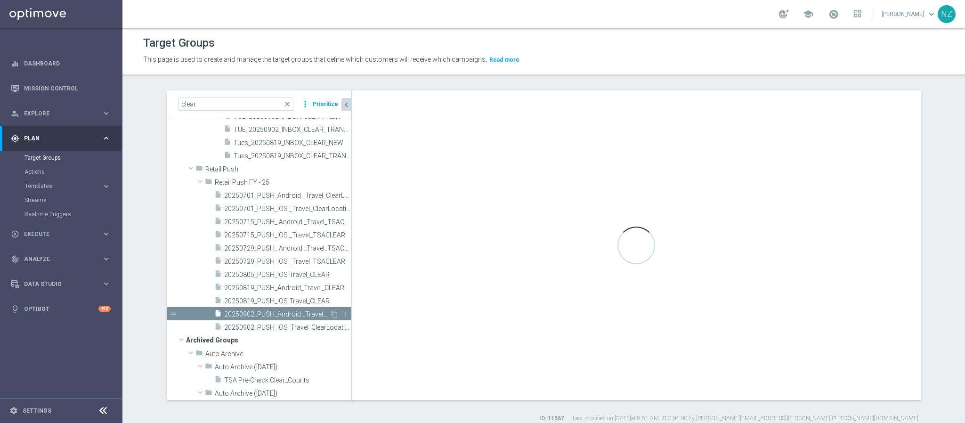
checkbox input "false"
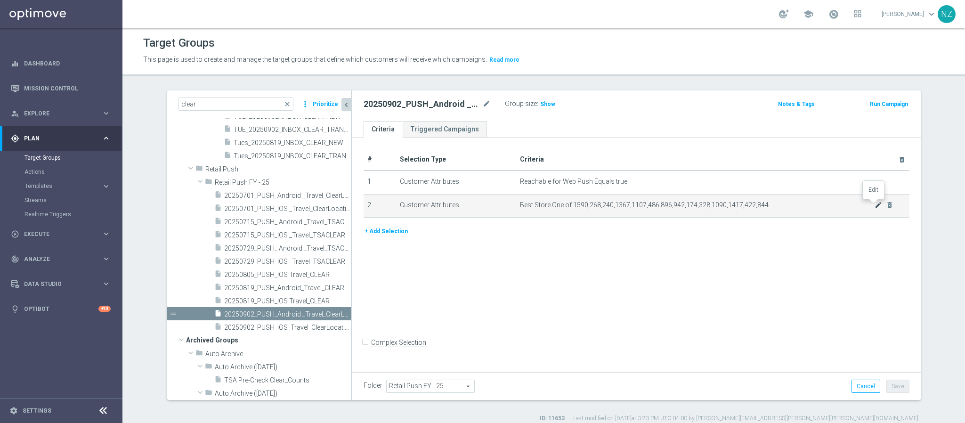
click at [875, 205] on icon "mode_edit" at bounding box center [878, 205] width 8 height 8
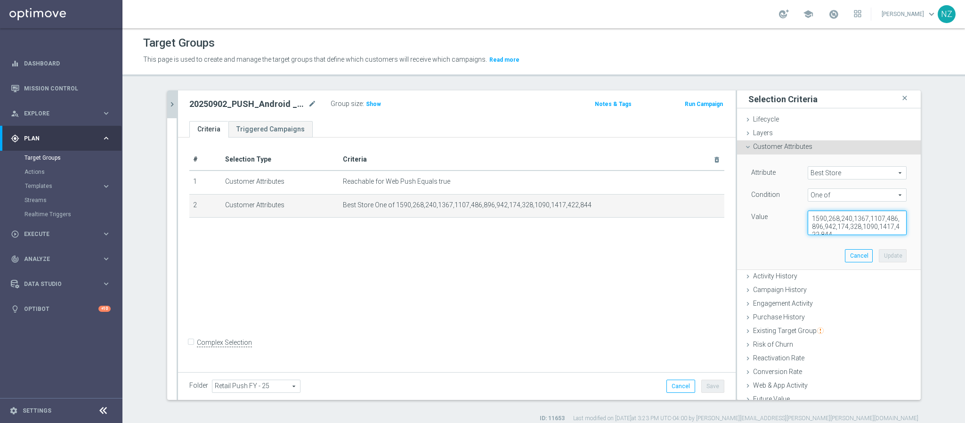
click at [807, 222] on textarea "1590,268,240,1367,1107,486,896,942,174,328,1090,1417,422,844" at bounding box center [856, 222] width 99 height 24
click at [814, 226] on textarea "01590,00268,00240,01367,1107,486,896,942,174,328,1090,1417,422,844" at bounding box center [856, 222] width 99 height 24
click at [817, 229] on textarea "01590,00268,00240,01367,01107,00486,00896,00942,174,328,1090,1417,422,844" at bounding box center [856, 222] width 99 height 24
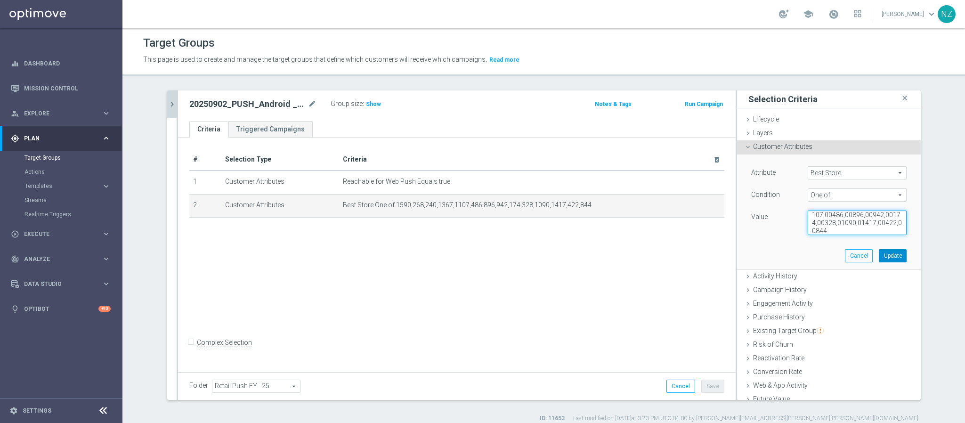
type textarea "01590,00268,00240,01367,01107,00486,00896,00942,00174,00328,01090,01417,00422,0…"
click at [880, 256] on button "Update" at bounding box center [893, 255] width 28 height 13
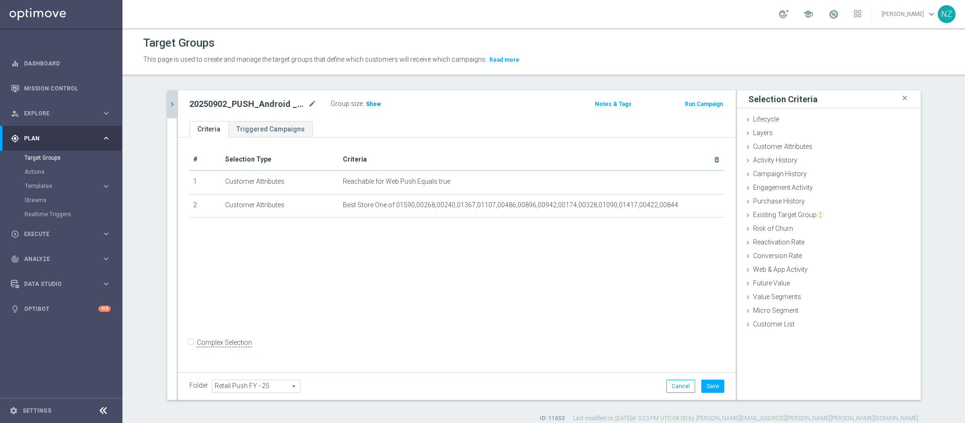
click at [372, 104] on span "Show" at bounding box center [373, 104] width 15 height 7
click at [772, 146] on span "Customer Attributes" at bounding box center [782, 147] width 59 height 8
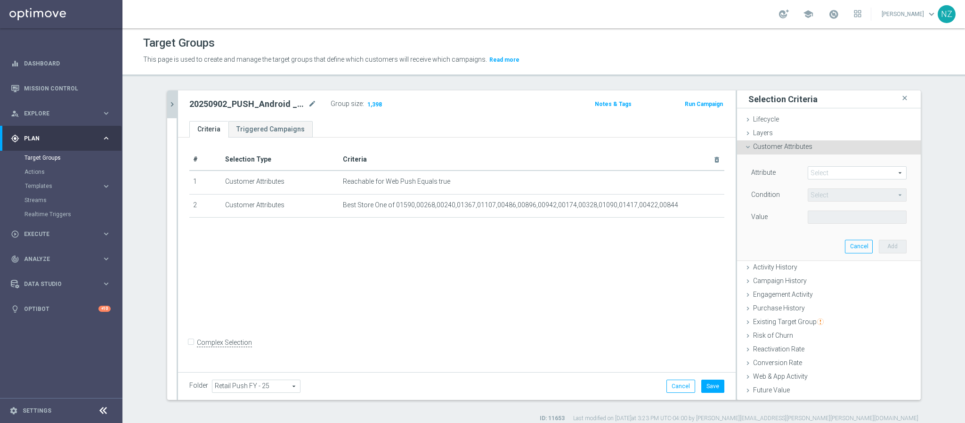
click at [823, 171] on span at bounding box center [857, 173] width 98 height 12
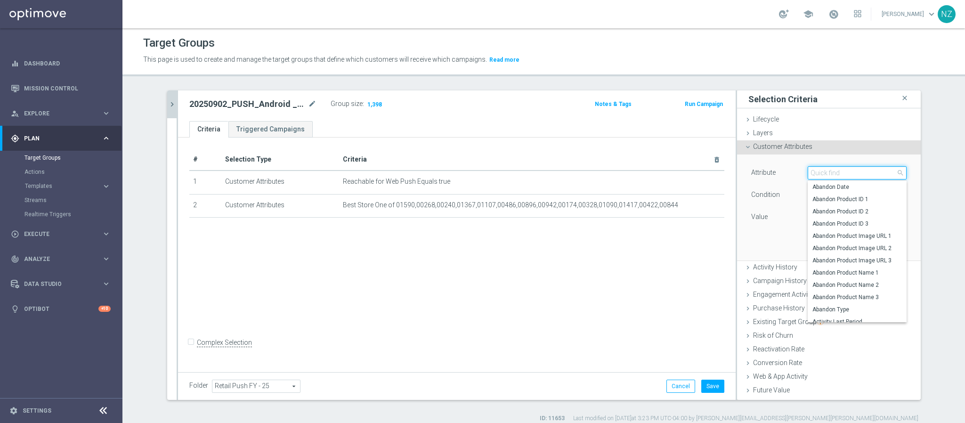
click at [808, 172] on input "search" at bounding box center [856, 172] width 99 height 13
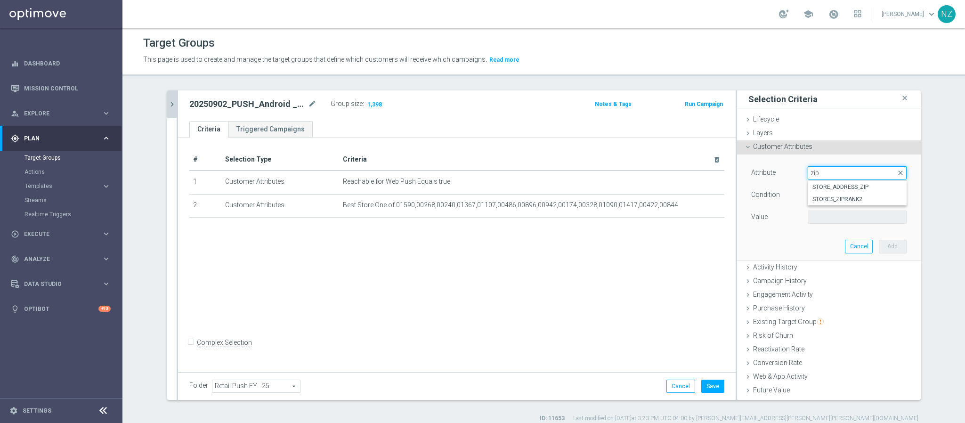
drag, startPoint x: 814, startPoint y: 173, endPoint x: 787, endPoint y: 173, distance: 27.3
click at [787, 173] on div "Attribute Select arrow_drop_down zip close STORE_ADDRESS_ZIP STORES_ZIPRANK2" at bounding box center [828, 173] width 169 height 15
click at [841, 173] on span at bounding box center [857, 173] width 98 height 12
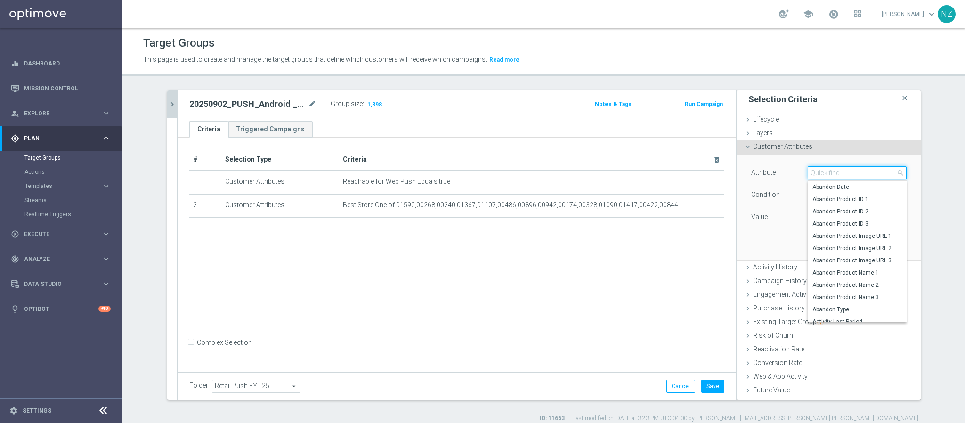
click at [828, 171] on input "search" at bounding box center [856, 172] width 99 height 13
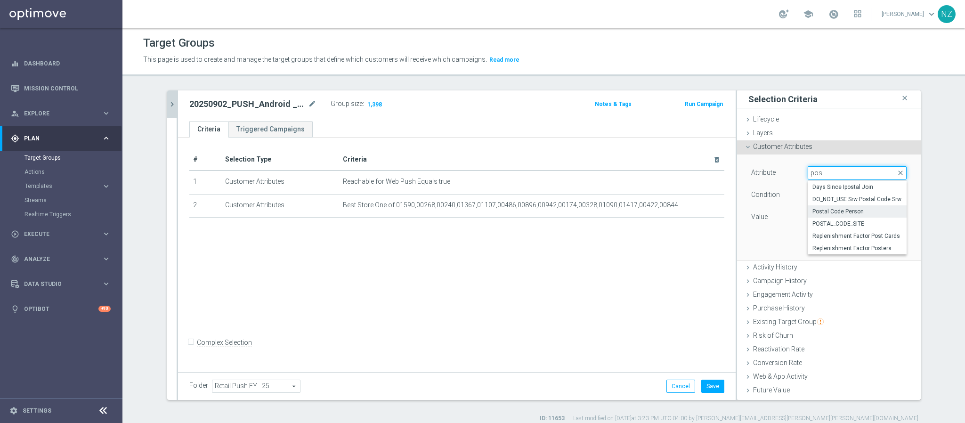
type input "pos"
click at [862, 208] on span "Postal Code Person" at bounding box center [856, 212] width 89 height 8
type input "Postal Code Person"
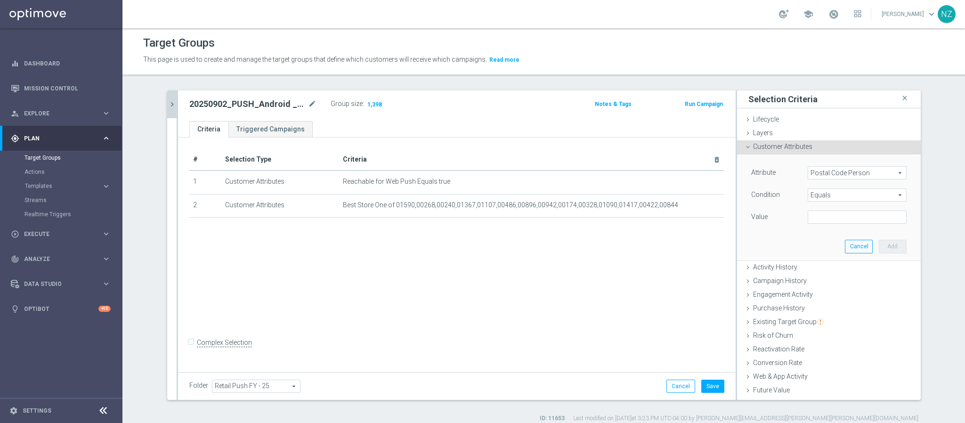
click at [816, 195] on span "Equals" at bounding box center [857, 195] width 98 height 12
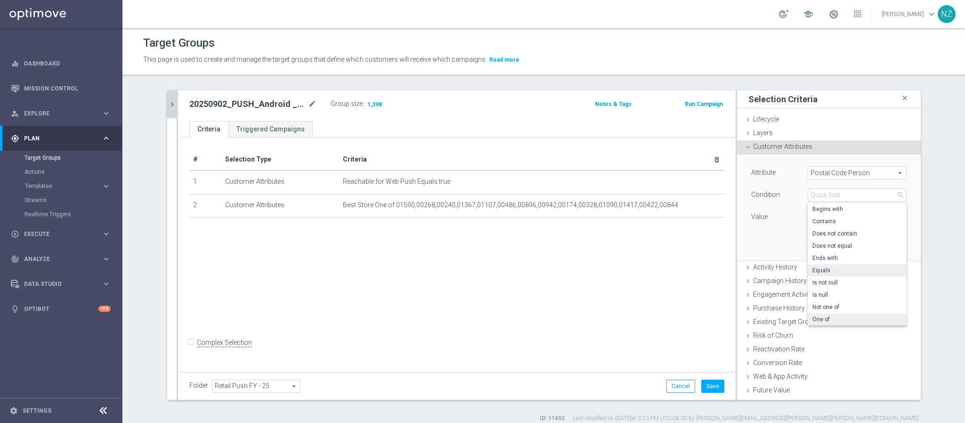
click at [815, 318] on span "One of" at bounding box center [856, 319] width 89 height 8
type input "One of"
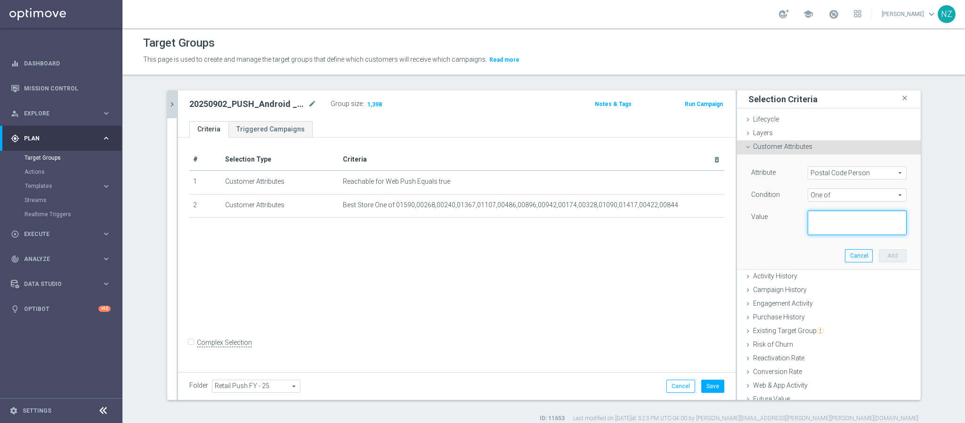
click at [808, 219] on textarea at bounding box center [856, 222] width 99 height 24
paste textarea "08691, 95348, 21702, 90255, 78577, 99218, 98366, 83814, 90503, 49424, 27012, 91…"
click at [835, 219] on textarea "08691, 95348, 21702, 90255, 78577, 99218, 98366, 83814, 90503, 49424, 27012, 91…" at bounding box center [856, 222] width 99 height 24
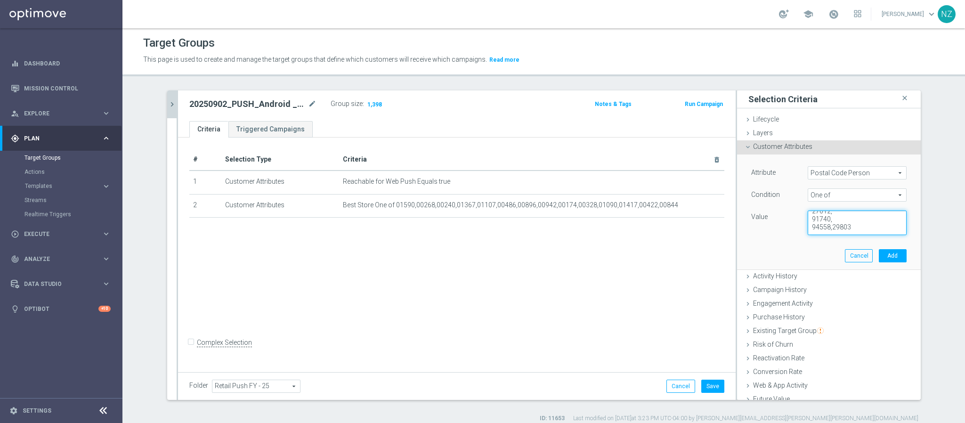
click at [829, 219] on textarea "08691, 95348, 21702, 90255, 78577, 99218, 98366, 83814, 90503, 49424, 27012, 91…" at bounding box center [856, 222] width 99 height 24
click at [827, 216] on textarea "08691, 95348, 21702, 90255, 78577, 99218, 98366, 83814, 90503, 49424, 27012, 91…" at bounding box center [856, 222] width 99 height 24
click at [832, 220] on textarea "08691, 95348, 21702, 90255, 78577, 99218, 98366, 83814, 90503, 49424, 27012,917…" at bounding box center [856, 222] width 99 height 24
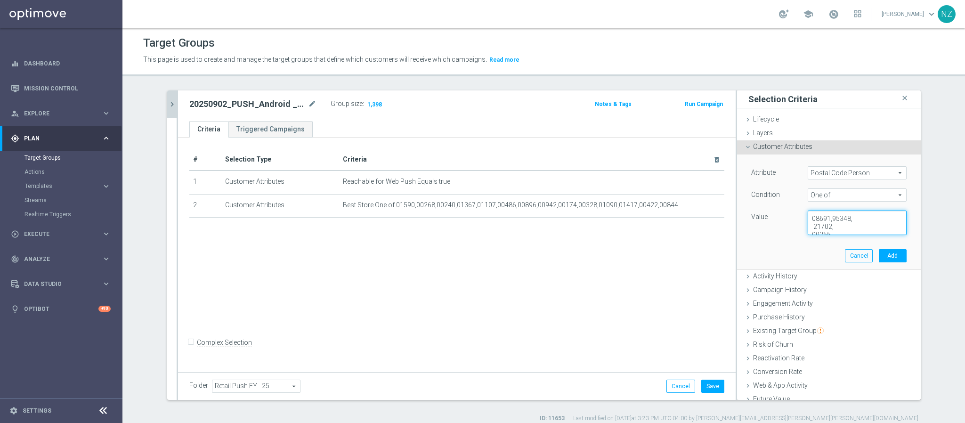
click at [849, 220] on textarea "08691,95348, 21702, 90255, 78577, 99218, 98366, 83814, 90503, 49424, 27012,9174…" at bounding box center [856, 222] width 99 height 24
click at [865, 220] on textarea "08691,95348,21702, 90255, 78577, 99218, 98366, 83814, 90503, 49424, 27012,91740…" at bounding box center [856, 222] width 99 height 24
click at [832, 225] on textarea "08691,95348,21702,90255, 78577, 99218, 98366, 83814, 90503, 49424, 27012,91740,…" at bounding box center [856, 222] width 99 height 24
click at [842, 227] on textarea "08691,95348,21702,90255, 78577, 99218, 98366, 83814, 90503, 49424, 27012,91740,…" at bounding box center [856, 222] width 99 height 24
click at [811, 226] on textarea "08691,95348,21702,90255, 78577, 99218, 98366, 83814, 90503, 49424, 27012,91740,…" at bounding box center [856, 222] width 99 height 24
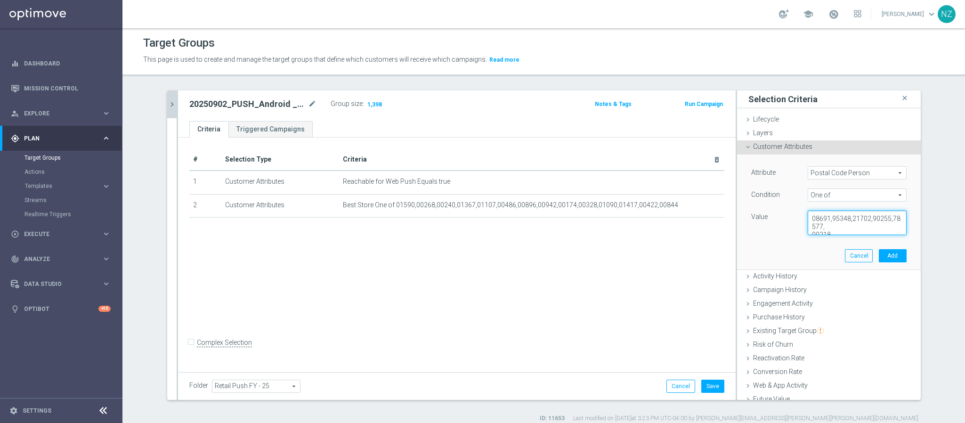
click at [856, 225] on textarea "08691,95348,21702,90255,78577, 99218, 98366, 83814, 90503, 49424, 27012,91740,9…" at bounding box center [856, 222] width 99 height 24
click at [856, 225] on textarea "08691,95348,21702,90255,78577,99218, 98366, 83814, 90503, 49424, 27012,91740,94…" at bounding box center [856, 222] width 99 height 24
click at [874, 226] on textarea "08691,95348,21702,90255,78577,99218,98366, 83814, 90503, 49424, 27012,91740,945…" at bounding box center [856, 222] width 99 height 24
click at [831, 215] on textarea "08691,95348,21702,90255,78577,99218,98366,83814, 90503, 49424, 27012,91740,9455…" at bounding box center [856, 222] width 99 height 24
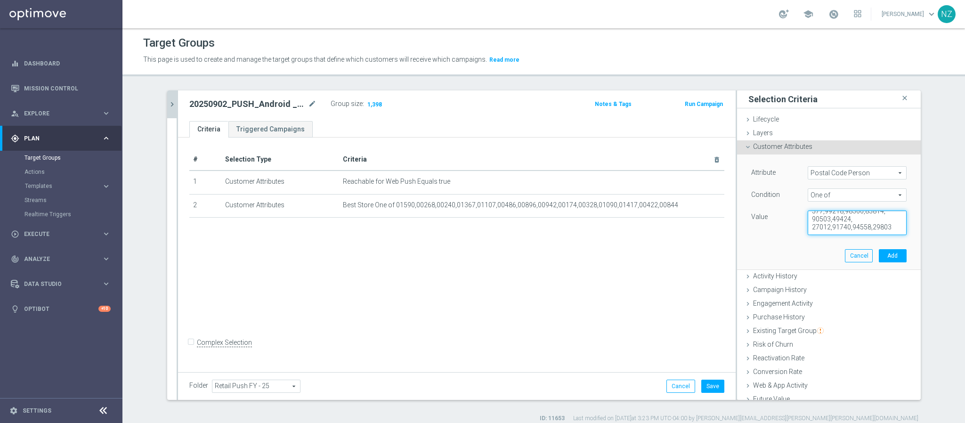
scroll to position [20, 0]
click at [845, 222] on textarea "08691,95348,21702,90255,78577,99218,98366,83814, 90503,49424, 27012,91740,94558…" at bounding box center [856, 222] width 99 height 24
click at [822, 216] on textarea "08691,95348,21702,90255,78577,99218,98366,83814, 90503,49424,27012,91740,94558,…" at bounding box center [856, 222] width 99 height 24
type textarea "08691,95348,21702,90255,78577,99218,98366,83814,90503,49424,27012,91740,94558,2…"
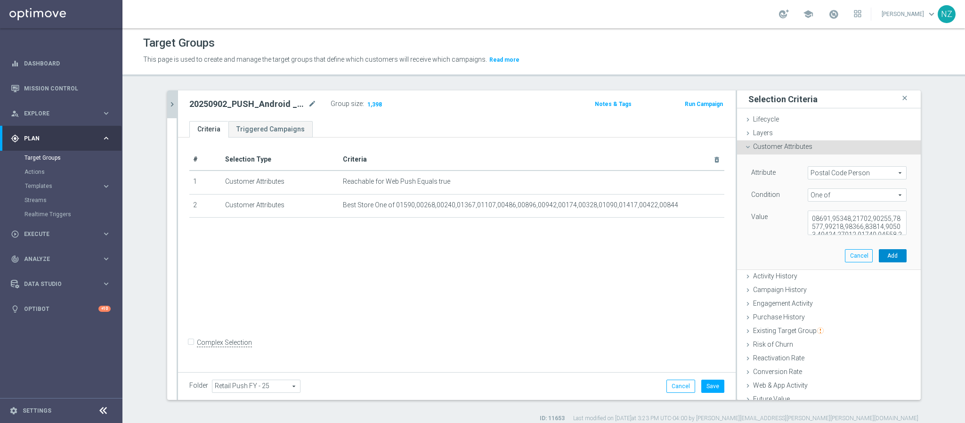
click at [879, 256] on button "Add" at bounding box center [893, 255] width 28 height 13
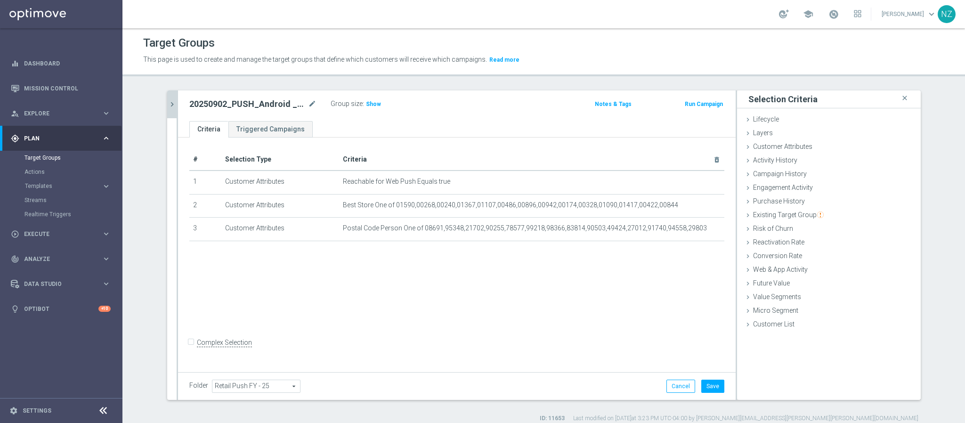
click at [189, 350] on input "Complex Selection" at bounding box center [192, 343] width 6 height 13
checkbox input "true"
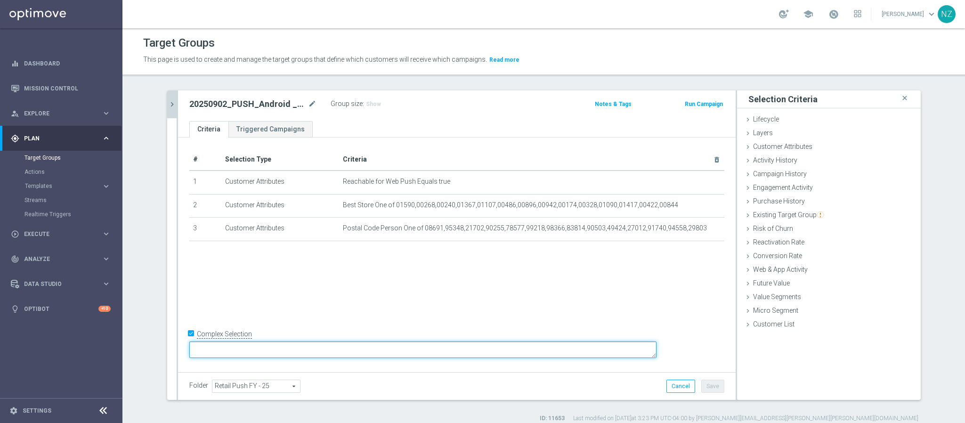
click at [271, 350] on textarea at bounding box center [422, 349] width 467 height 16
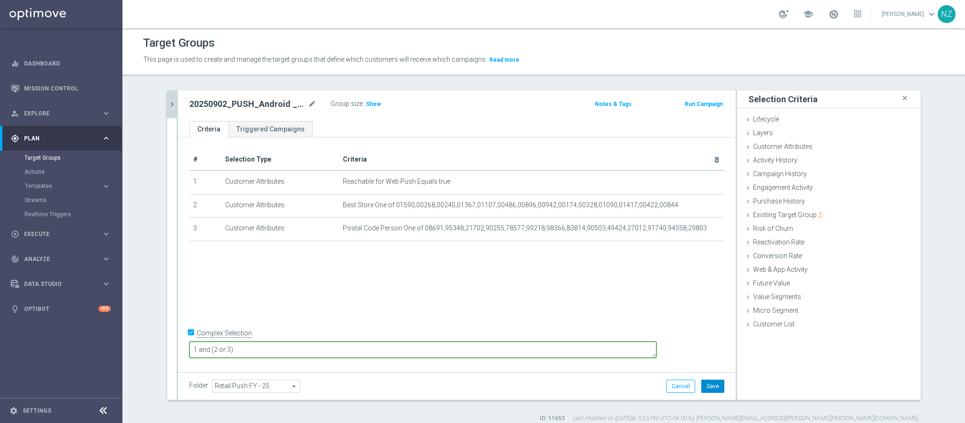
type textarea "1 and (2 or 3)"
click at [701, 387] on button "Save" at bounding box center [712, 385] width 23 height 13
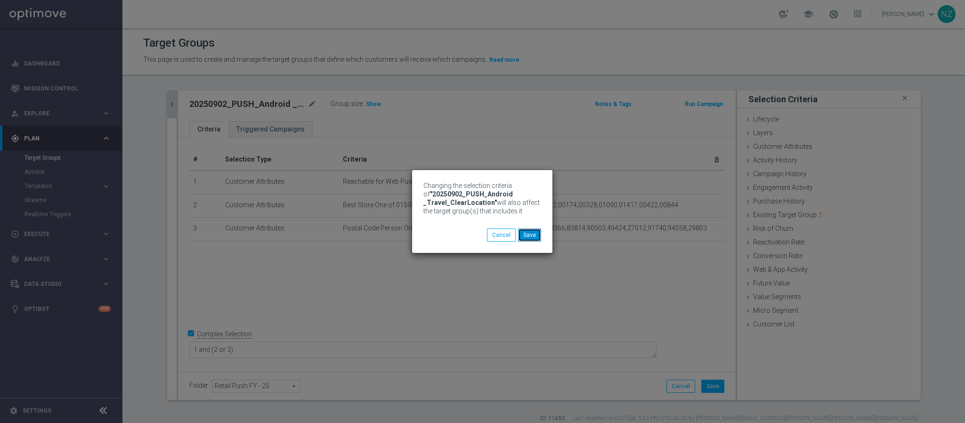
click at [537, 235] on button "Save" at bounding box center [529, 234] width 23 height 13
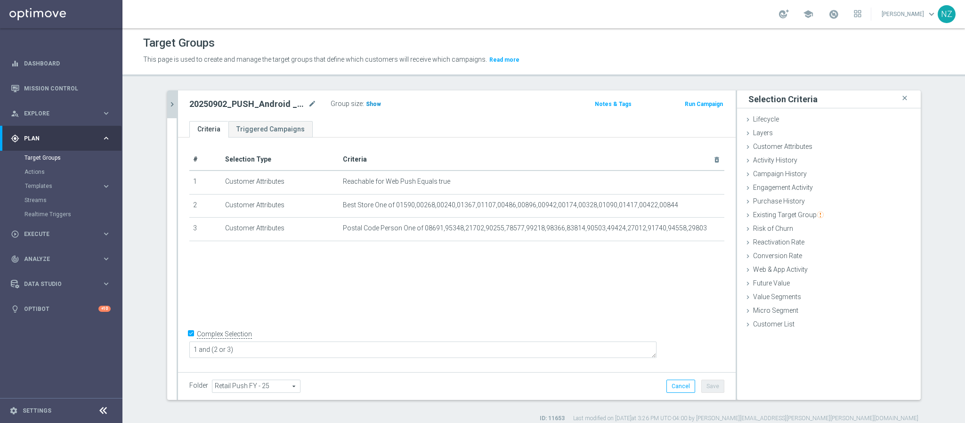
click at [366, 105] on span "Show" at bounding box center [373, 104] width 15 height 7
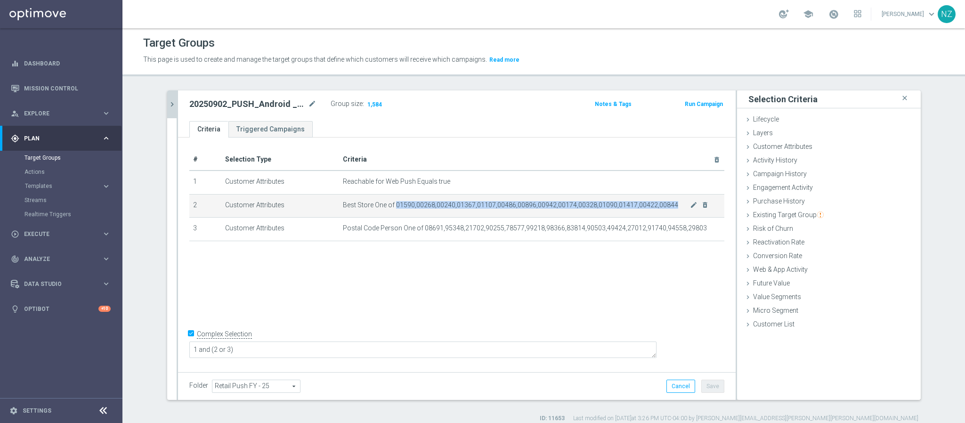
drag, startPoint x: 389, startPoint y: 203, endPoint x: 661, endPoint y: 210, distance: 272.2
click at [661, 210] on td "Best Store One of 01590,00268,00240,01367,01107,00486,00896,00942,00174,00328,0…" at bounding box center [531, 206] width 385 height 24
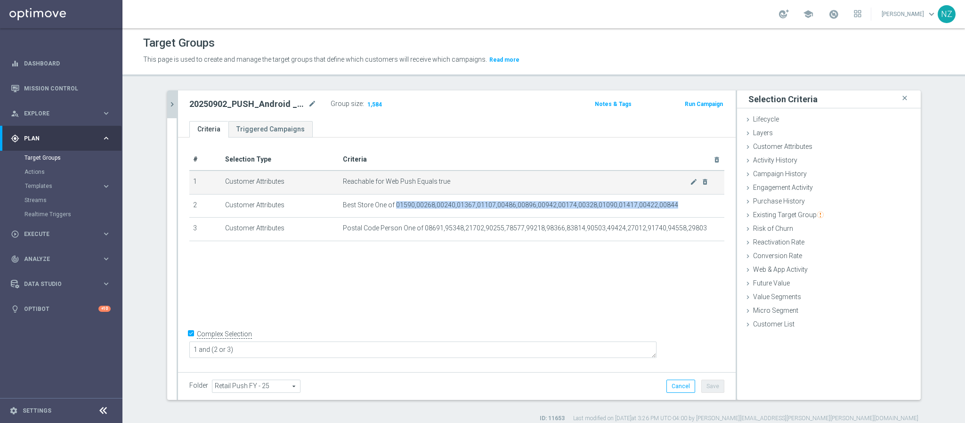
copy span "01590,00268,00240,01367,01107,00486,00896,00942,00174,00328,01090,01417,00422,0…"
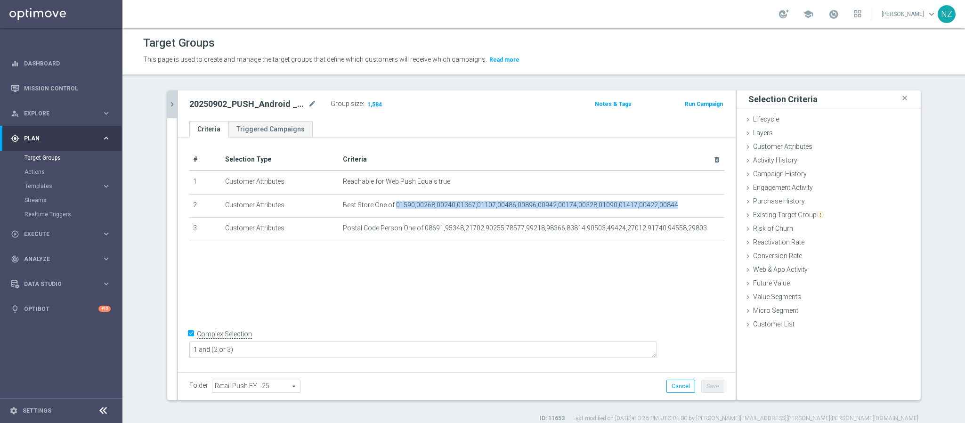
click at [168, 105] on icon "chevron_right" at bounding box center [172, 104] width 9 height 9
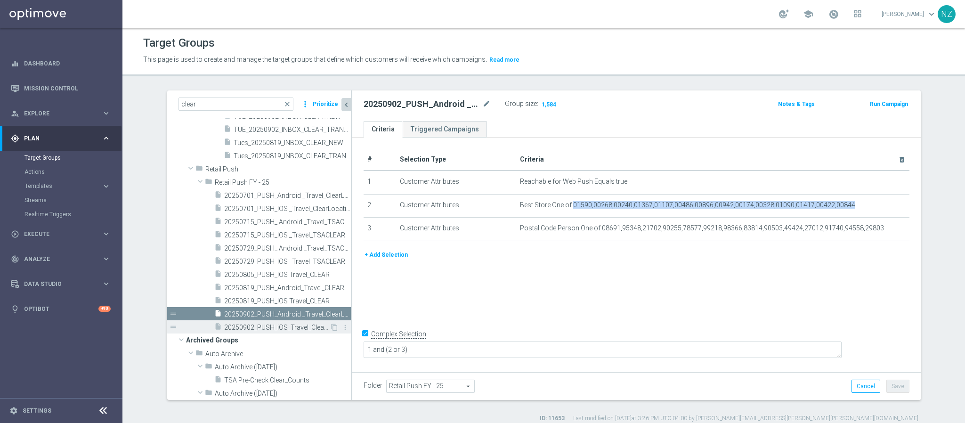
click at [280, 323] on span "20250902_PUSH_iOS_Travel_ClearLocation" at bounding box center [276, 327] width 105 height 8
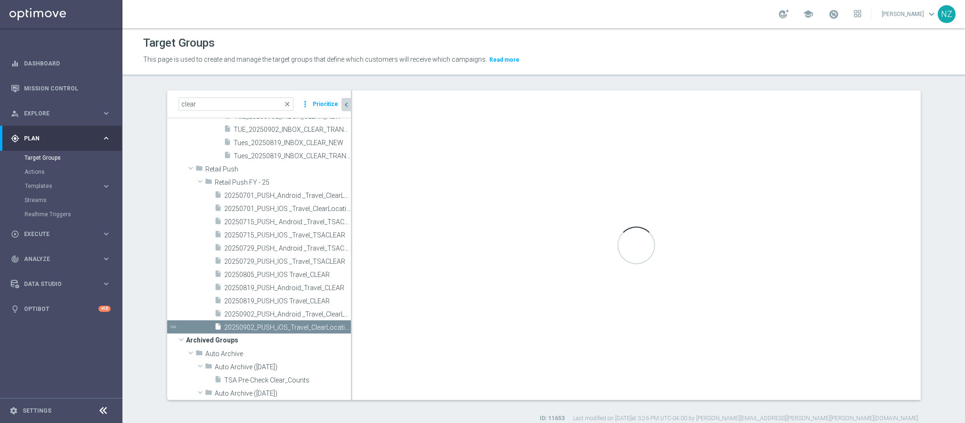
checkbox input "false"
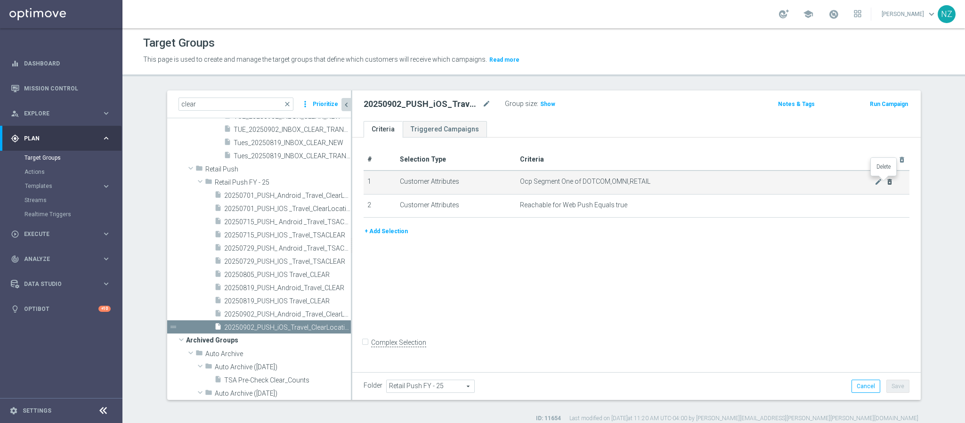
click at [886, 181] on icon "delete_forever" at bounding box center [890, 182] width 8 height 8
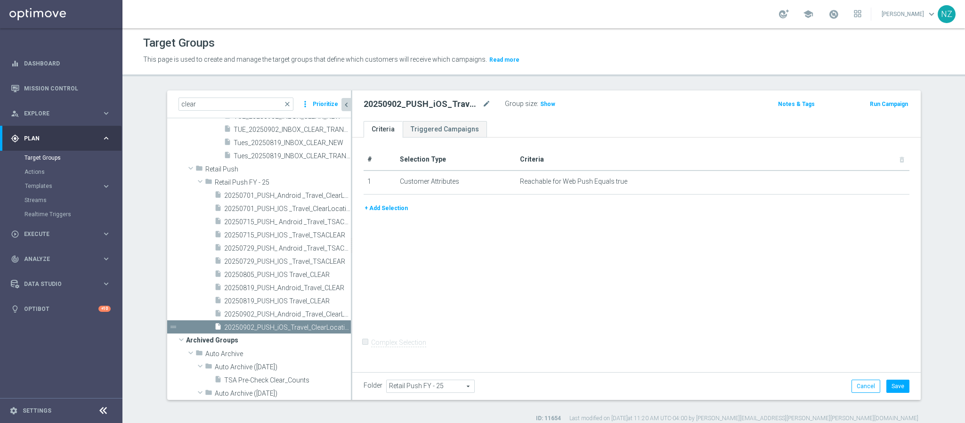
click at [383, 210] on button "+ Add Selection" at bounding box center [385, 208] width 45 height 10
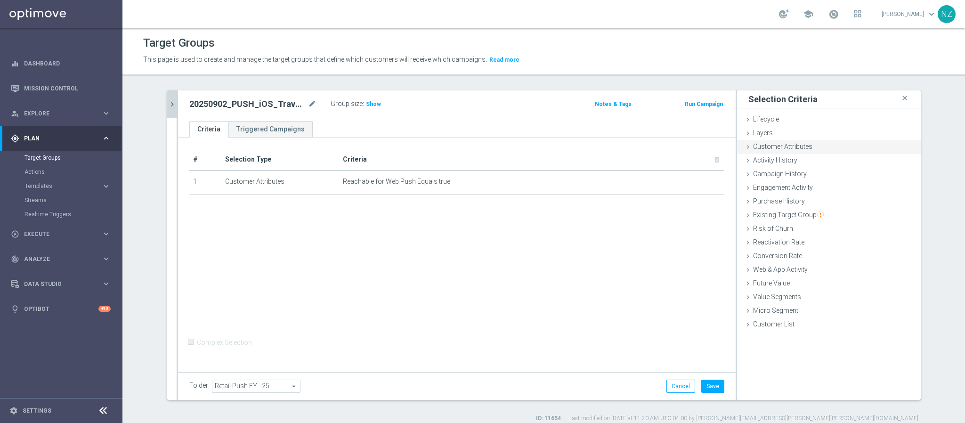
click at [778, 145] on span "Customer Attributes" at bounding box center [782, 147] width 59 height 8
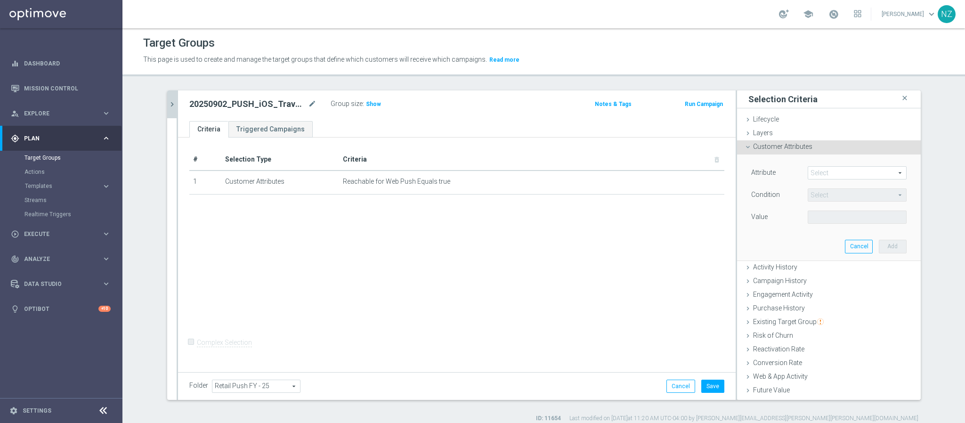
click at [818, 175] on span at bounding box center [857, 173] width 98 height 12
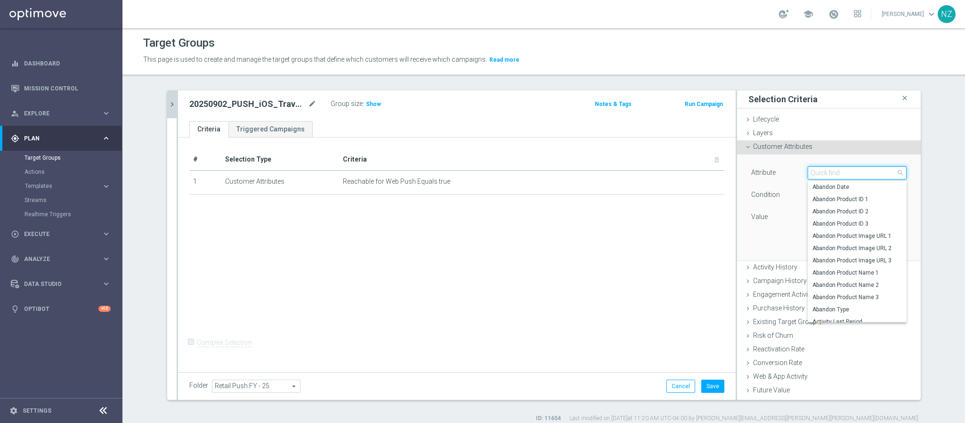
click at [820, 175] on input "search" at bounding box center [856, 172] width 99 height 13
type input "best"
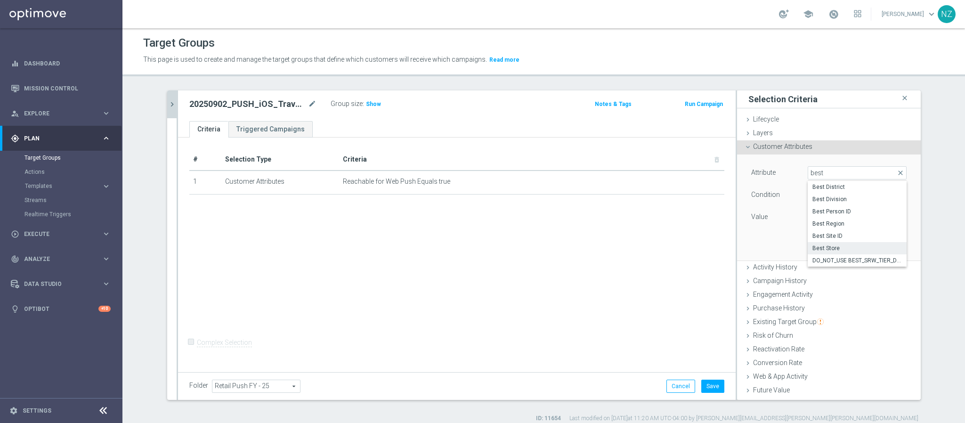
click at [831, 248] on span "Best Store" at bounding box center [856, 248] width 89 height 8
type input "Best Store"
click at [814, 197] on span "Equals" at bounding box center [857, 195] width 98 height 12
click at [821, 318] on span "One of" at bounding box center [856, 319] width 89 height 8
type input "One of"
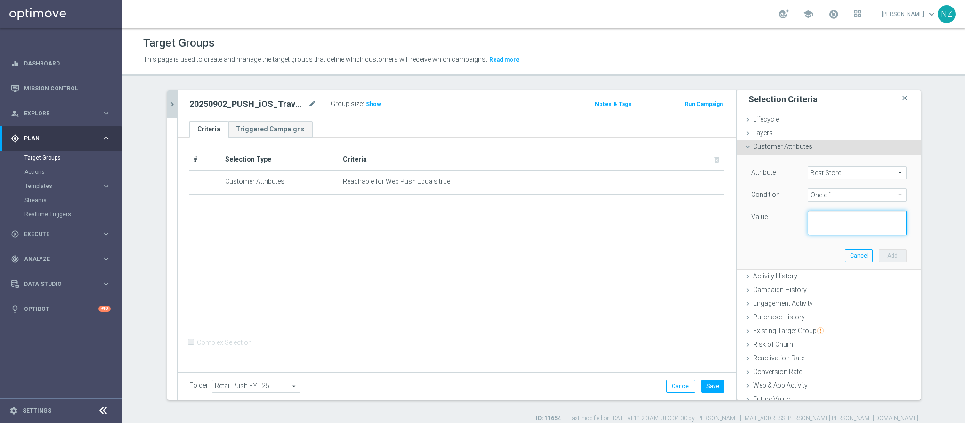
click at [837, 219] on textarea at bounding box center [856, 222] width 99 height 24
paste textarea "01590,00268,00240,01367,01107,00486,00896,00942,00174,00328,01090,01417,00422,0…"
type textarea "01590,00268,00240,01367,01107,00486,00896,00942,00174,00328,01090,01417,00422,0…"
click at [879, 258] on button "Add" at bounding box center [893, 255] width 28 height 13
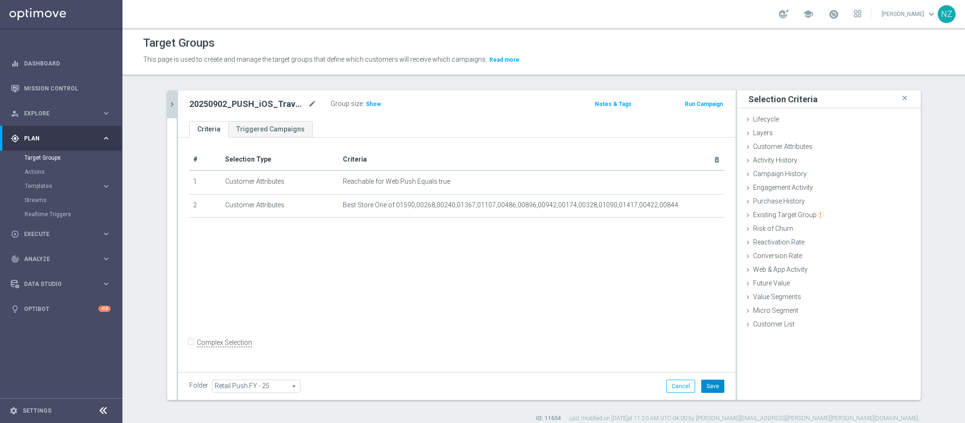
click at [710, 387] on button "Save" at bounding box center [712, 385] width 23 height 13
click at [168, 103] on icon "chevron_right" at bounding box center [172, 104] width 9 height 9
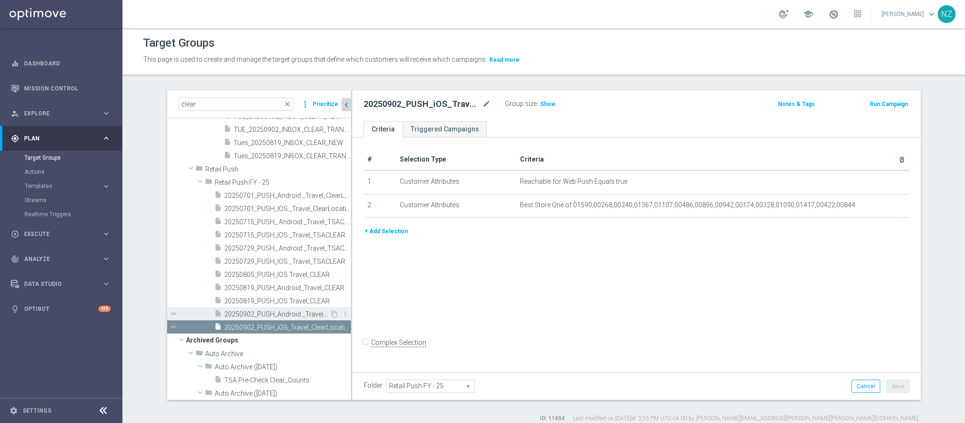
click at [249, 315] on span "20250902_PUSH_Android _Travel_ClearLocation" at bounding box center [276, 314] width 105 height 8
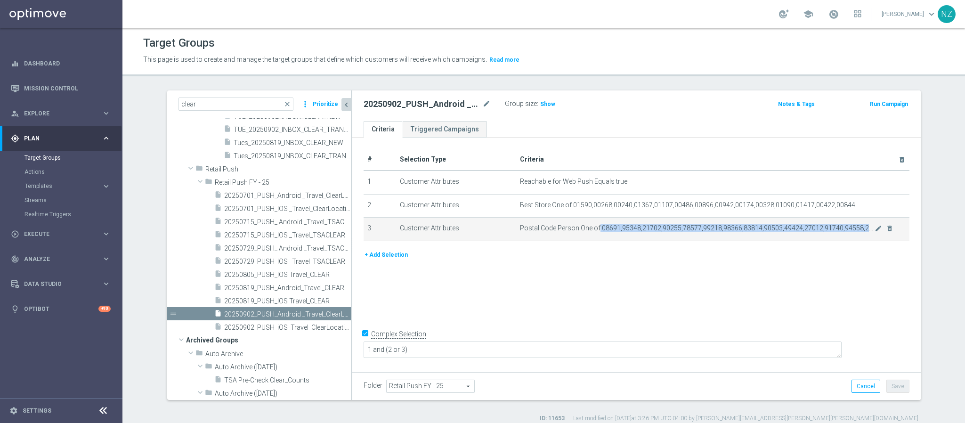
drag, startPoint x: 592, startPoint y: 229, endPoint x: 813, endPoint y: 235, distance: 220.4
click at [813, 235] on td "Postal Code Person One of 08691,95348,21702,90255,78577,99218,98366,83814,90503…" at bounding box center [712, 230] width 393 height 24
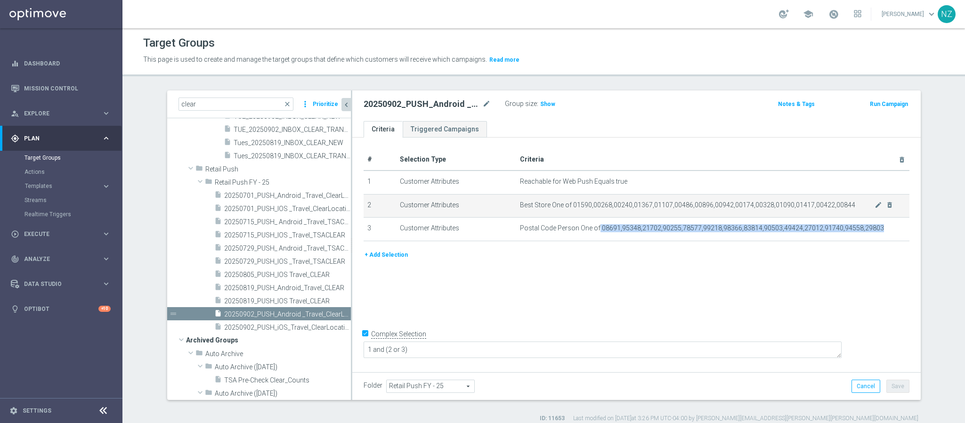
copy span "08691,95348,21702,90255,78577,99218,98366,83814,90503,49424,27012,91740,94558,2…"
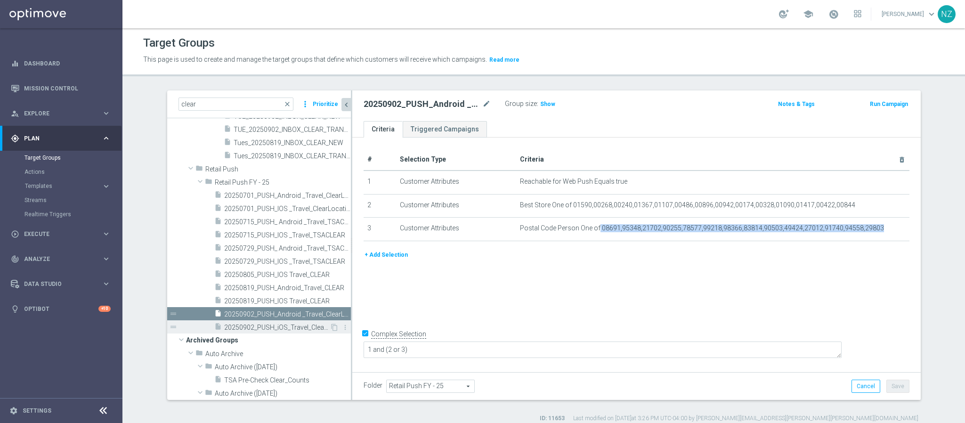
click at [273, 324] on span "20250902_PUSH_iOS_Travel_ClearLocation" at bounding box center [276, 327] width 105 height 8
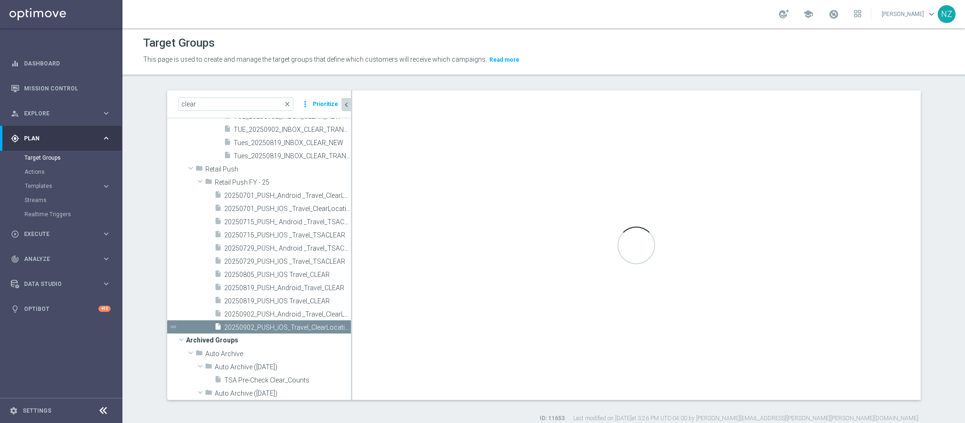
checkbox input "false"
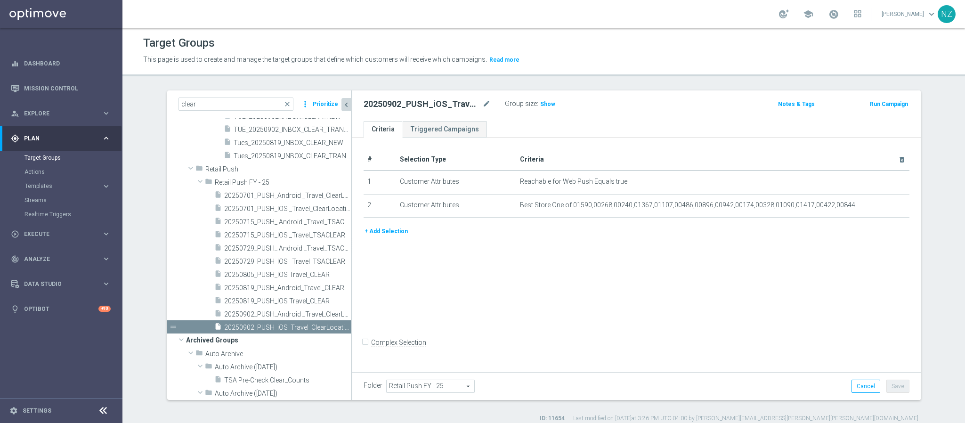
click at [387, 230] on button "+ Add Selection" at bounding box center [385, 231] width 45 height 10
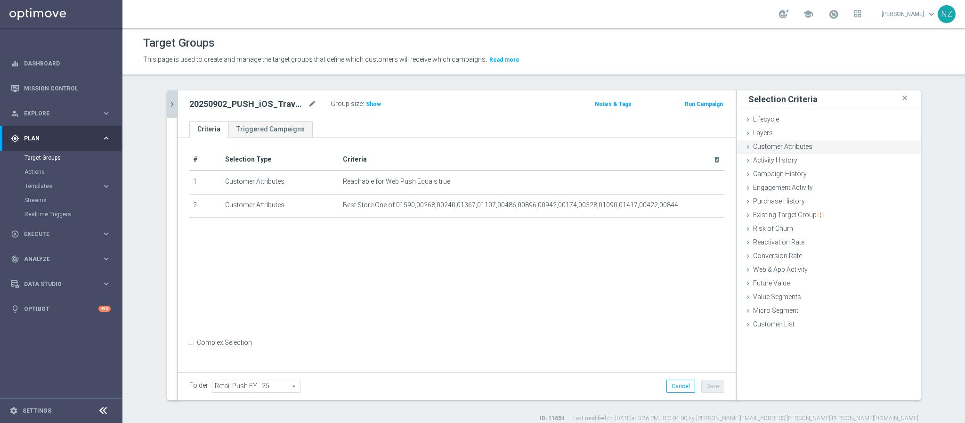
click at [788, 141] on div "Customer Attributes done selection saved" at bounding box center [829, 147] width 184 height 14
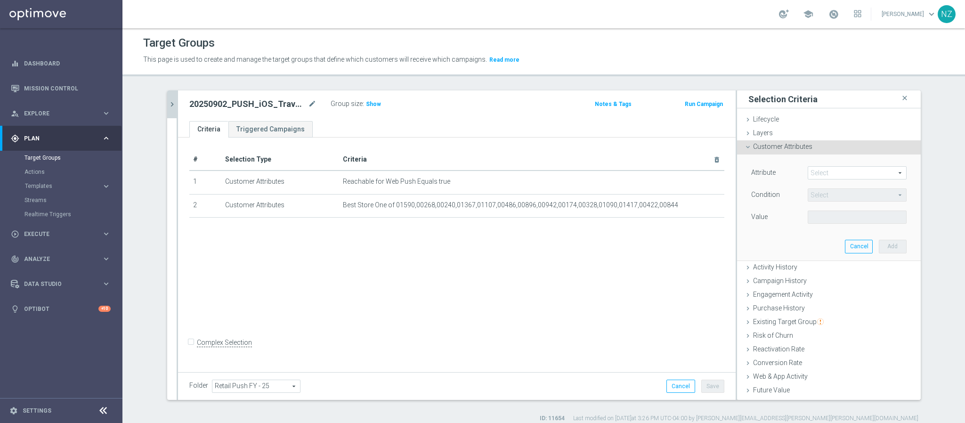
click at [823, 167] on span at bounding box center [857, 173] width 98 height 12
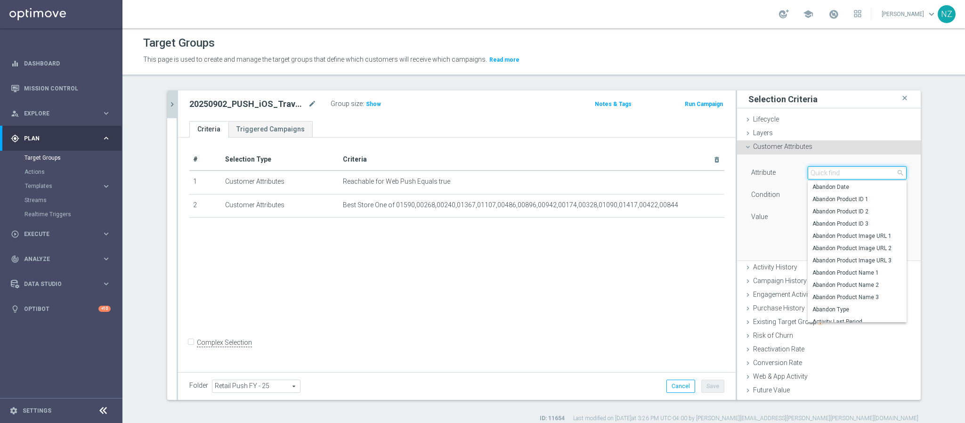
click at [815, 171] on input "search" at bounding box center [856, 172] width 99 height 13
type input "posta"
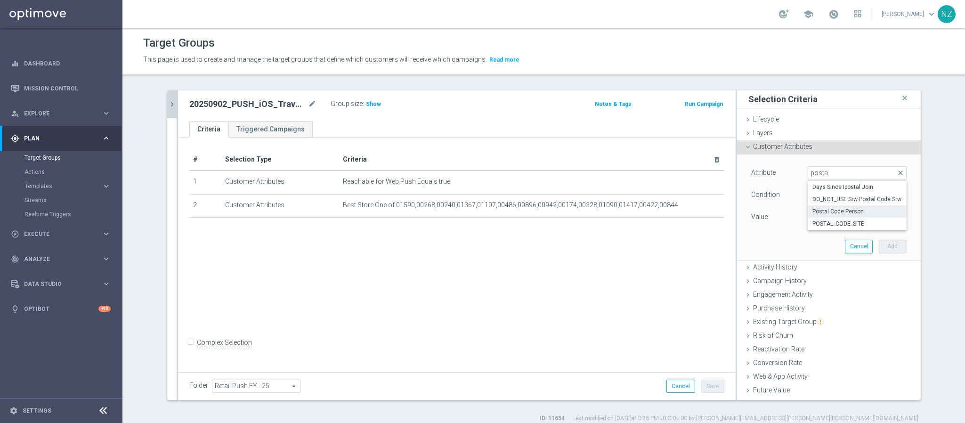
click at [842, 212] on span "Postal Code Person" at bounding box center [856, 212] width 89 height 8
type input "Postal Code Person"
click at [826, 195] on span "Equals" at bounding box center [857, 195] width 98 height 12
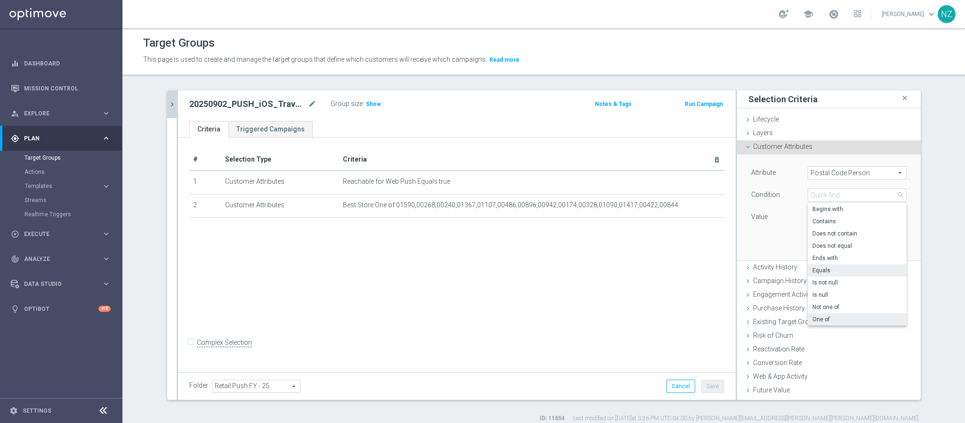
click at [818, 319] on span "One of" at bounding box center [856, 319] width 89 height 8
type input "One of"
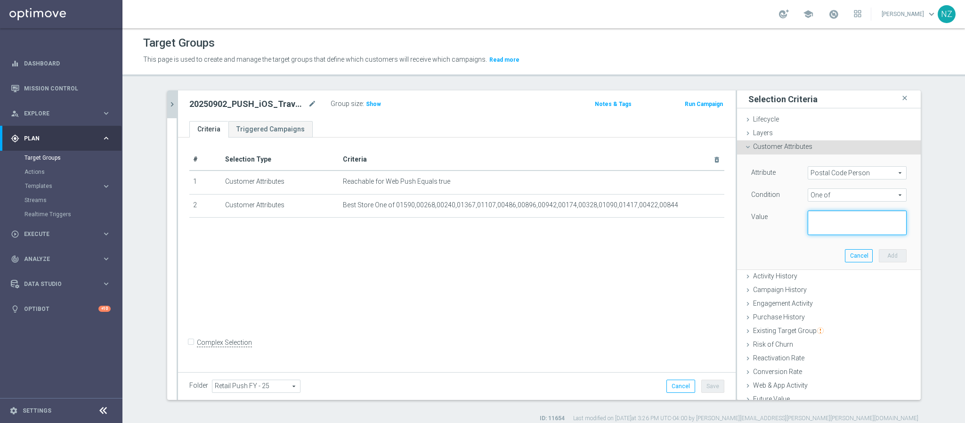
click at [823, 218] on textarea at bounding box center [856, 222] width 99 height 24
paste textarea "08691,95348,21702,90255,78577,99218,98366,83814,90503,49424,27012,91740,94558,2…"
type textarea "08691,95348,21702,90255,78577,99218,98366,83814,90503,49424,27012,91740,94558,2…"
click at [881, 254] on button "Add" at bounding box center [893, 255] width 28 height 13
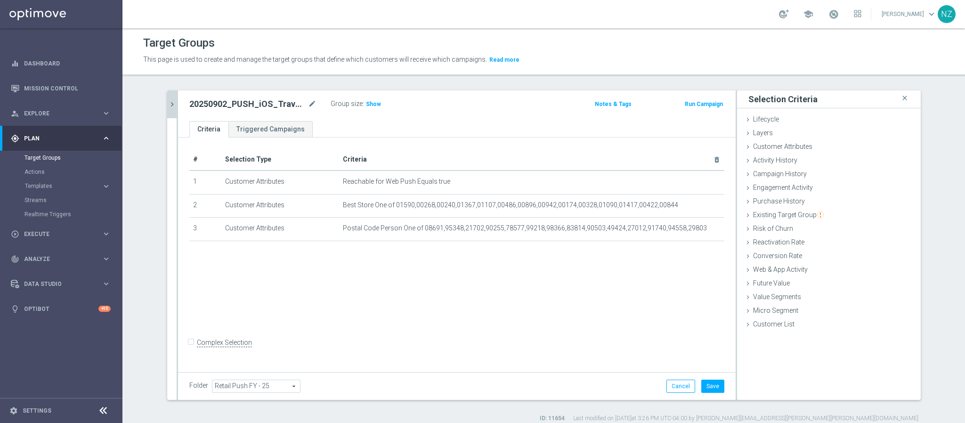
click at [189, 350] on input "Complex Selection" at bounding box center [192, 343] width 6 height 13
checkbox input "true"
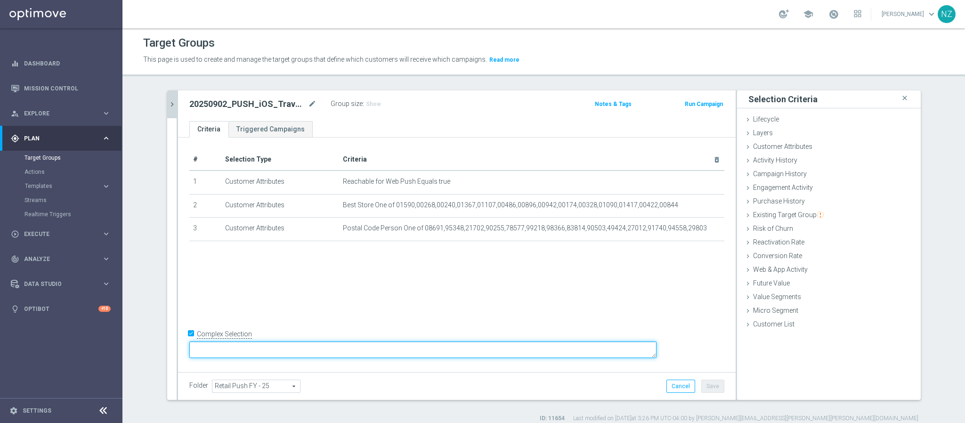
click at [277, 346] on textarea at bounding box center [422, 349] width 467 height 16
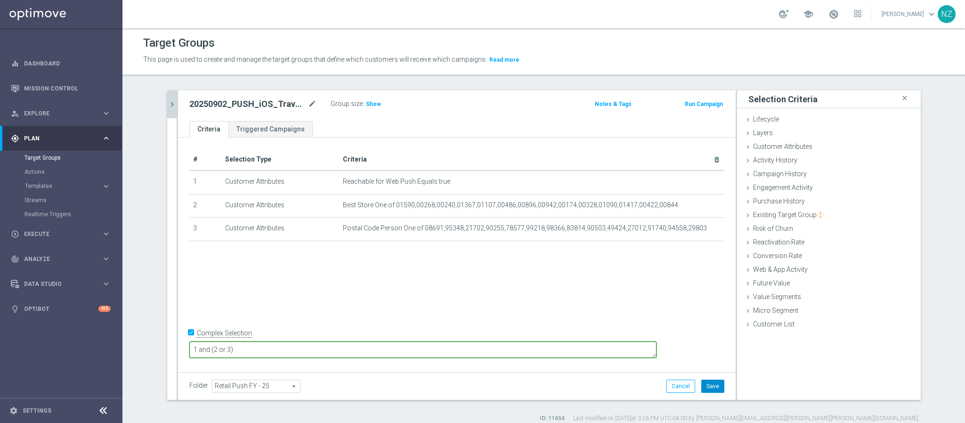
type textarea "1 and (2 or 3)"
click at [710, 389] on button "Save" at bounding box center [712, 385] width 23 height 13
click at [167, 96] on button "chevron_right" at bounding box center [171, 104] width 9 height 28
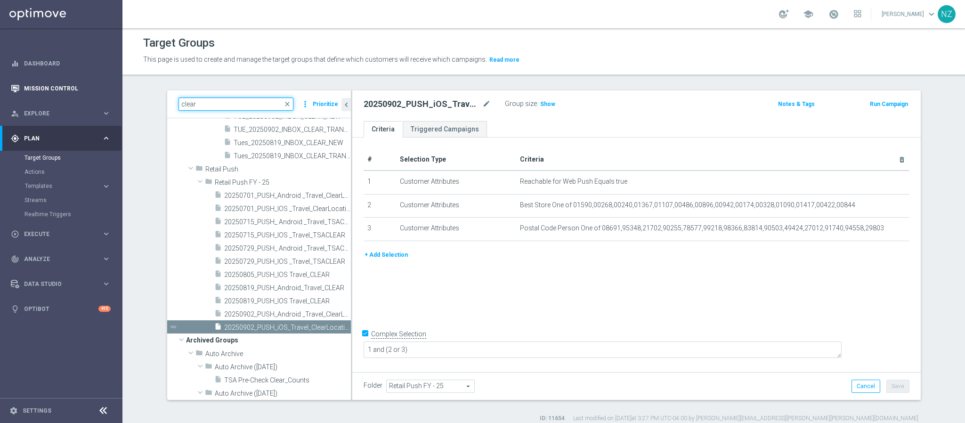
drag, startPoint x: 211, startPoint y: 101, endPoint x: 105, endPoint y: 93, distance: 106.7
click at [105, 93] on main "equalizer Dashboard Mission Control" at bounding box center [482, 211] width 965 height 423
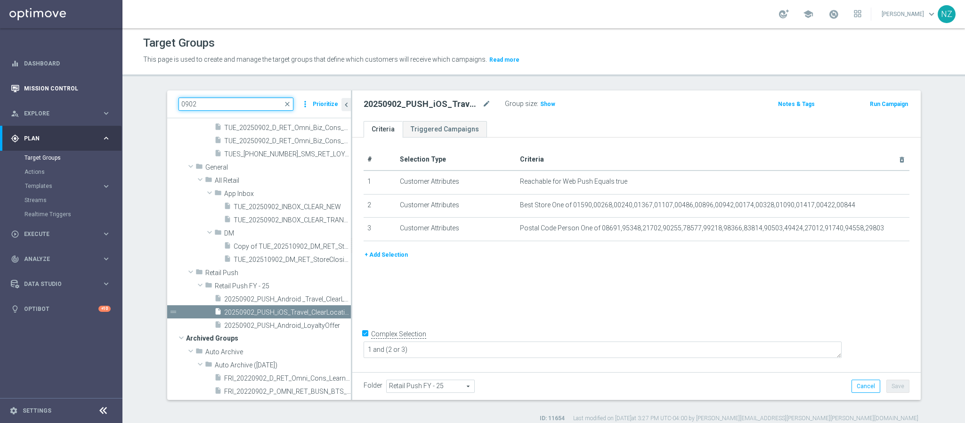
scroll to position [112, 0]
type input "0902"
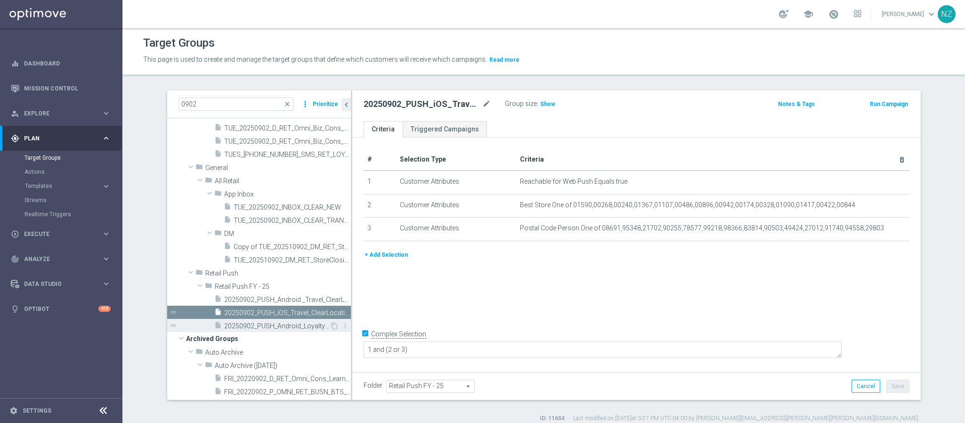
click at [266, 325] on span "20250902_PUSH_Android_LoyaltyOffer" at bounding box center [276, 326] width 105 height 8
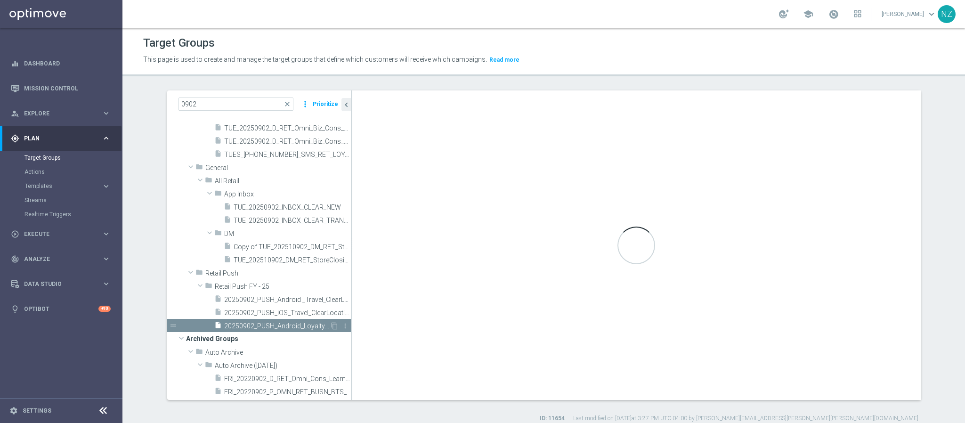
checkbox input "false"
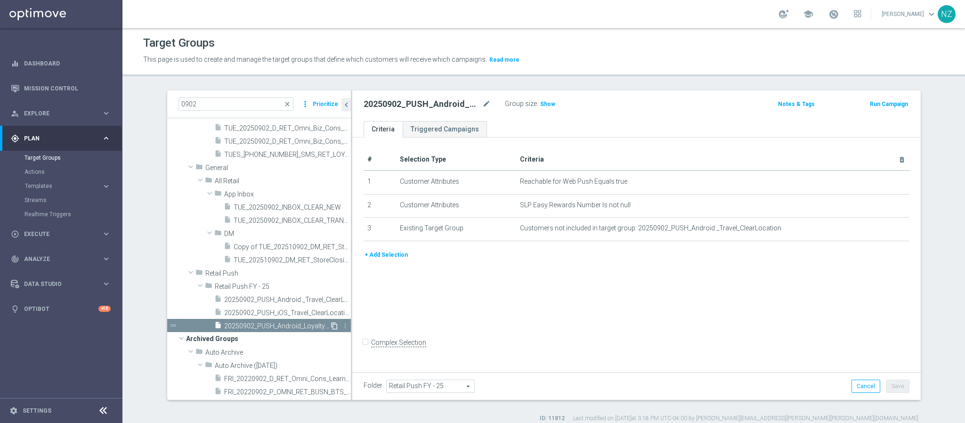
click at [331, 326] on icon "content_copy" at bounding box center [335, 326] width 8 height 8
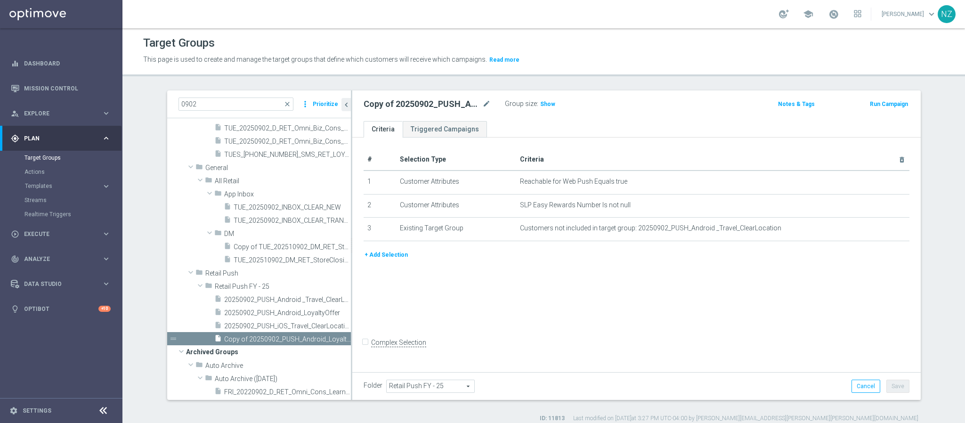
scroll to position [95, 0]
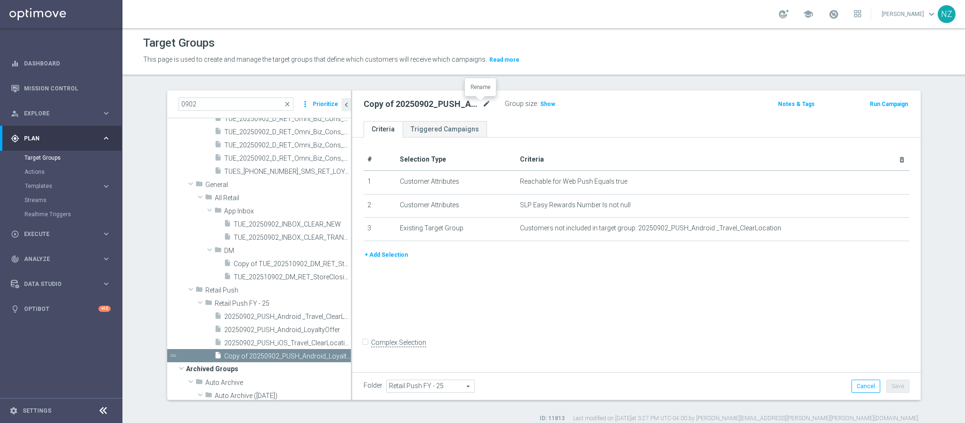
click at [482, 103] on icon "mode_edit" at bounding box center [486, 103] width 8 height 11
click at [376, 103] on input "Copy of 20250902_PUSH_Android_LoyaltyOffer" at bounding box center [426, 104] width 127 height 13
drag, startPoint x: 370, startPoint y: 105, endPoint x: 277, endPoint y: 97, distance: 93.1
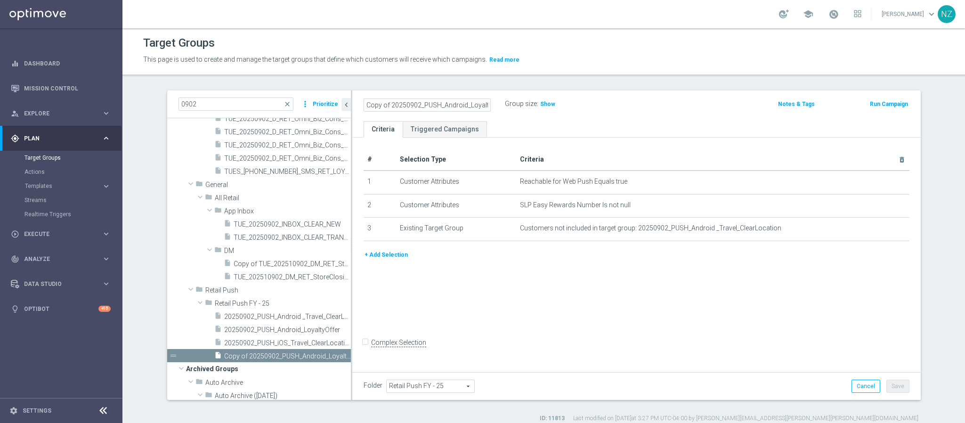
click at [277, 97] on as-split "0902 close more_vert Prioritize Customer Target Groups library_add create_new_f…" at bounding box center [543, 244] width 753 height 309
drag, startPoint x: 412, startPoint y: 105, endPoint x: 435, endPoint y: 100, distance: 23.0
click at [435, 100] on input "20250902_PUSH_Android_LoyaltyOffer" at bounding box center [426, 104] width 127 height 13
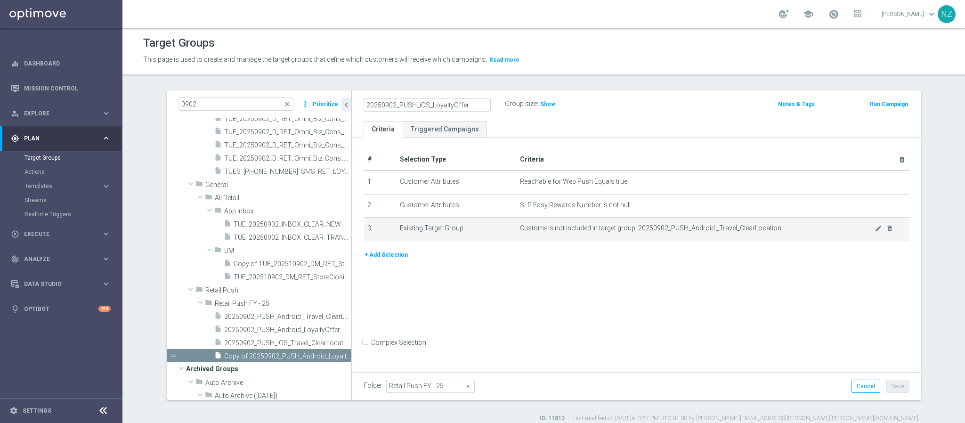
type input "20250902_PUSH_iOS_LoyaltyOffer"
click at [773, 219] on td "Customers not included in target group: 20250902_PUSH_Android _Travel_ClearLoca…" at bounding box center [712, 230] width 393 height 24
click at [874, 225] on icon "mode_edit" at bounding box center [878, 229] width 8 height 8
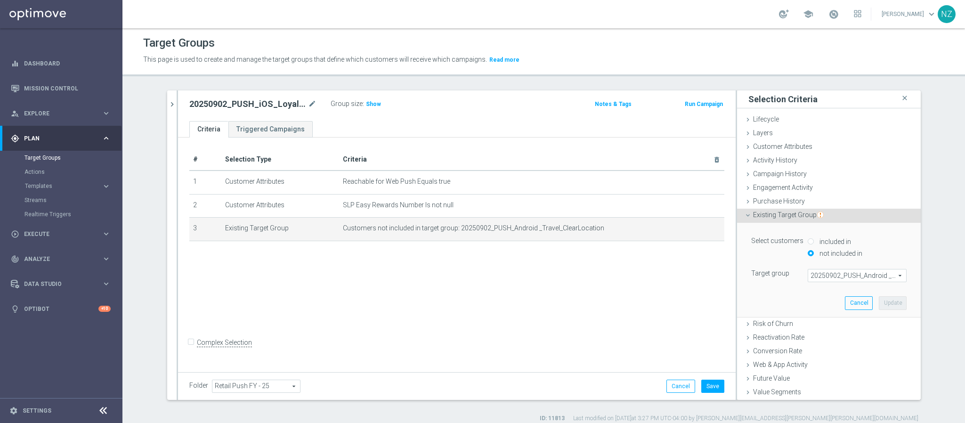
click at [831, 277] on span "20250902_PUSH_Android _Travel_ClearLocation" at bounding box center [857, 275] width 98 height 12
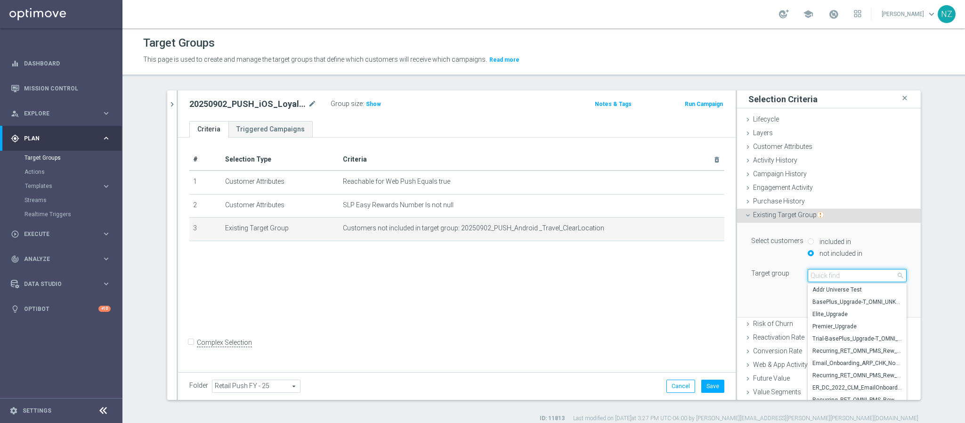
click at [831, 277] on input "search" at bounding box center [856, 275] width 99 height 13
type input "20250902"
click at [835, 323] on span "20250902_PUSH_iOS_Travel_ClearLocation" at bounding box center [856, 327] width 89 height 8
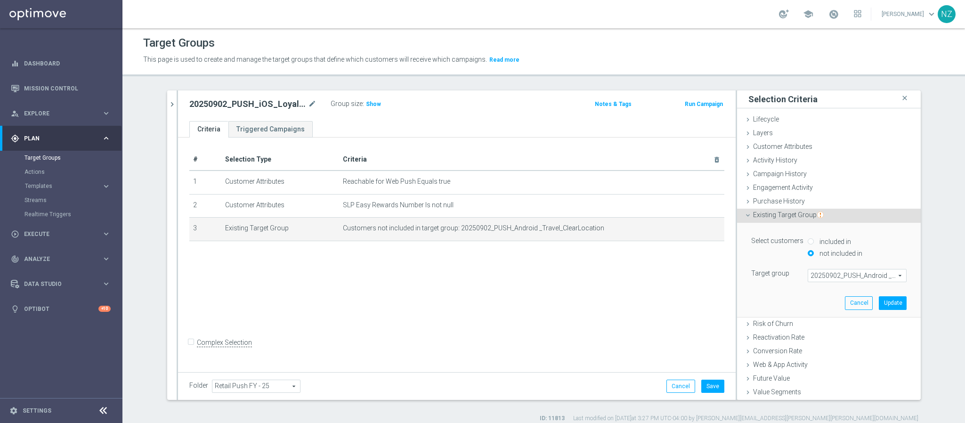
type input "20250902_PUSH_iOS_Travel_ClearLocation"
click at [879, 304] on button "Update" at bounding box center [893, 302] width 28 height 13
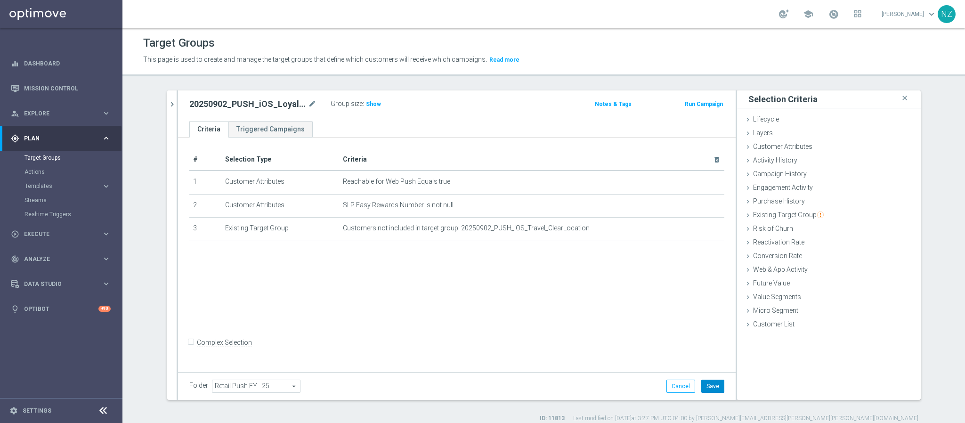
click at [705, 386] on button "Save" at bounding box center [712, 385] width 23 height 13
click at [167, 102] on button "chevron_right" at bounding box center [171, 104] width 9 height 28
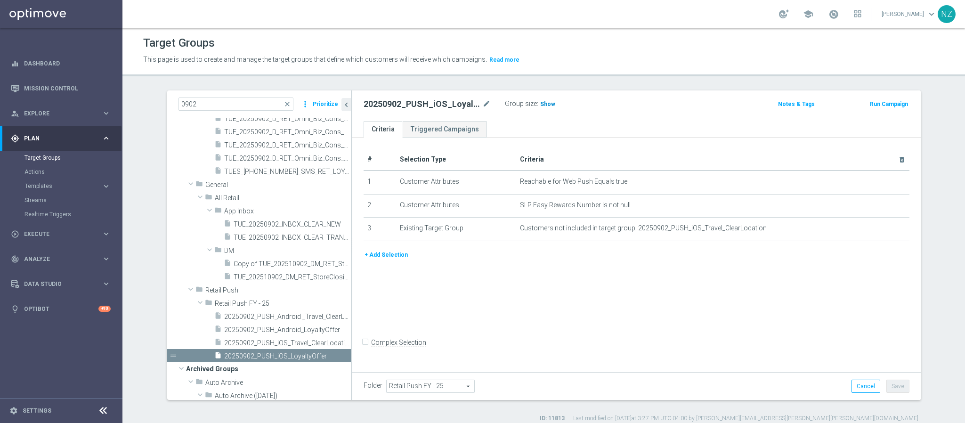
click at [540, 105] on span "Show" at bounding box center [547, 104] width 15 height 7
click at [248, 332] on span "20250902_PUSH_Android_LoyaltyOffer" at bounding box center [276, 330] width 105 height 8
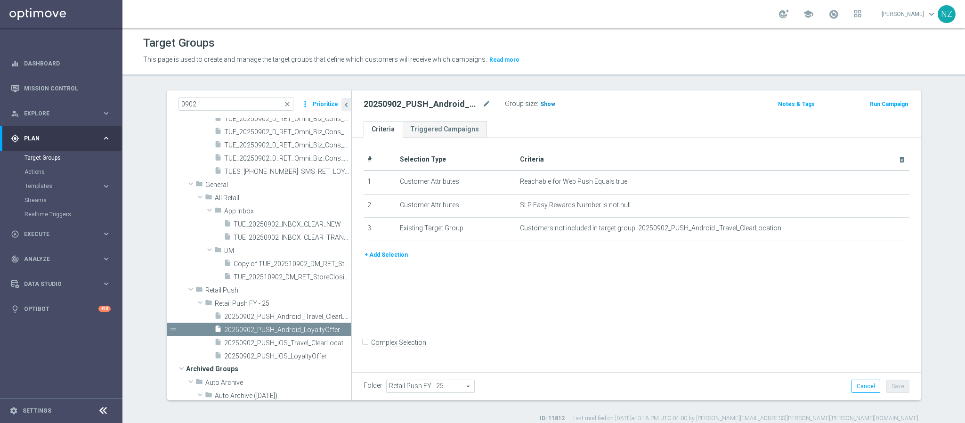
click at [545, 102] on span "Show" at bounding box center [547, 104] width 15 height 7
click at [234, 357] on span "20250902_PUSH_iOS_LoyaltyOffer" at bounding box center [276, 356] width 104 height 8
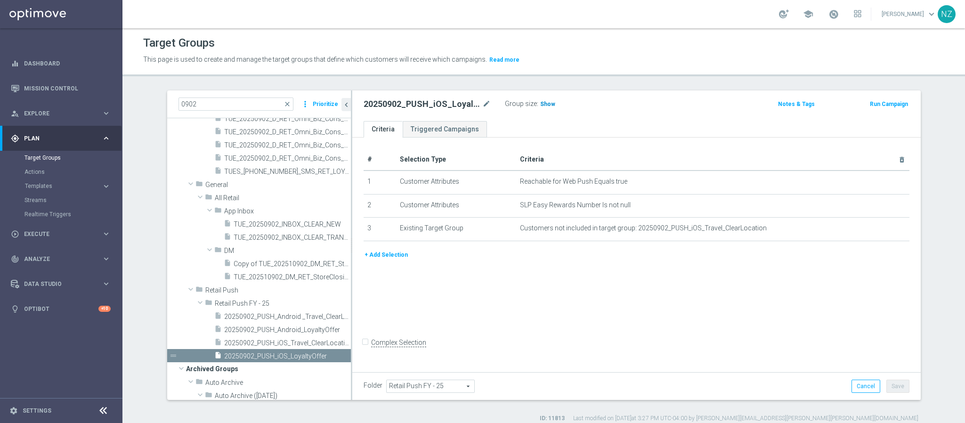
click at [546, 104] on span "Show" at bounding box center [547, 104] width 15 height 7
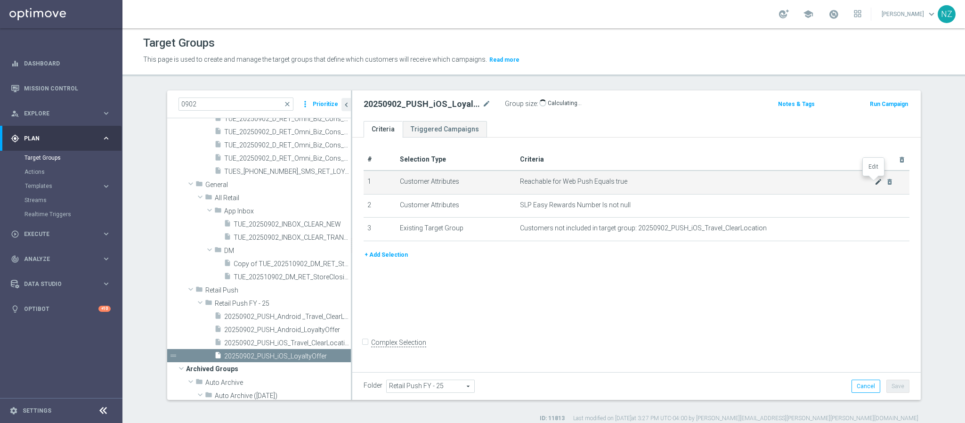
click at [874, 180] on icon "mode_edit" at bounding box center [878, 182] width 8 height 8
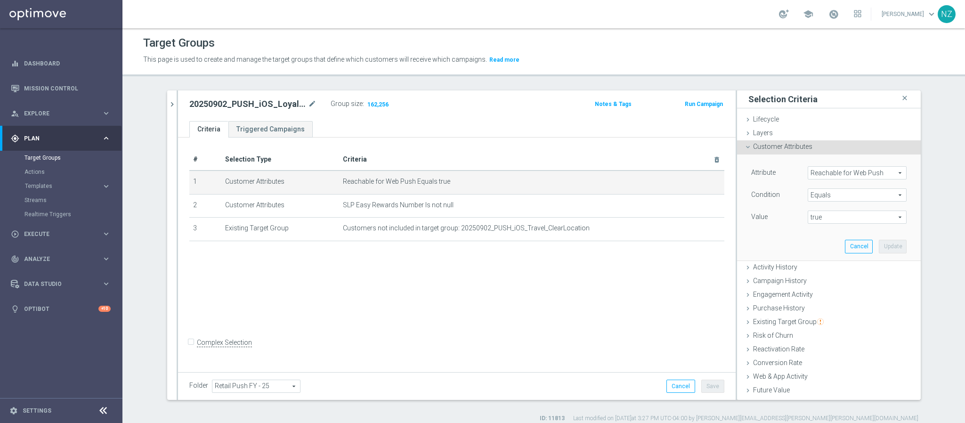
click at [828, 175] on span "Reachable for Web Push" at bounding box center [857, 173] width 98 height 12
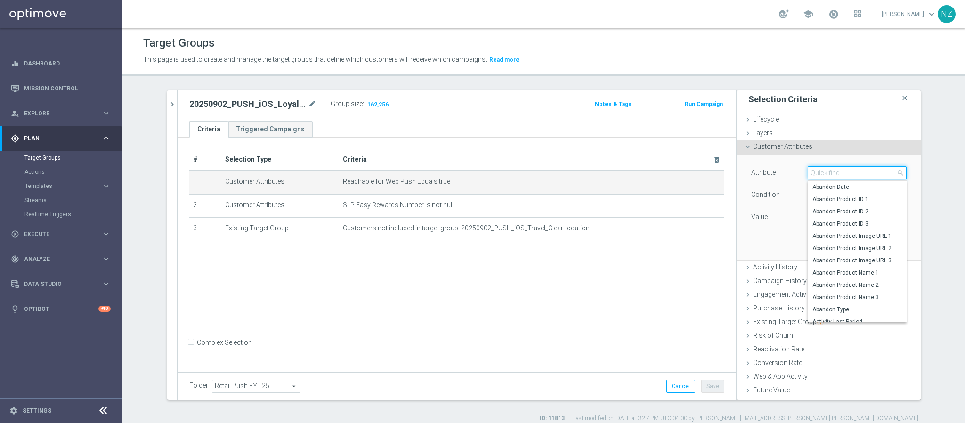
click at [815, 174] on input "search" at bounding box center [856, 172] width 99 height 13
type input "m"
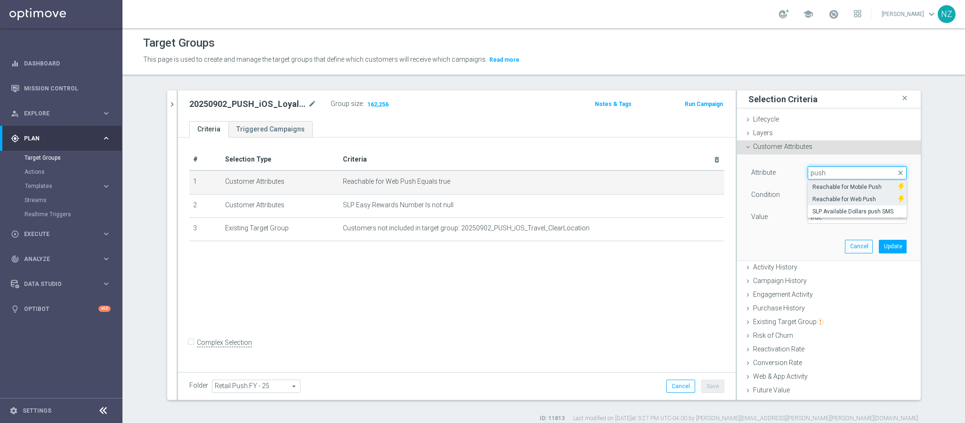
type input "push"
click at [836, 184] on span "Reachable for Mobile Push" at bounding box center [852, 187] width 81 height 8
type input "Reachable for Mobile Push"
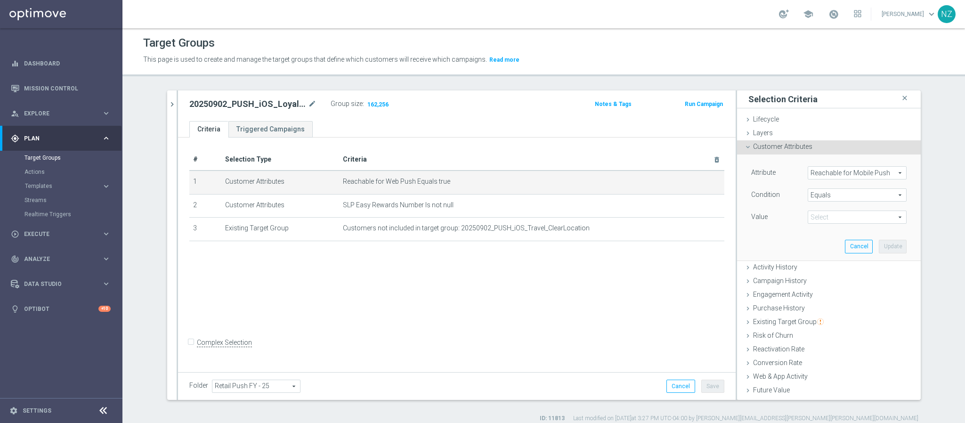
click at [825, 218] on span "true" at bounding box center [857, 217] width 98 height 12
click at [821, 243] on span "true" at bounding box center [856, 244] width 89 height 8
type input "true"
click at [883, 254] on div "Attribute Reachable for Mobile Push Reachable for Mobile Push arrow_drop_down s…" at bounding box center [828, 206] width 169 height 105
click at [882, 247] on button "Update" at bounding box center [893, 246] width 28 height 13
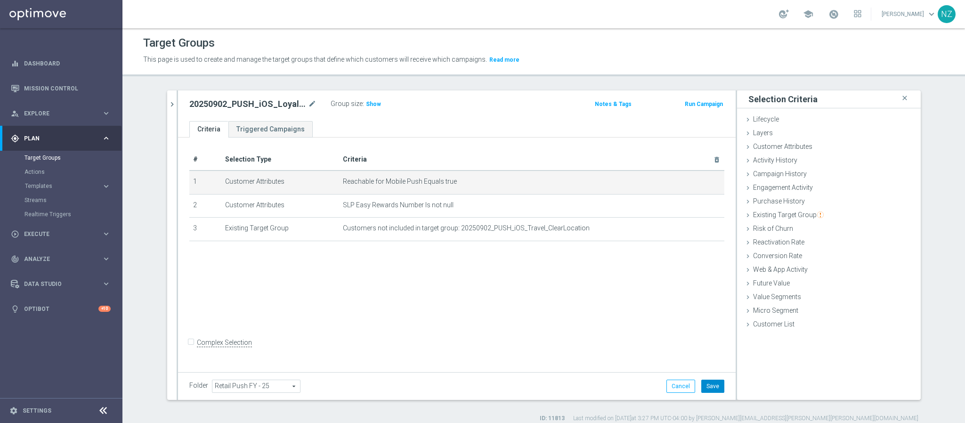
click at [715, 386] on button "Save" at bounding box center [712, 385] width 23 height 13
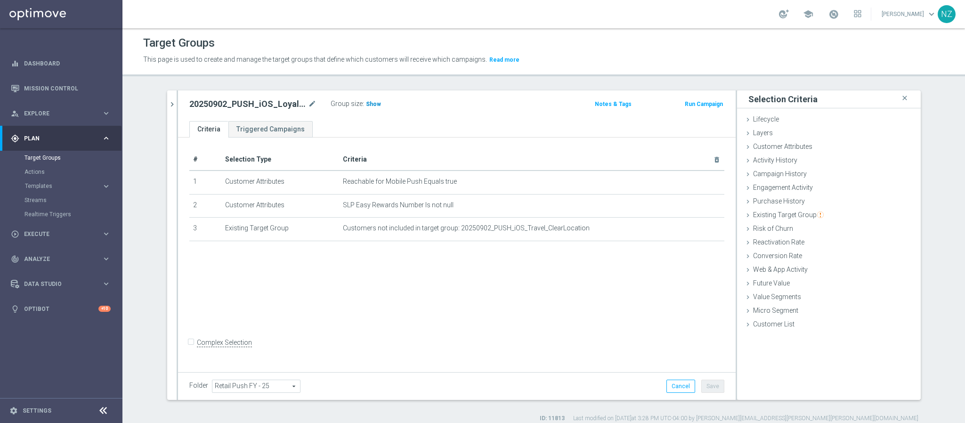
click at [366, 102] on span "Show" at bounding box center [373, 104] width 15 height 7
click at [168, 101] on icon "chevron_right" at bounding box center [172, 104] width 9 height 9
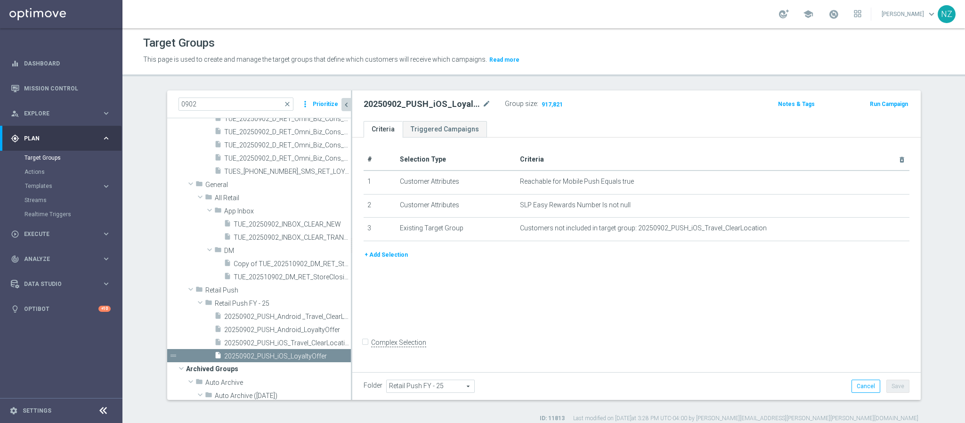
click at [40, 179] on accordion "Templates keyboard_arrow_right Optimail OptiMobile In-App OptiMobile Push Web P…" at bounding box center [72, 186] width 97 height 14
click at [43, 187] on span "Templates" at bounding box center [58, 186] width 67 height 6
click at [68, 228] on link "OptiMobile Push" at bounding box center [63, 229] width 69 height 8
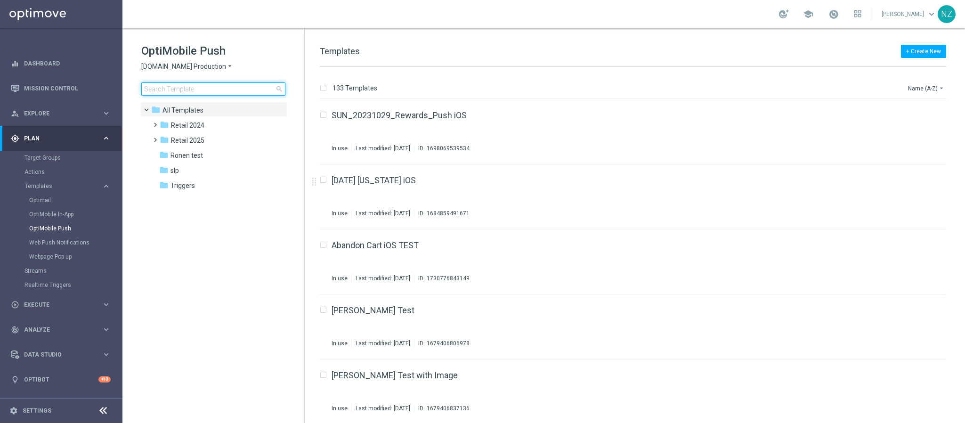
click at [198, 88] on input at bounding box center [213, 88] width 144 height 13
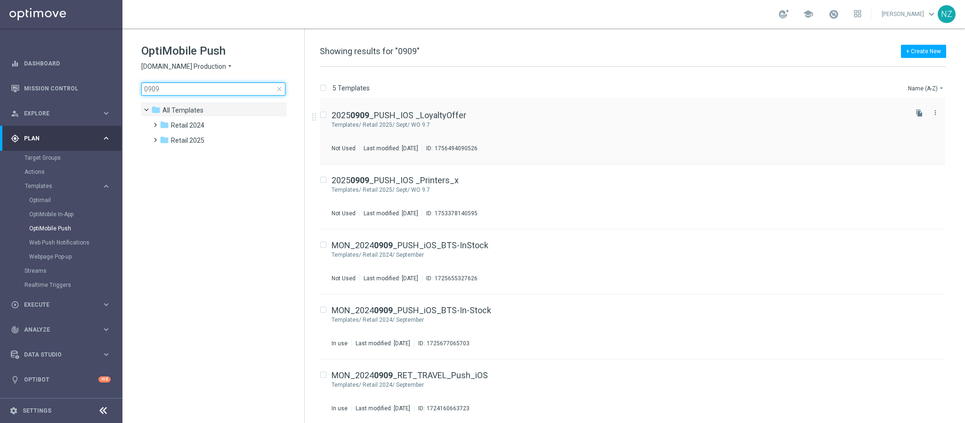
type input "0909"
click at [538, 123] on div "Retail 2025/ Sept/ WO 9.7" at bounding box center [634, 125] width 543 height 8
click at [919, 112] on icon "file_copy" at bounding box center [919, 113] width 8 height 8
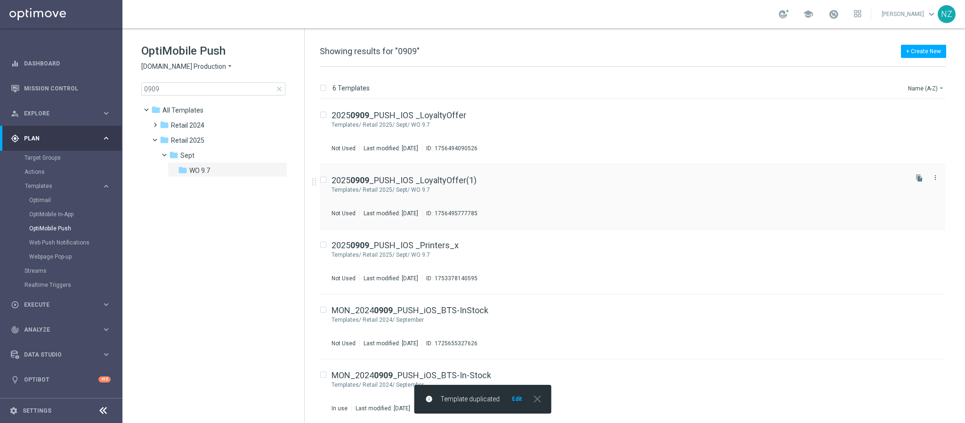
click at [545, 177] on div "2025 0909 _PUSH_IOS _LoyaltyOffer(1)" at bounding box center [618, 180] width 574 height 8
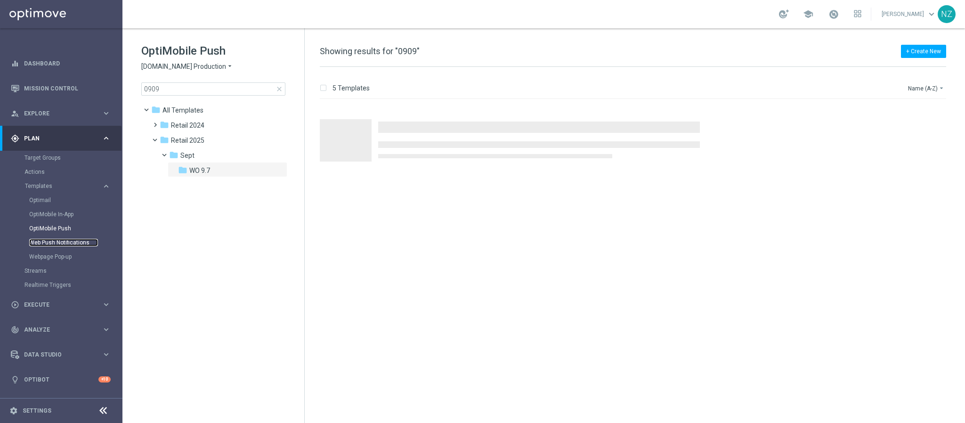
click at [57, 243] on link "Web Push Notifications" at bounding box center [63, 243] width 69 height 8
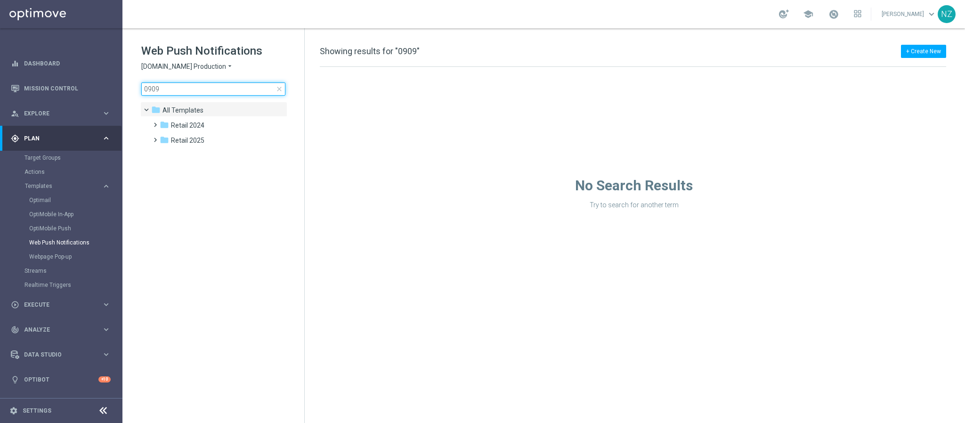
click at [211, 91] on input "0909" at bounding box center [213, 88] width 144 height 13
type input "0909"
click at [187, 87] on input "0909" at bounding box center [213, 88] width 144 height 13
click at [280, 86] on span "close" at bounding box center [279, 89] width 8 height 8
click at [194, 90] on input at bounding box center [213, 88] width 144 height 13
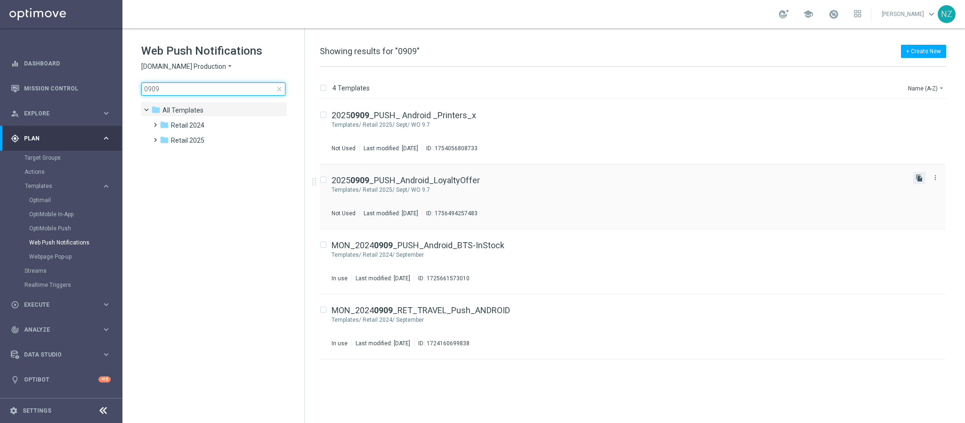
type input "0909"
click at [920, 177] on icon "file_copy" at bounding box center [919, 178] width 8 height 8
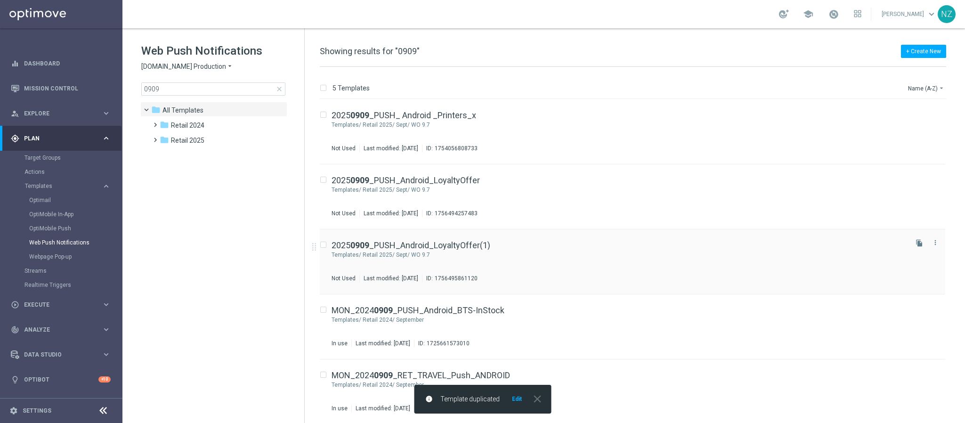
click at [793, 257] on div "Retail 2025/ Sept/ WO 9.7" at bounding box center [634, 255] width 543 height 8
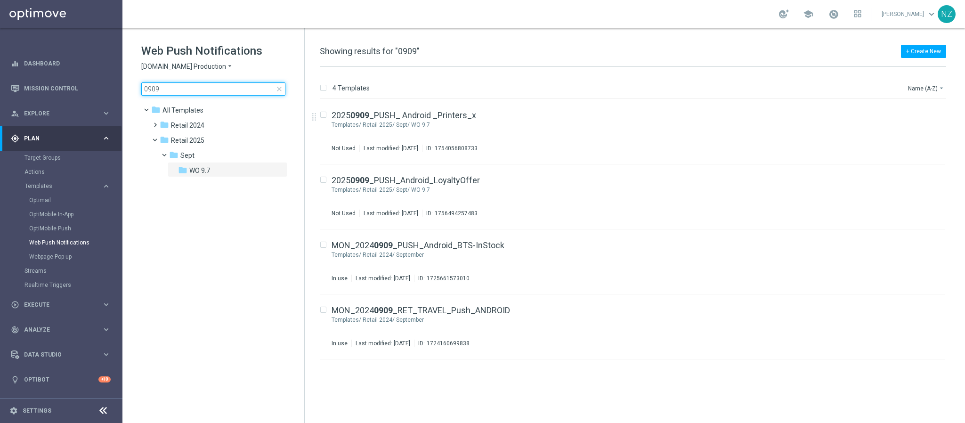
click at [191, 89] on input "0909" at bounding box center [213, 88] width 144 height 13
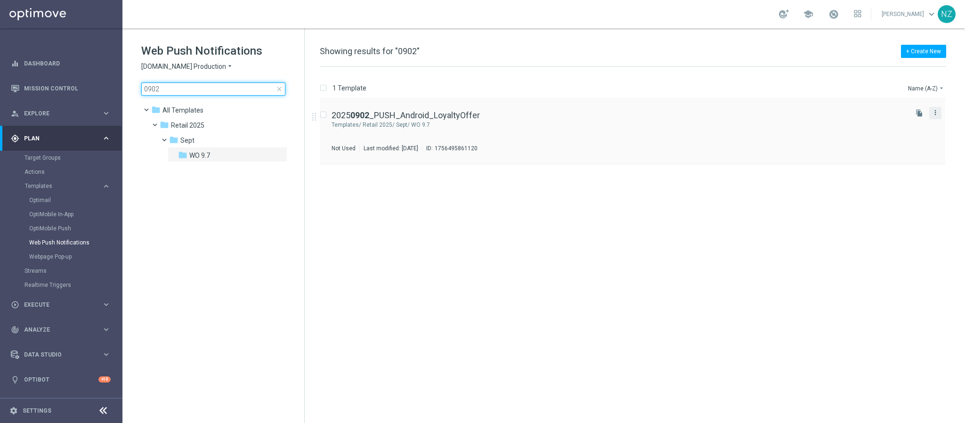
type input "0902"
click at [938, 109] on icon "more_vert" at bounding box center [935, 113] width 8 height 8
click at [894, 123] on div "Move" at bounding box center [897, 123] width 57 height 7
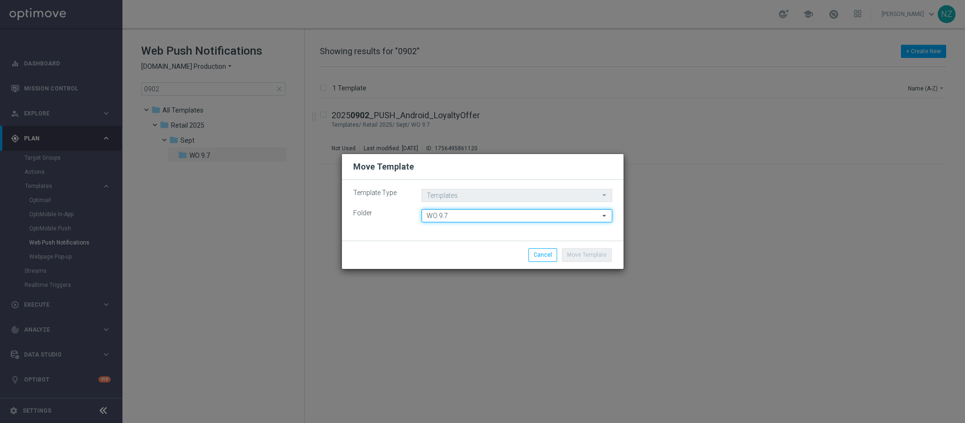
click at [474, 214] on input "WO 9.7" at bounding box center [516, 215] width 191 height 13
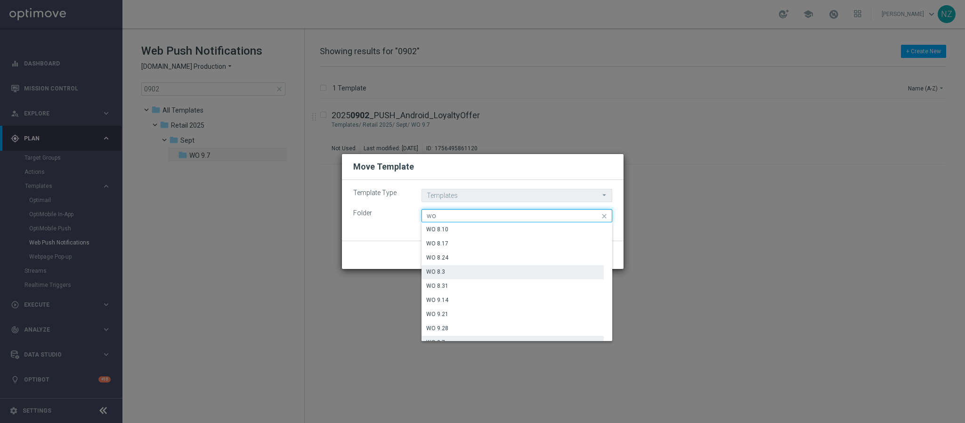
scroll to position [503, 0]
click at [454, 277] on div "WO 8.31" at bounding box center [512, 277] width 182 height 13
type input "WO 8.31"
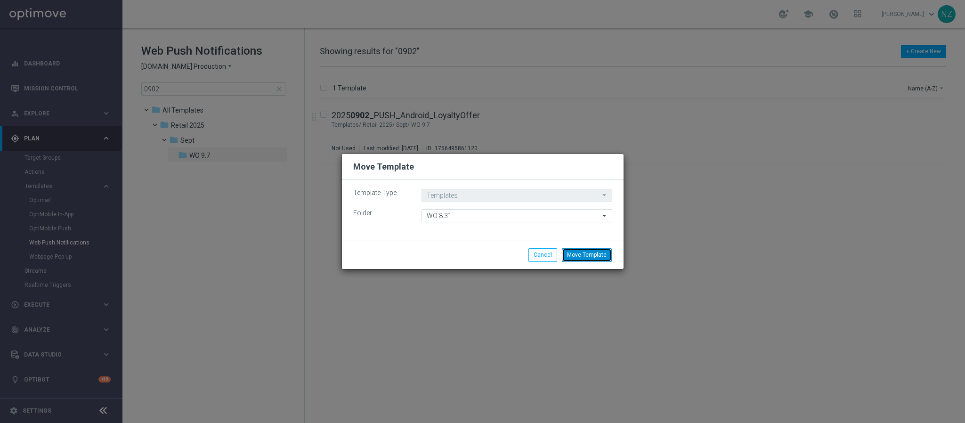
click at [577, 255] on button "Move Template" at bounding box center [587, 254] width 50 height 13
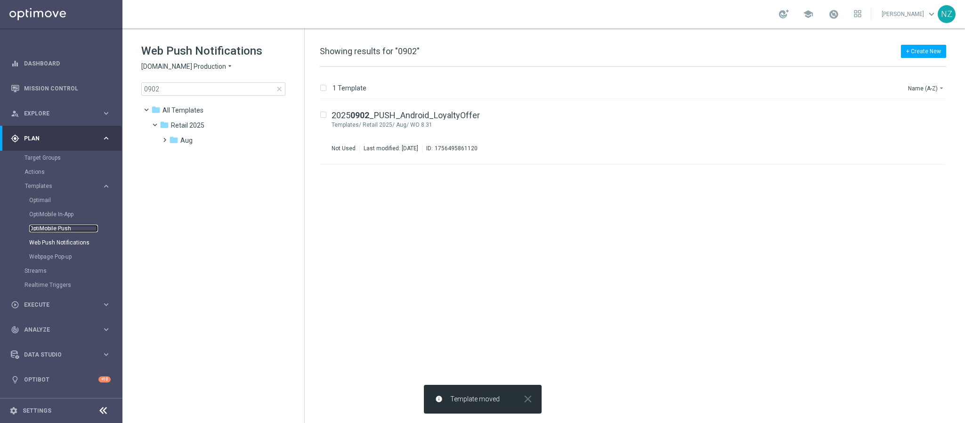
click at [53, 229] on link "OptiMobile Push" at bounding box center [63, 229] width 69 height 8
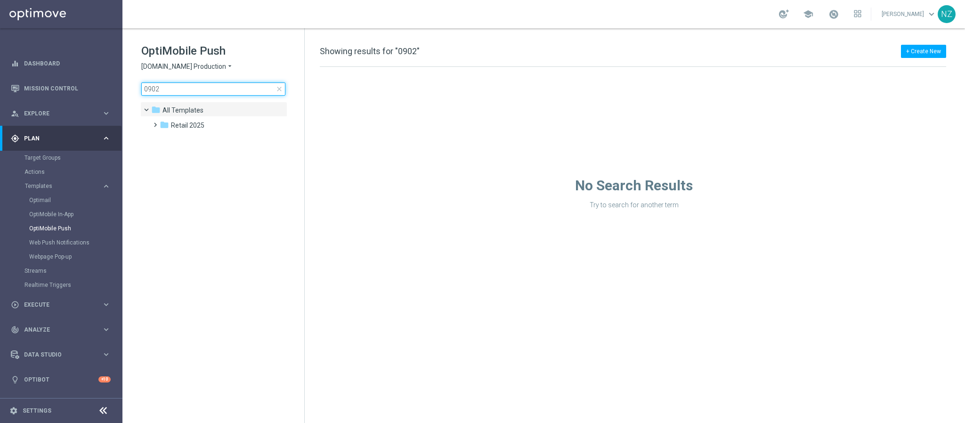
click at [212, 85] on input "0902" at bounding box center [213, 88] width 144 height 13
type input "0"
type input "0902"
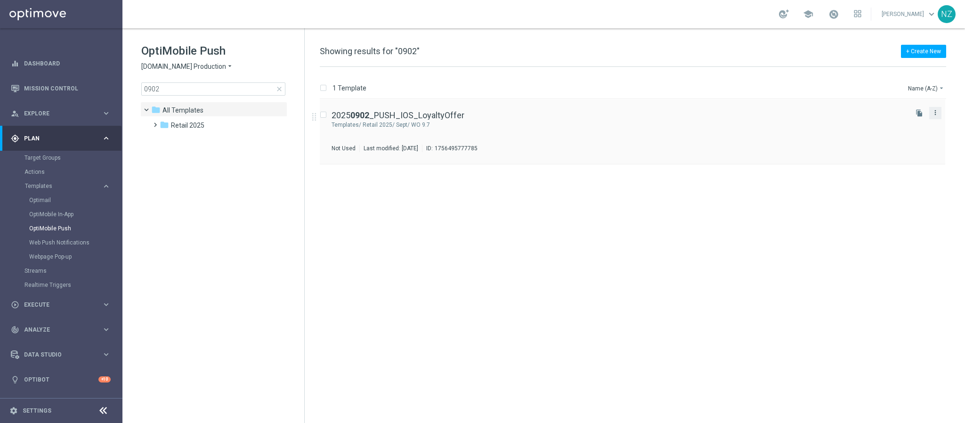
click at [934, 110] on icon "more_vert" at bounding box center [935, 113] width 8 height 8
click at [894, 124] on div "Move" at bounding box center [897, 123] width 57 height 7
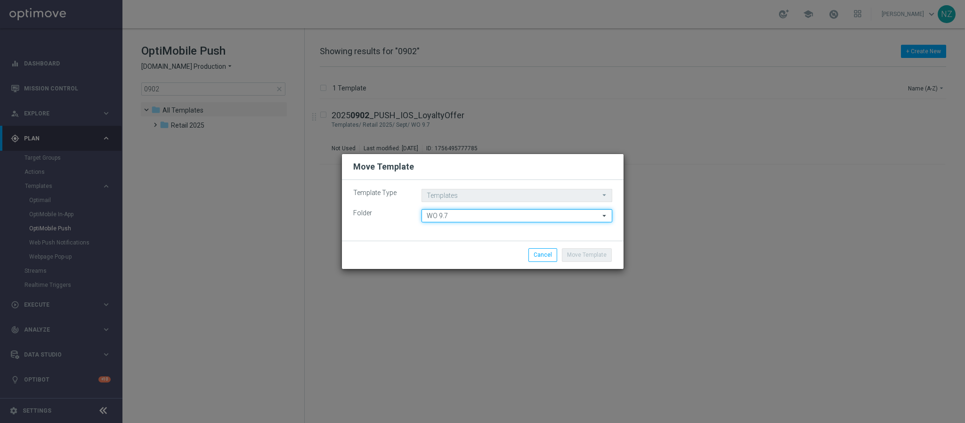
click at [441, 218] on input "WO 9.7" at bounding box center [516, 215] width 191 height 13
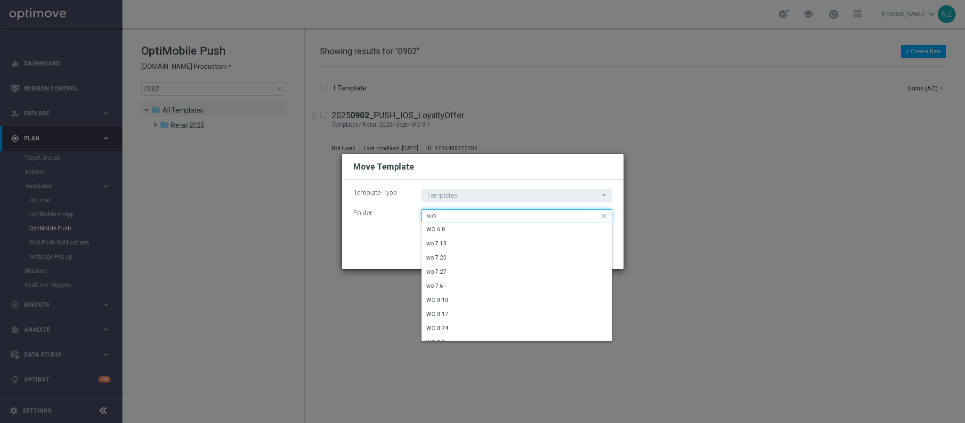
scroll to position [494, 0]
click at [448, 287] on div "WO 8.31" at bounding box center [512, 285] width 182 height 13
type input "WO 8.31"
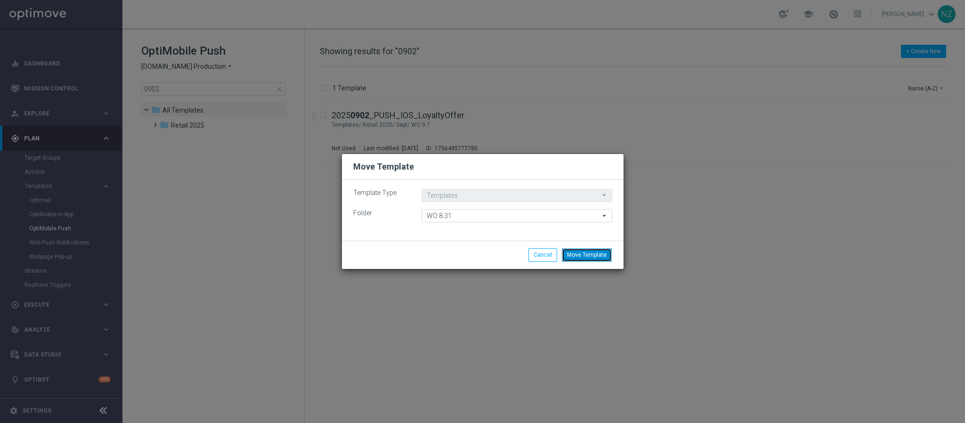
click at [588, 257] on button "Move Template" at bounding box center [587, 254] width 50 height 13
